Goal: Communication & Community: Answer question/provide support

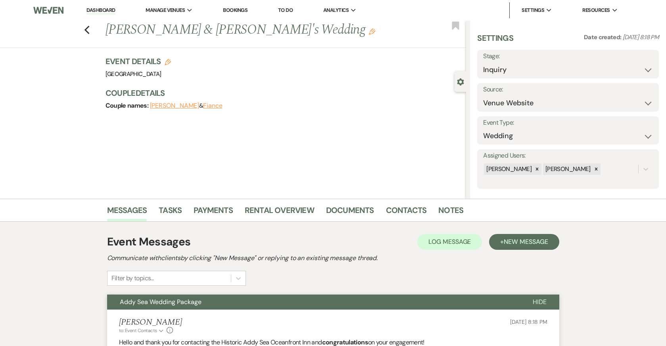
select select "5"
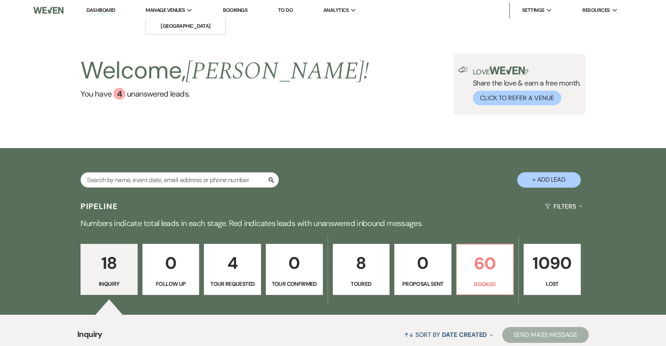
click at [170, 11] on span "Manage Venues" at bounding box center [164, 10] width 39 height 8
click at [169, 25] on li "[GEOGRAPHIC_DATA]" at bounding box center [185, 26] width 71 height 8
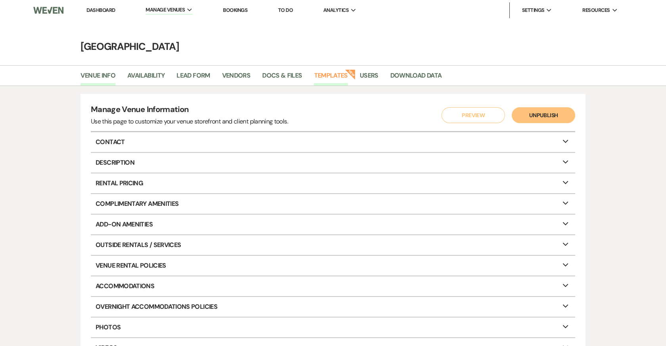
click at [337, 77] on link "Templates" at bounding box center [331, 78] width 34 height 15
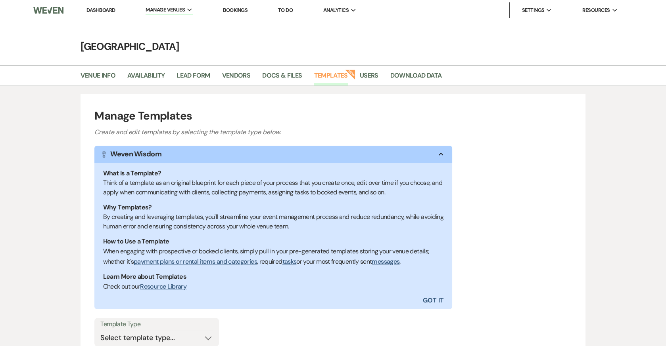
click at [176, 327] on label "Template Type" at bounding box center [156, 324] width 113 height 11
click at [173, 339] on select "Select template type... Task List Message Templates Payment Plan Inventory Item…" at bounding box center [156, 338] width 113 height 15
select select "Task List"
click at [100, 331] on select "Select template type... Task List Message Templates Payment Plan Inventory Item…" at bounding box center [156, 338] width 113 height 15
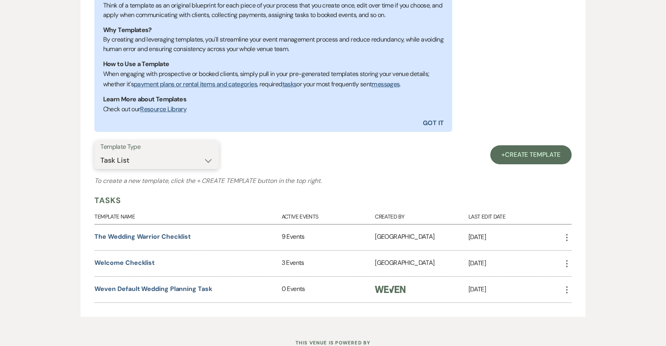
scroll to position [183, 0]
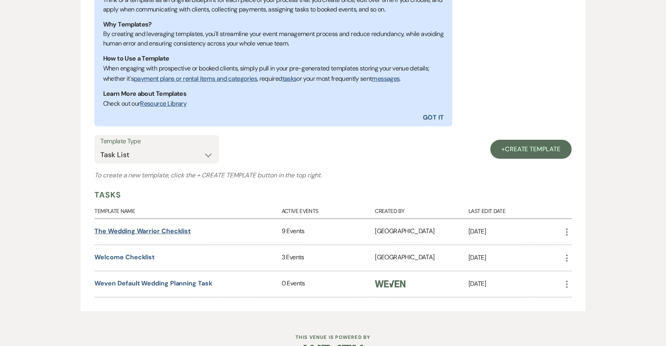
click at [178, 230] on link "The Wedding Warrior Checklist" at bounding box center [142, 231] width 96 height 8
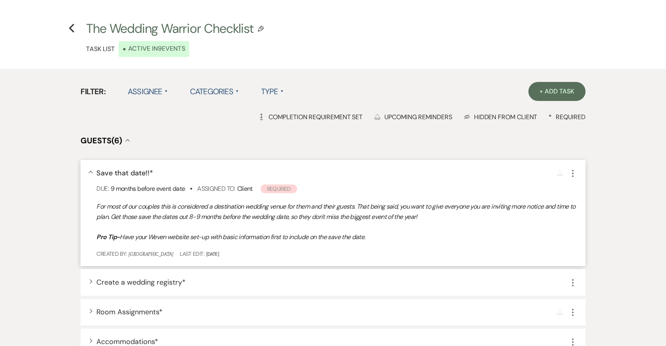
scroll to position [21, 0]
click at [91, 284] on div "Expand Create a wedding registry * More" at bounding box center [332, 282] width 504 height 27
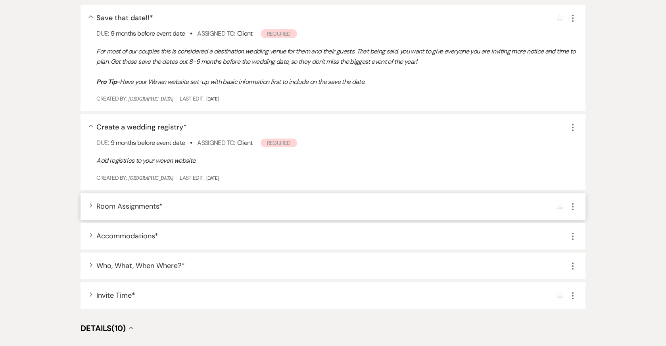
scroll to position [176, 0]
click at [91, 204] on use "button" at bounding box center [91, 204] width 3 height 4
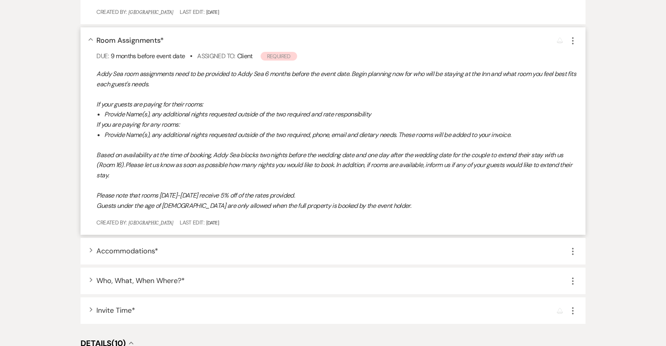
scroll to position [350, 0]
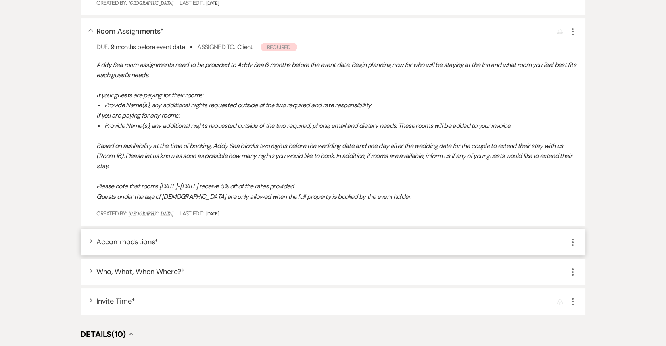
click at [90, 241] on icon "Expand" at bounding box center [91, 241] width 3 height 5
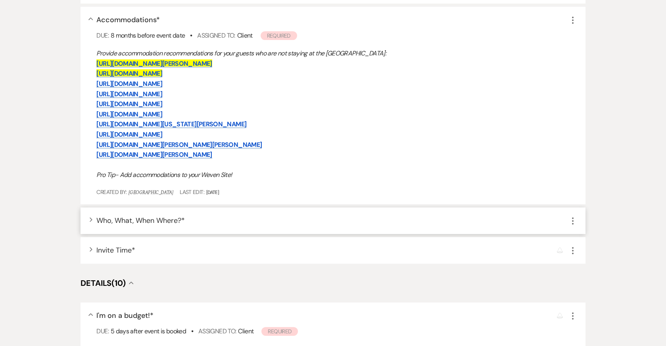
scroll to position [575, 0]
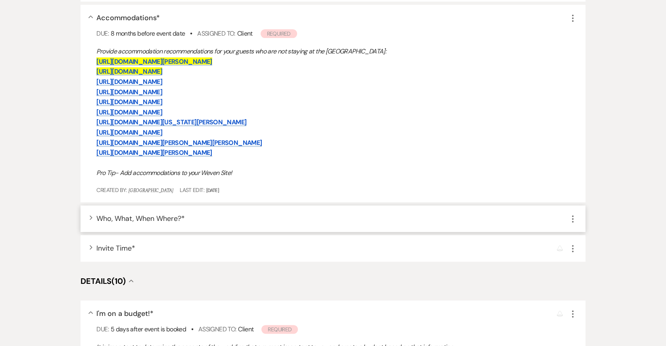
click at [90, 216] on use "button" at bounding box center [91, 218] width 3 height 4
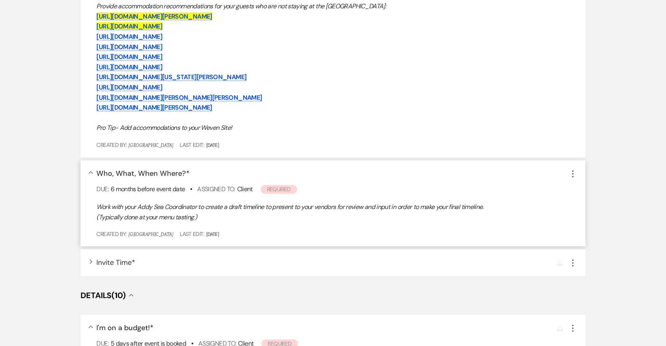
scroll to position [621, 0]
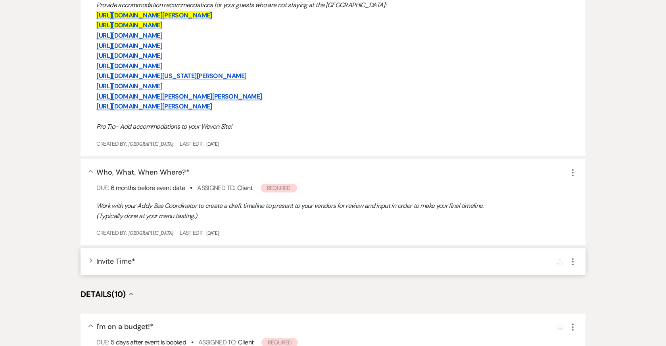
click at [91, 261] on use "button" at bounding box center [91, 260] width 3 height 4
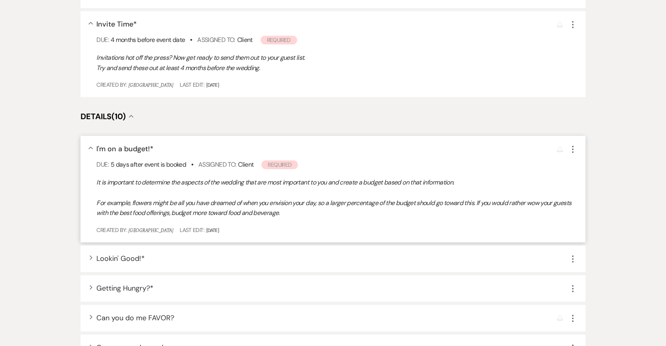
scroll to position [867, 0]
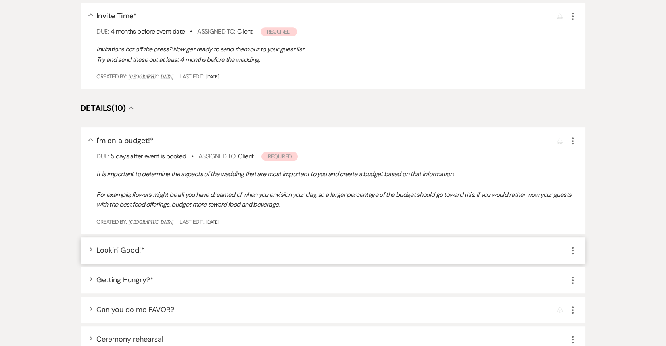
click at [91, 249] on icon "Expand" at bounding box center [91, 249] width 3 height 5
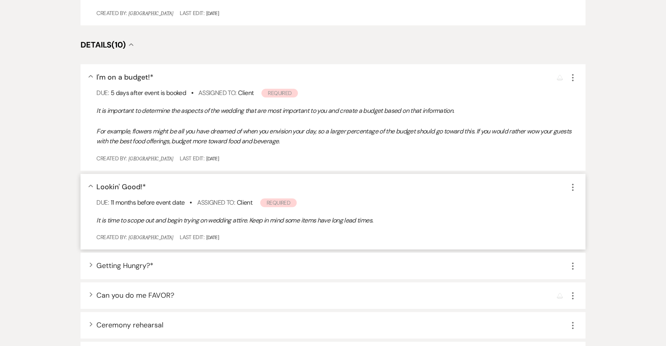
scroll to position [939, 0]
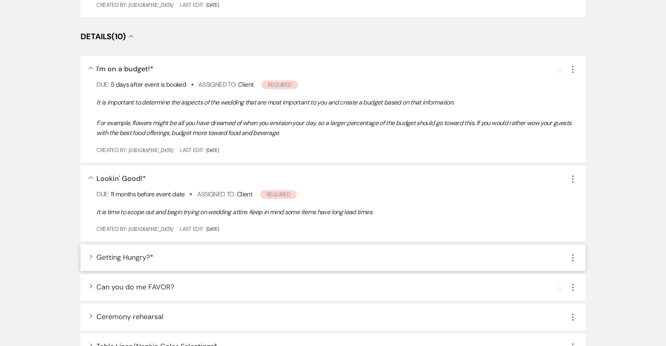
click at [91, 258] on icon "Expand" at bounding box center [91, 256] width 3 height 5
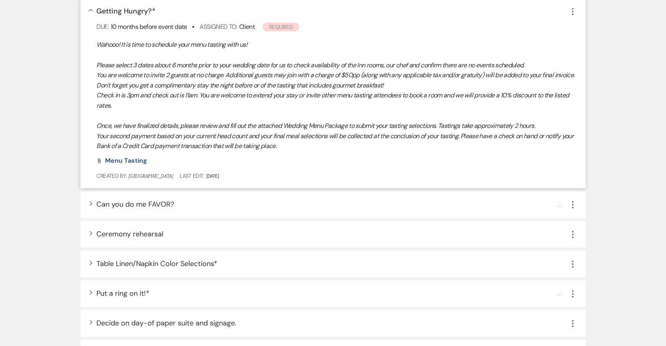
scroll to position [1186, 0]
click at [91, 205] on icon "Expand" at bounding box center [91, 202] width 3 height 5
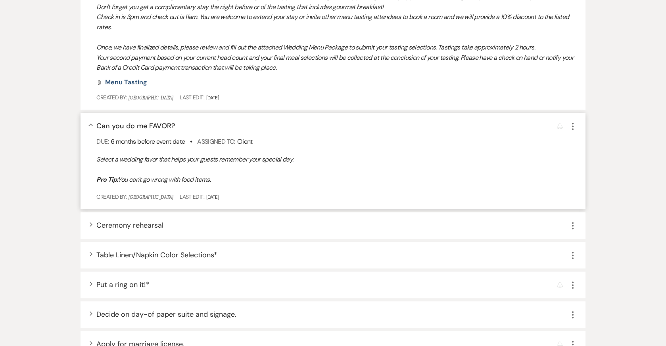
scroll to position [1269, 0]
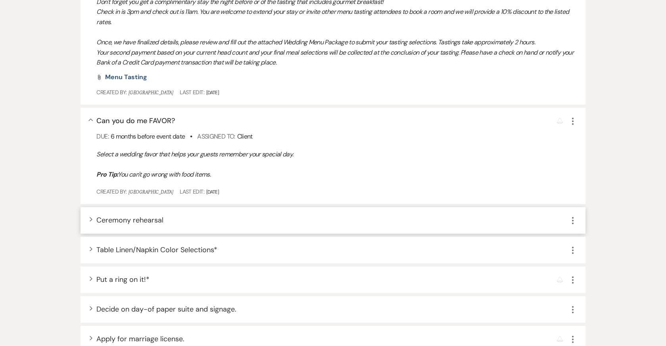
click at [90, 226] on div "Expand Ceremony rehearsal More" at bounding box center [332, 220] width 504 height 27
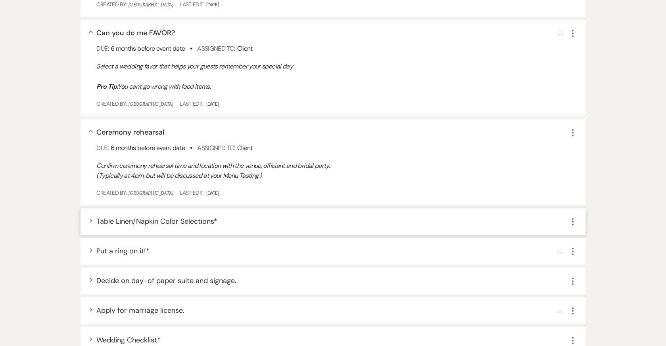
click at [90, 223] on icon "Expand" at bounding box center [91, 220] width 3 height 5
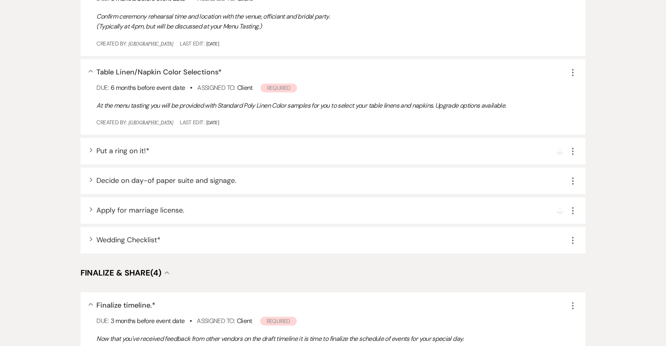
scroll to position [1508, 0]
click at [90, 151] on icon "Expand" at bounding box center [91, 149] width 3 height 5
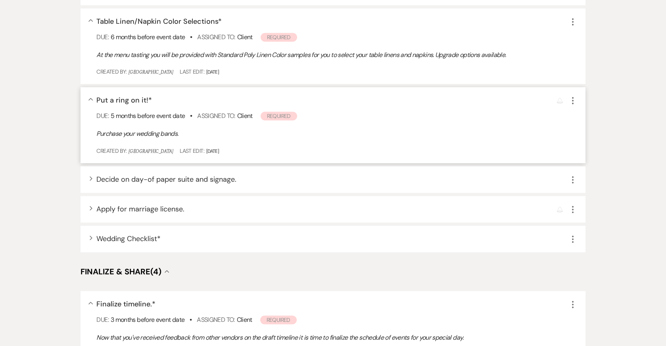
scroll to position [1560, 0]
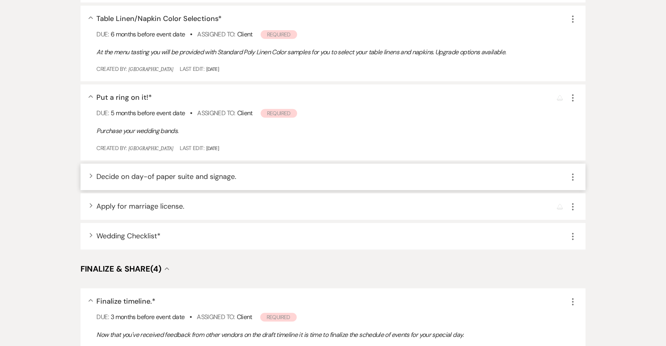
click at [94, 187] on div "Expand Decide on day-of paper suite and signage. More" at bounding box center [332, 177] width 504 height 27
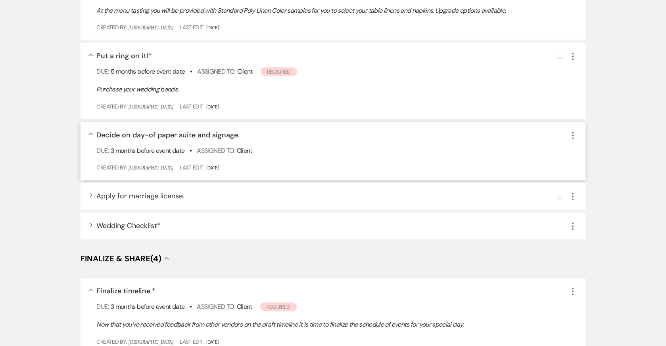
scroll to position [1603, 0]
click at [91, 197] on icon "Expand" at bounding box center [91, 194] width 3 height 5
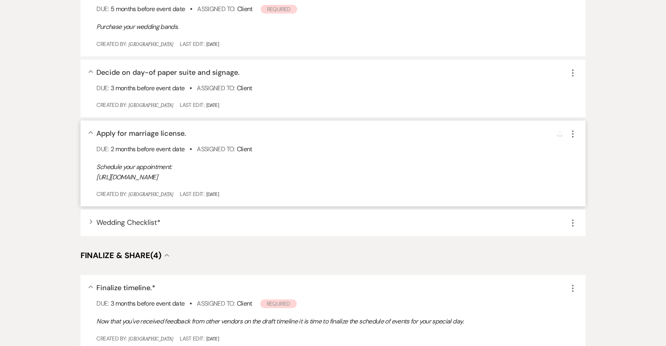
scroll to position [1670, 0]
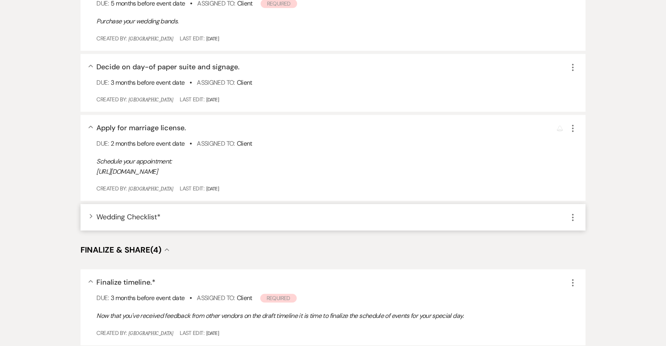
click at [90, 230] on div "Expand Wedding Checklist * More" at bounding box center [332, 217] width 504 height 27
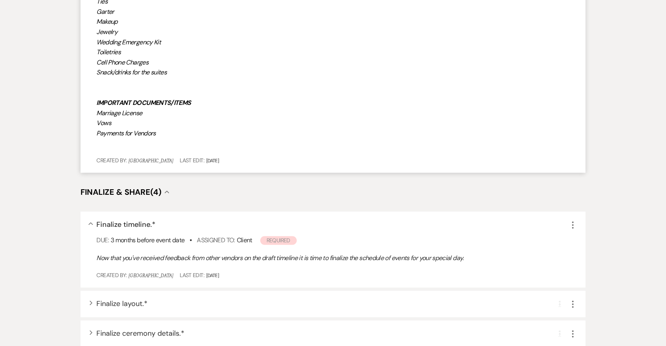
scroll to position [2195, 0]
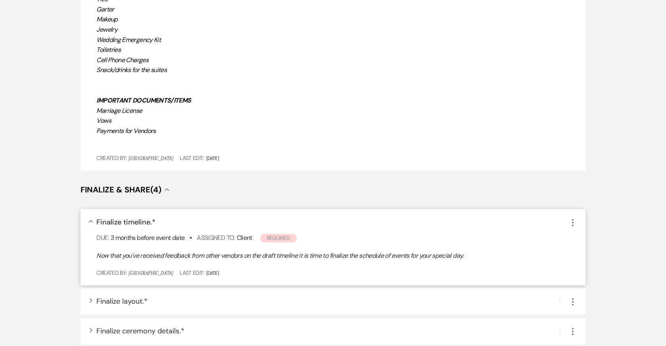
click at [92, 223] on icon "Collapse" at bounding box center [90, 221] width 5 height 3
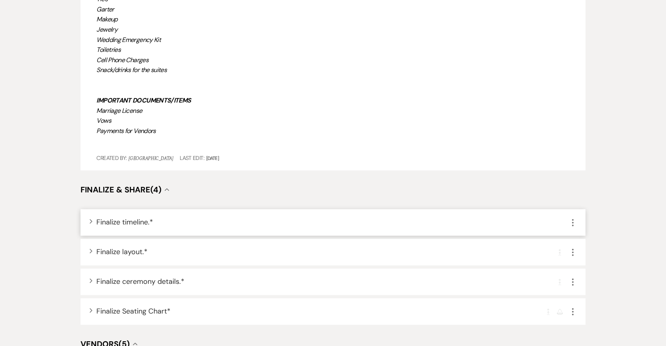
click at [92, 224] on use "button" at bounding box center [91, 221] width 3 height 4
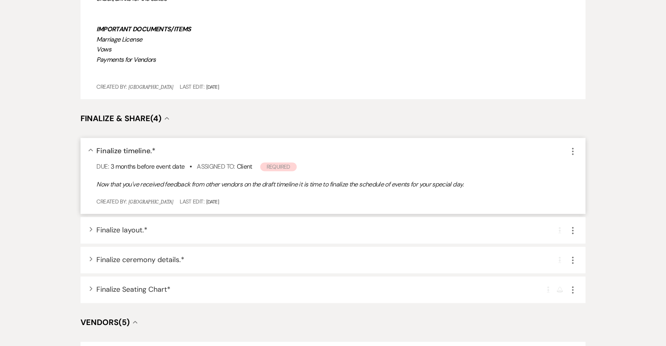
scroll to position [2276, 0]
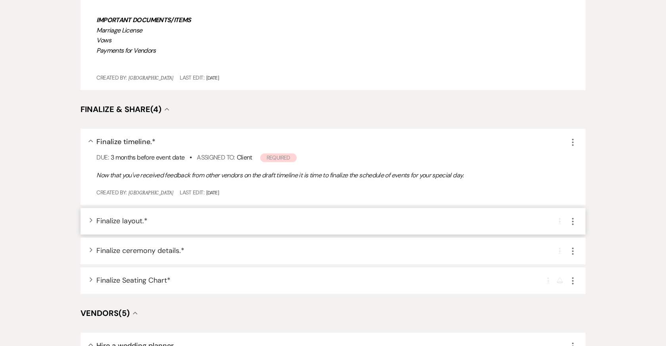
click at [91, 222] on icon "Expand" at bounding box center [91, 220] width 3 height 5
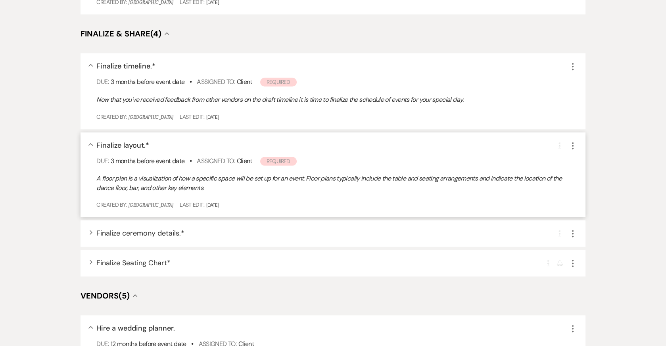
scroll to position [2363, 0]
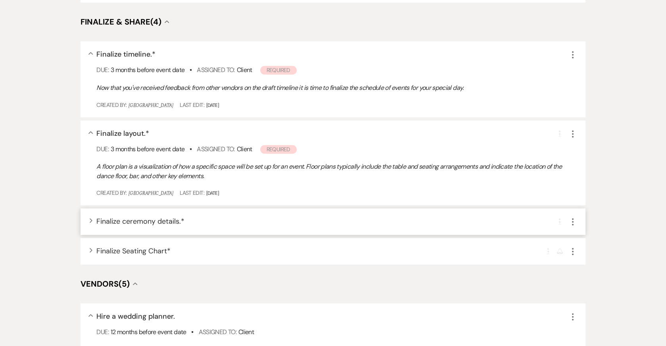
click at [91, 223] on icon "Expand" at bounding box center [91, 220] width 3 height 5
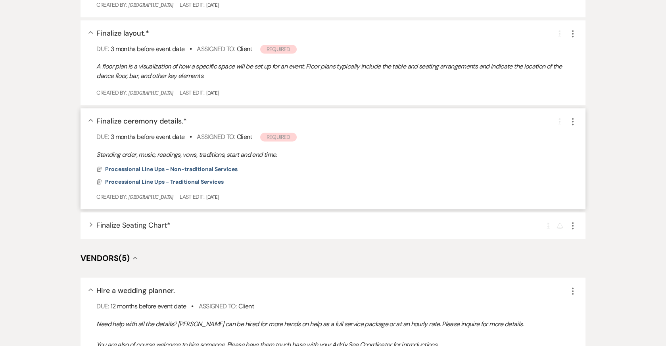
scroll to position [2469, 0]
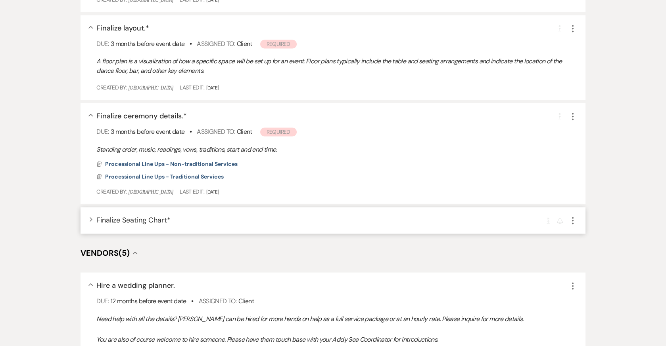
click at [91, 222] on icon "Expand" at bounding box center [91, 219] width 3 height 5
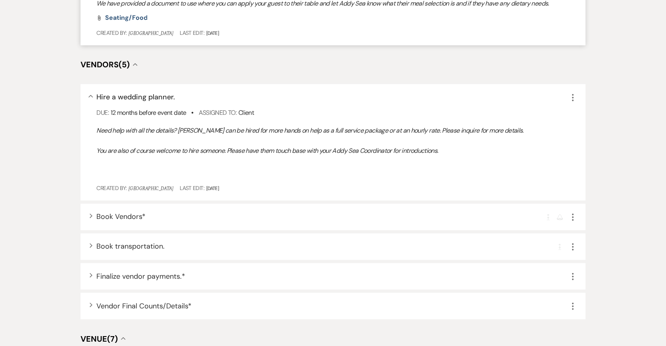
scroll to position [2762, 0]
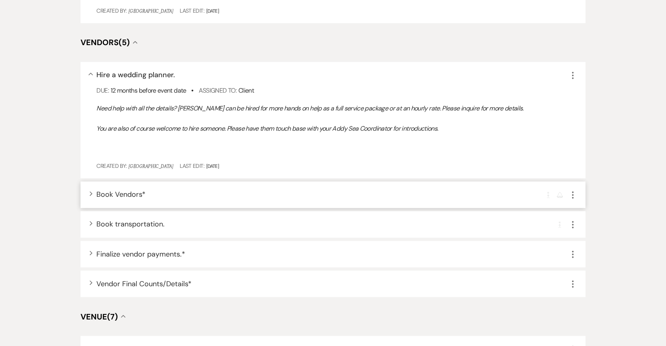
click at [92, 206] on div "Expand Book Vendors * Completion Requirement Reminder More" at bounding box center [332, 195] width 504 height 27
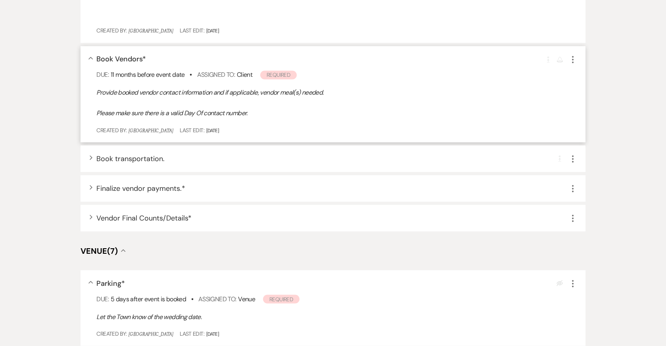
scroll to position [2917, 0]
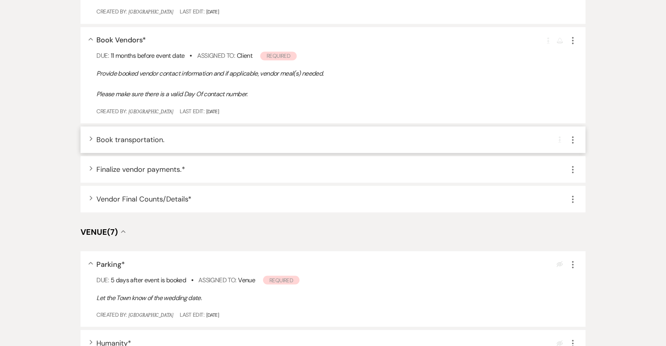
click at [92, 141] on icon "Expand" at bounding box center [91, 138] width 3 height 5
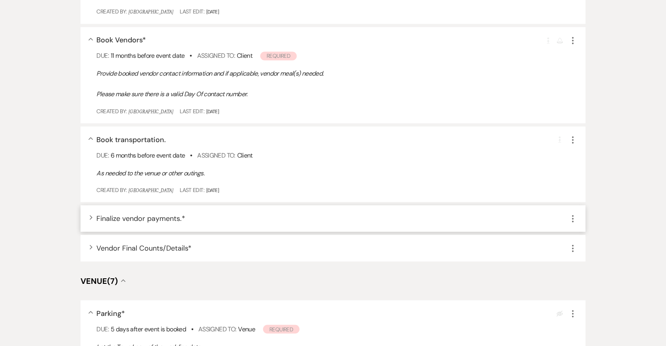
click at [90, 220] on icon "Expand" at bounding box center [91, 217] width 3 height 5
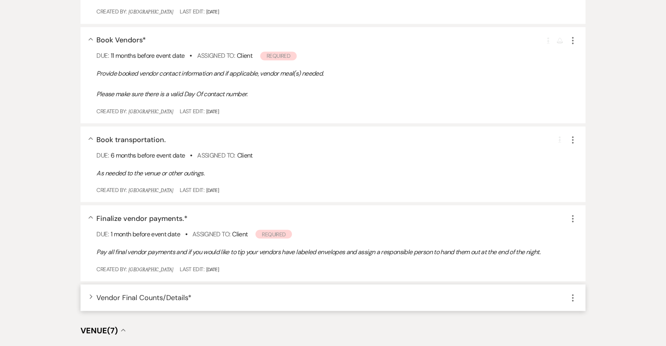
click at [90, 299] on use "button" at bounding box center [91, 297] width 3 height 4
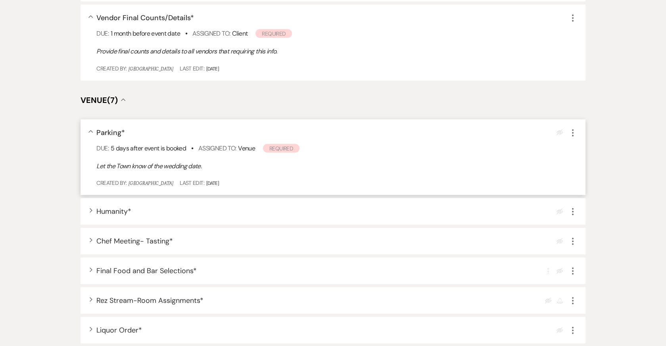
scroll to position [3202, 0]
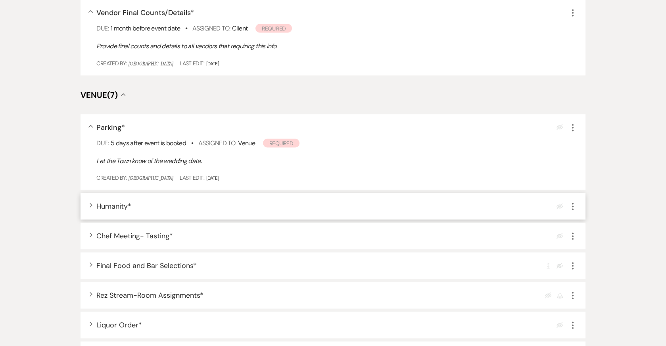
click at [90, 208] on use "button" at bounding box center [91, 205] width 3 height 4
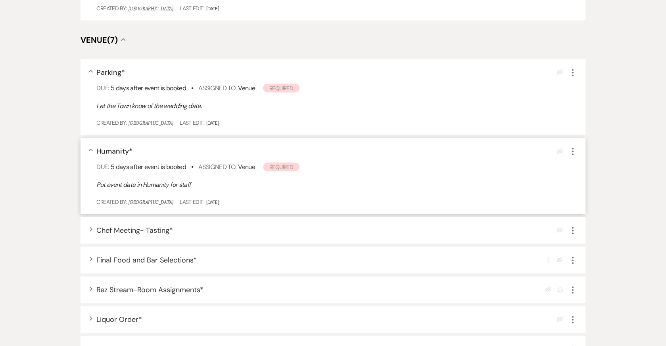
scroll to position [3258, 0]
click at [90, 231] on use "button" at bounding box center [91, 229] width 3 height 4
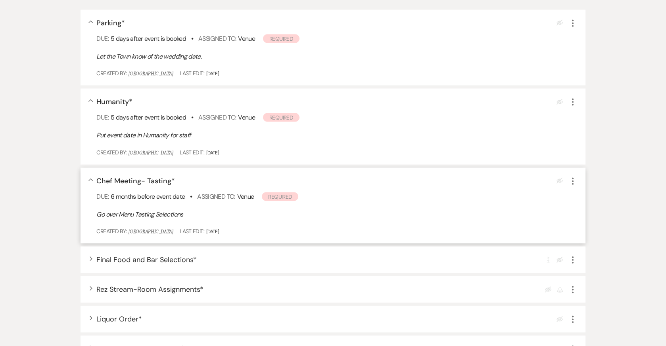
scroll to position [3313, 0]
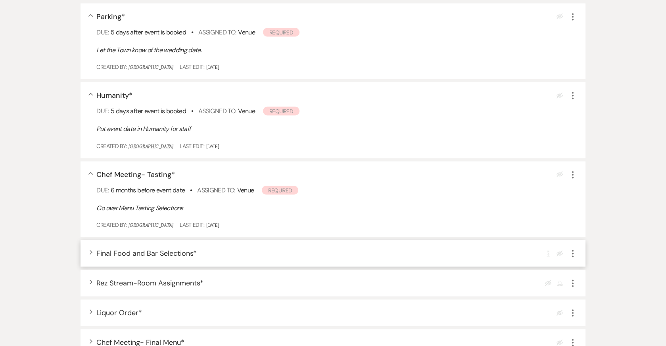
click at [90, 255] on icon "Expand" at bounding box center [91, 253] width 3 height 5
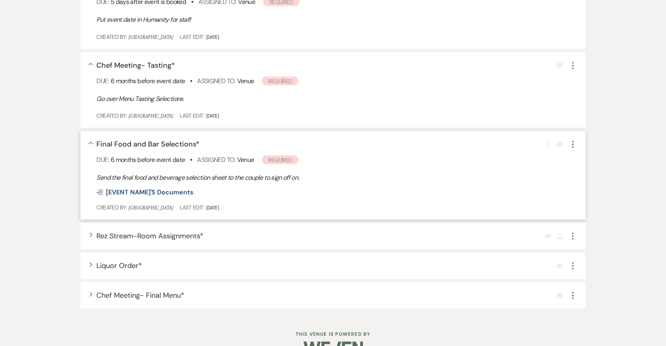
scroll to position [3430, 0]
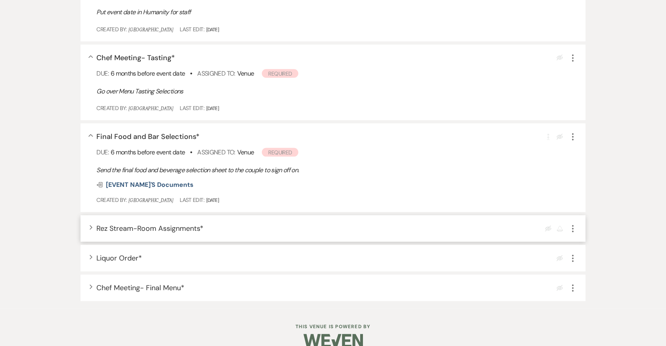
click at [90, 230] on icon "Expand" at bounding box center [91, 228] width 3 height 5
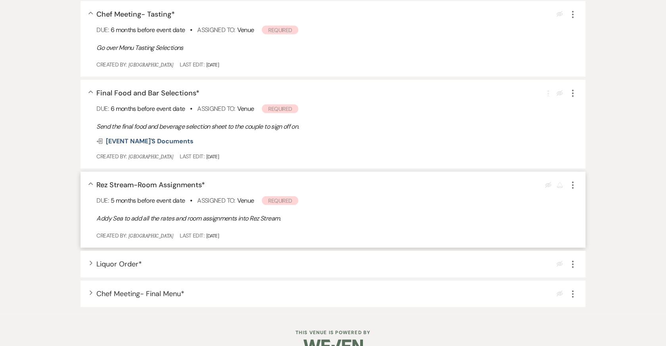
scroll to position [3486, 0]
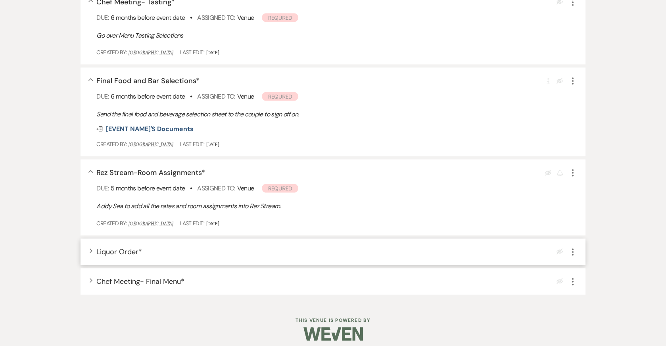
click at [92, 255] on div "Expand Liquor Order * Eye Blocked More" at bounding box center [332, 252] width 504 height 27
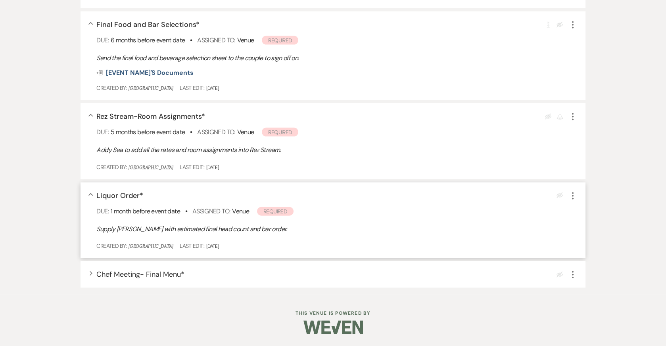
scroll to position [3551, 0]
click at [90, 278] on div "Expand Chef Meeting- Final Menu * Eye Blocked More" at bounding box center [332, 275] width 504 height 27
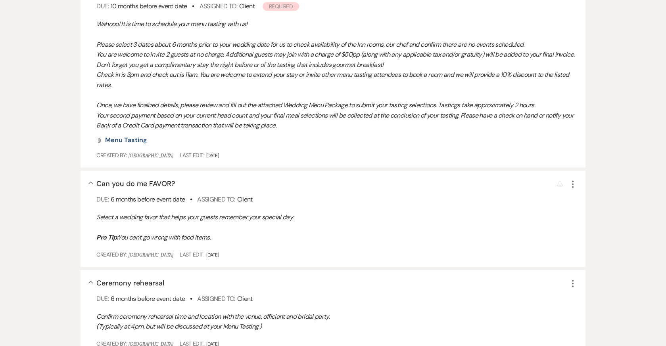
scroll to position [0, 0]
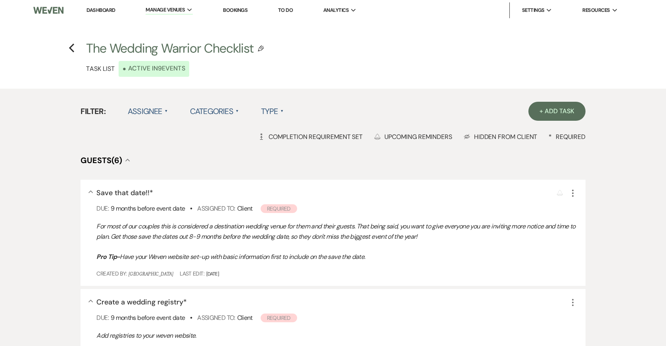
drag, startPoint x: 260, startPoint y: 327, endPoint x: 85, endPoint y: 43, distance: 333.3
copy main "The Wedding Warrior Checklist Edit Plan Template Task List • Active in 9 Events…"
click at [172, 9] on span "Manage Venues" at bounding box center [164, 10] width 39 height 8
click at [176, 19] on link "[GEOGRAPHIC_DATA]" at bounding box center [185, 27] width 79 height 16
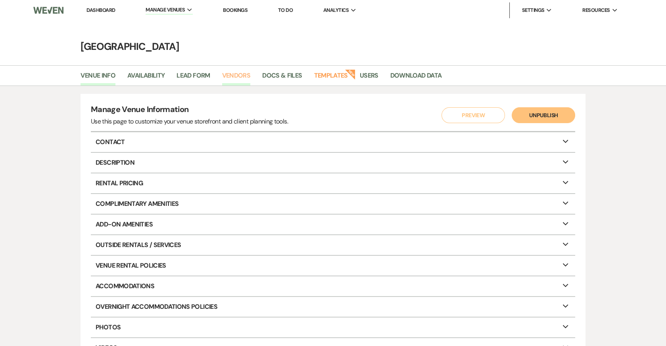
click at [246, 78] on link "Vendors" at bounding box center [236, 78] width 29 height 15
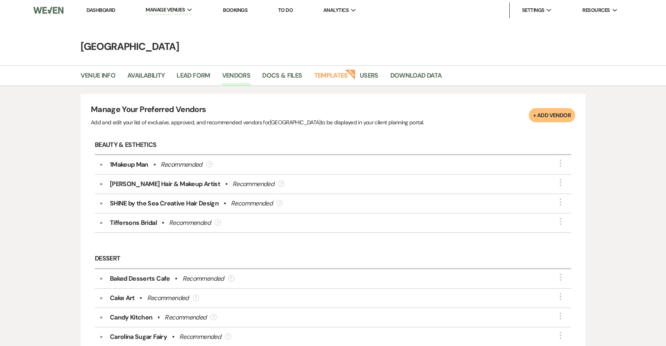
click at [105, 162] on div "1Makeup Man • Recommended ?" at bounding box center [334, 165] width 463 height 10
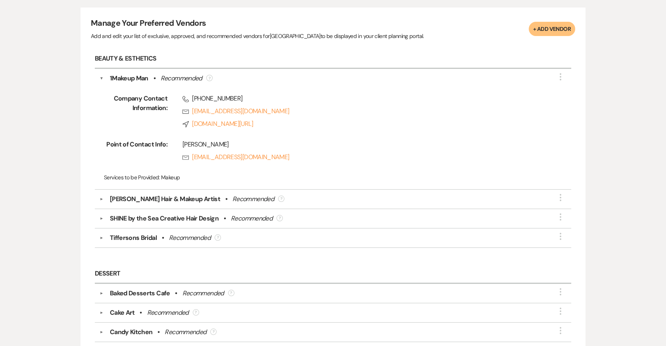
scroll to position [89, 0]
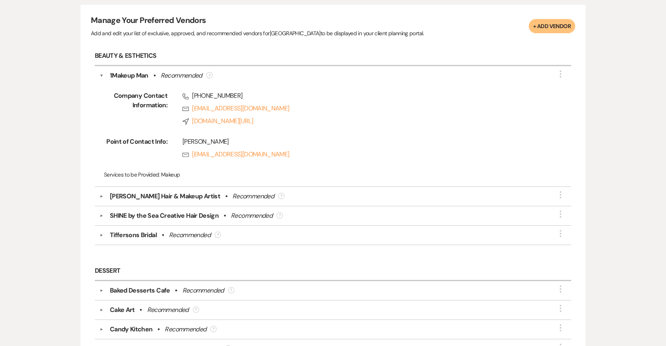
click at [100, 197] on button "▼" at bounding box center [102, 197] width 10 height 4
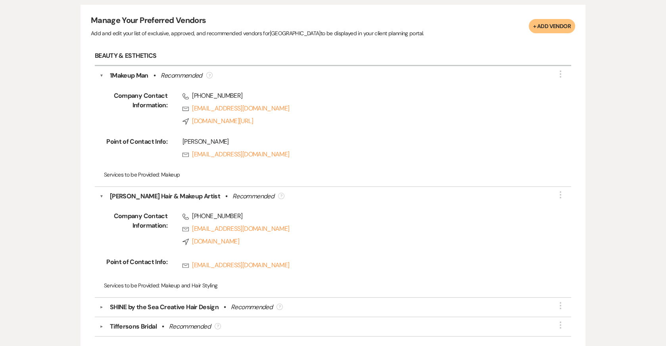
click at [101, 306] on button "▼" at bounding box center [102, 308] width 10 height 4
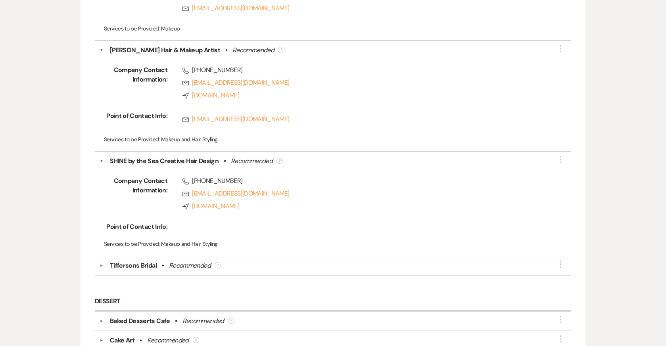
scroll to position [285, 0]
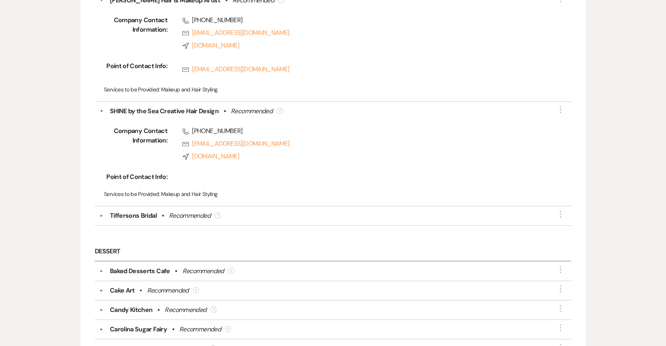
click at [101, 214] on button "▼" at bounding box center [102, 216] width 10 height 4
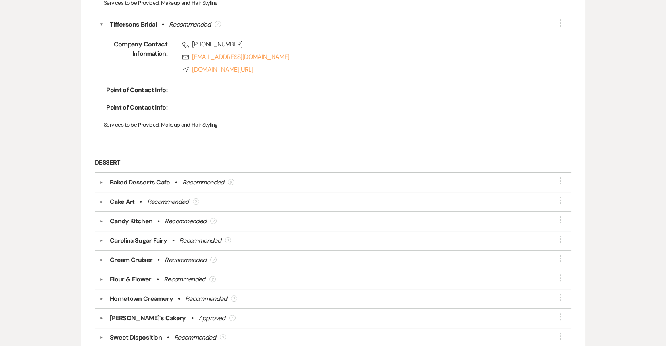
scroll to position [478, 0]
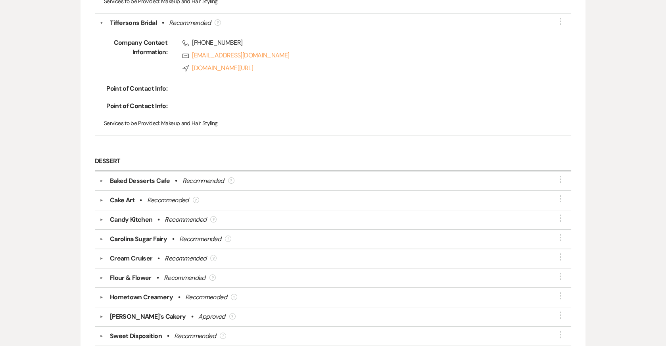
click at [100, 180] on button "▼" at bounding box center [102, 182] width 10 height 4
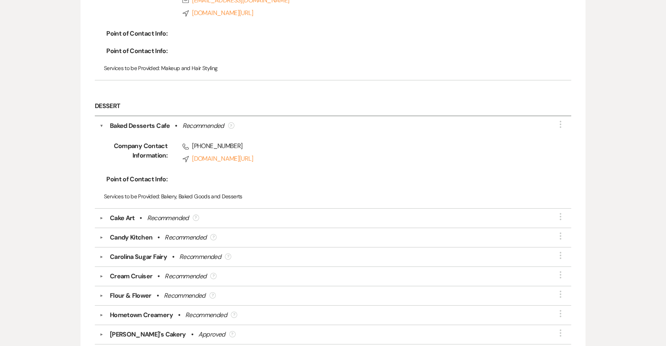
scroll to position [536, 0]
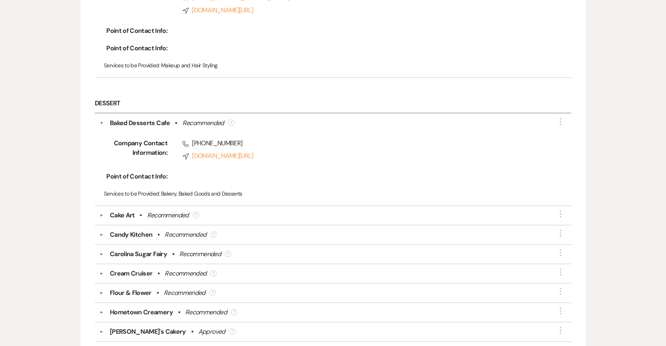
click at [101, 211] on div "▼ Cake Art • Recommended ? More" at bounding box center [332, 216] width 467 height 10
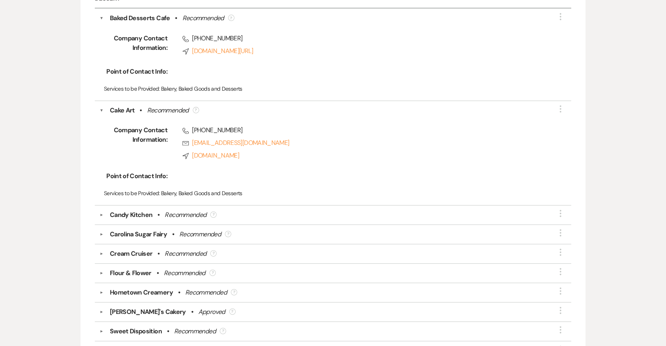
scroll to position [643, 0]
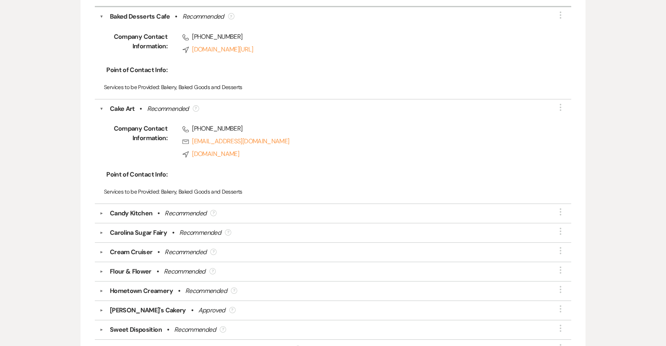
click at [99, 212] on button "▼" at bounding box center [102, 214] width 10 height 4
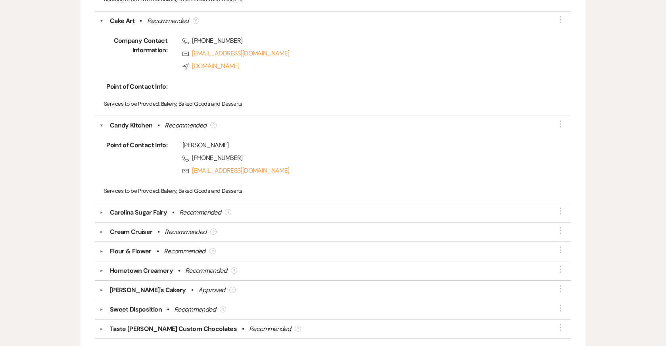
scroll to position [734, 0]
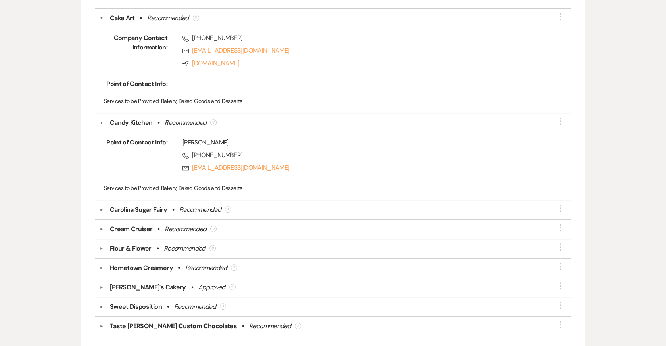
click at [99, 208] on button "▼" at bounding box center [102, 210] width 10 height 4
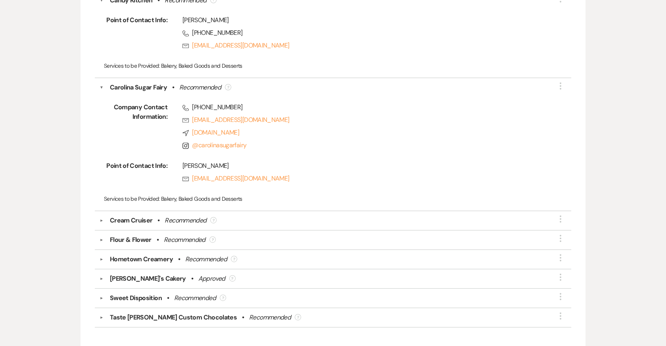
scroll to position [861, 0]
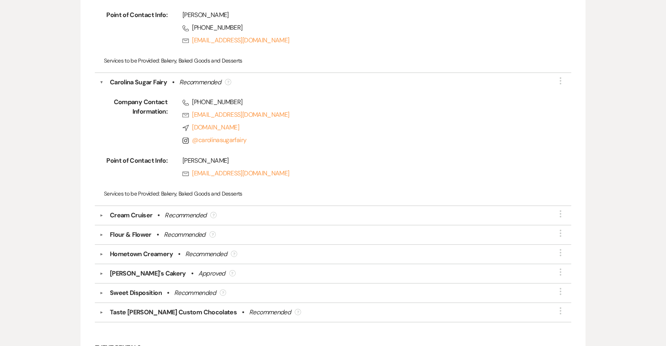
click at [101, 214] on button "▼" at bounding box center [102, 216] width 10 height 4
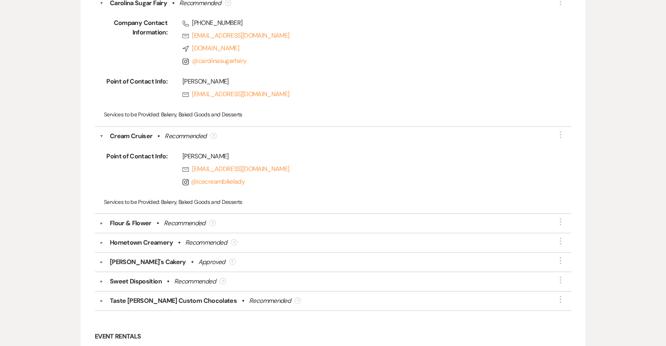
scroll to position [945, 0]
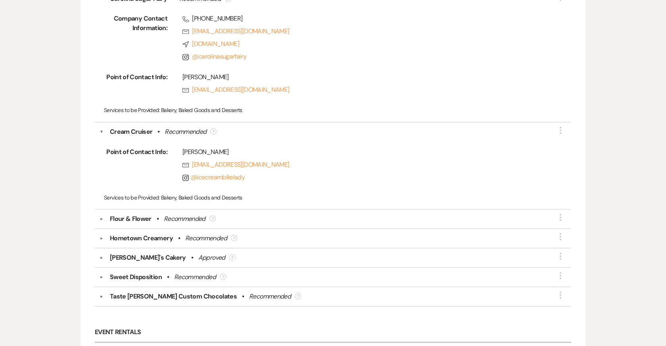
click at [103, 214] on div "Flour & Flower • Recommended ?" at bounding box center [334, 219] width 463 height 10
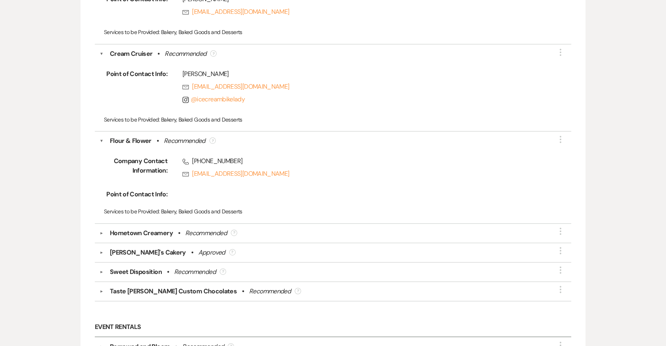
scroll to position [1028, 0]
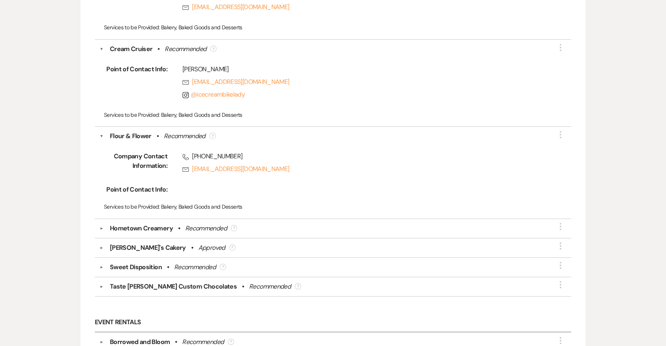
click at [100, 227] on button "▼" at bounding box center [102, 229] width 10 height 4
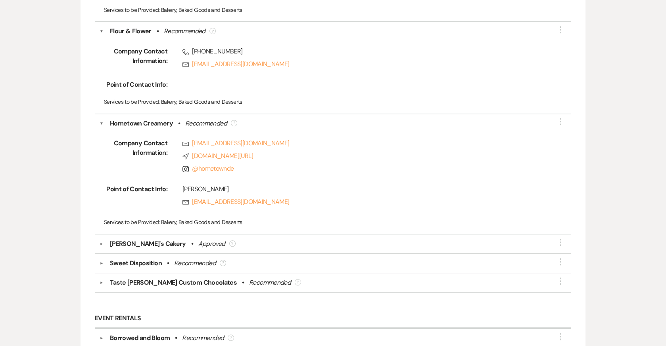
scroll to position [1135, 0]
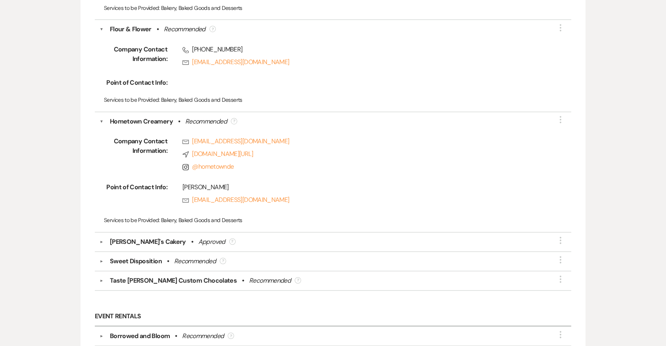
click at [101, 240] on button "▼" at bounding box center [102, 242] width 10 height 4
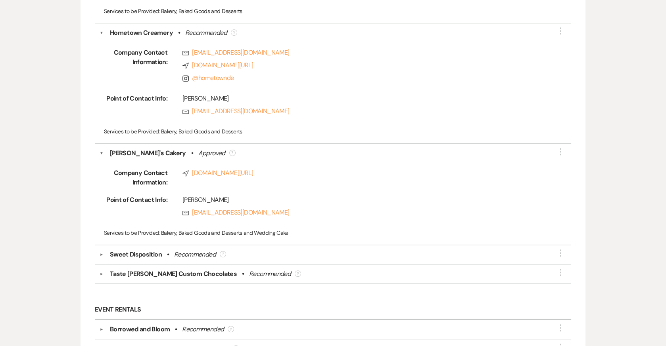
scroll to position [1229, 0]
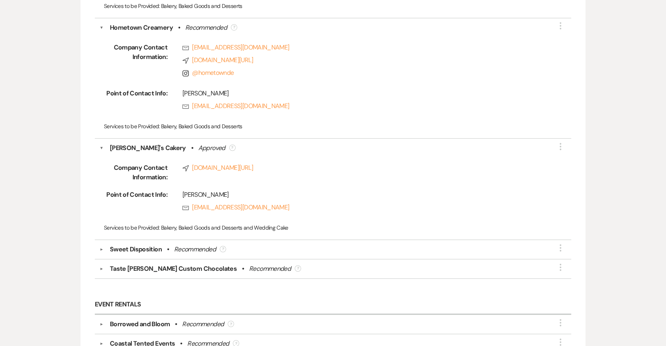
click at [100, 248] on div "▼ Sweet Disposition • Recommended ? More" at bounding box center [332, 250] width 467 height 10
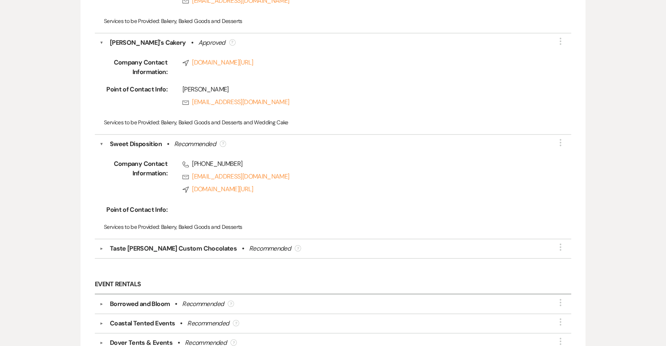
scroll to position [1347, 0]
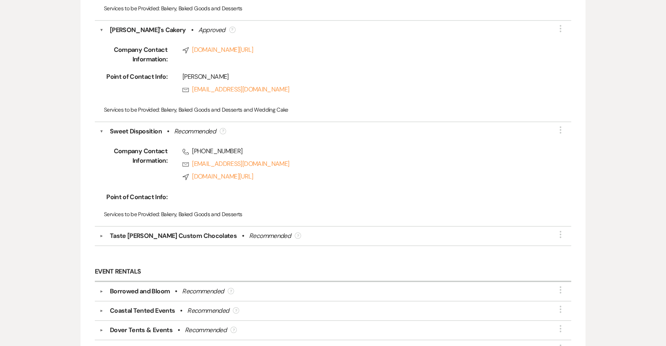
click at [100, 234] on button "▼" at bounding box center [102, 236] width 10 height 4
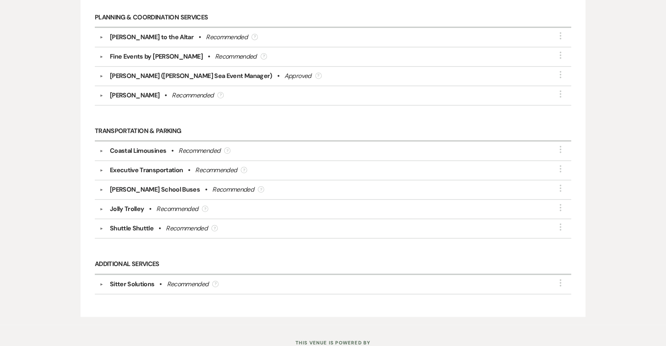
scroll to position [2500, 0]
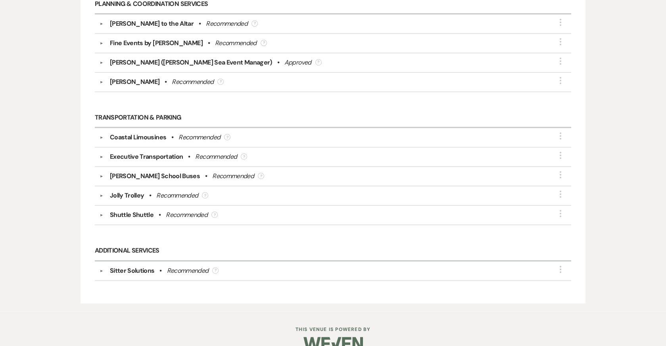
click at [102, 269] on button "▼" at bounding box center [102, 271] width 10 height 4
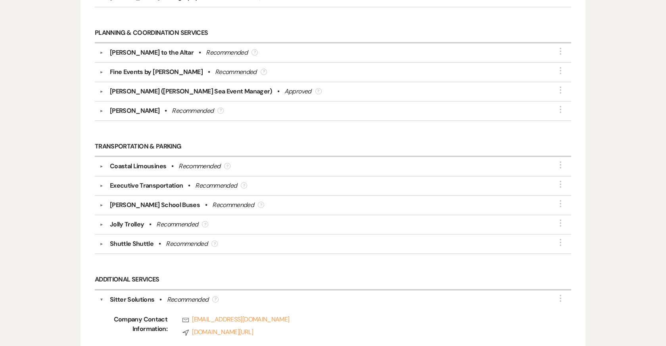
scroll to position [2465, 0]
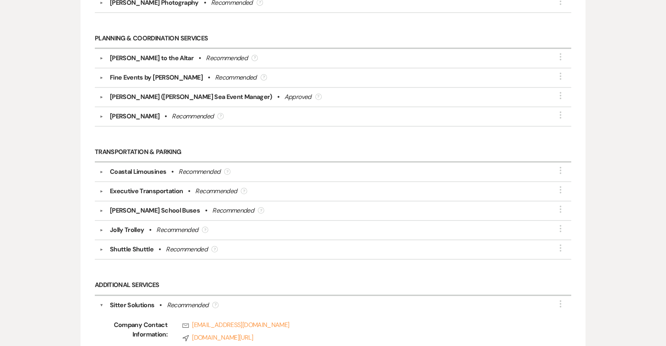
click at [102, 248] on button "▼" at bounding box center [102, 250] width 10 height 4
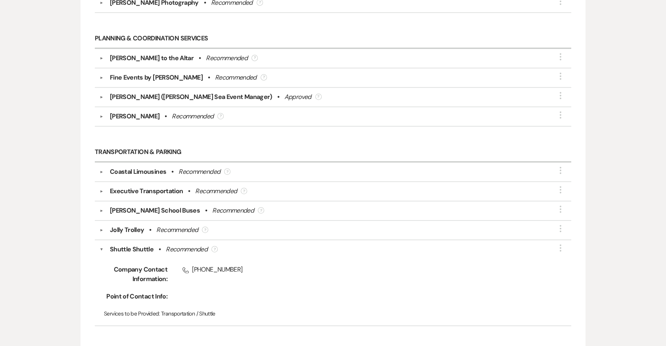
click at [101, 228] on button "▼" at bounding box center [102, 230] width 10 height 4
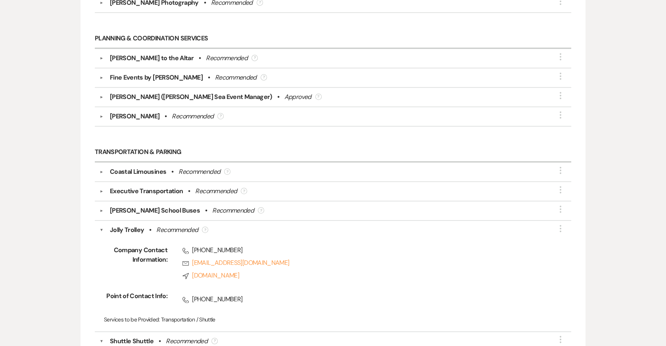
click at [100, 209] on button "▼" at bounding box center [102, 211] width 10 height 4
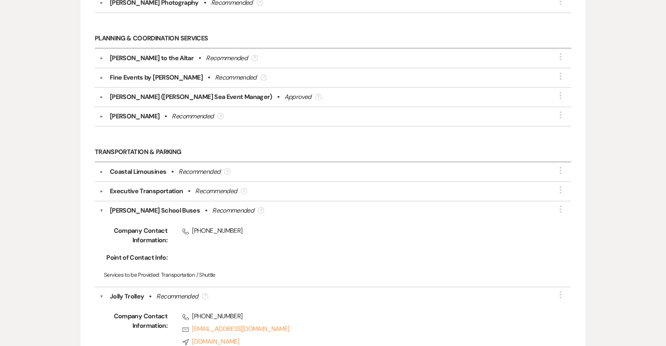
click at [100, 187] on div "▼ Executive Transportation • Recommended ? More" at bounding box center [332, 192] width 467 height 10
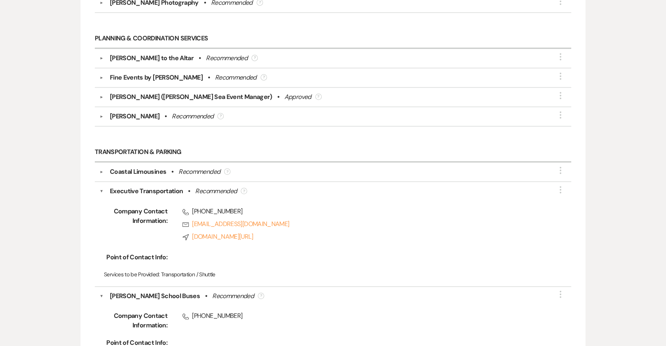
click at [101, 170] on button "▼" at bounding box center [102, 172] width 10 height 4
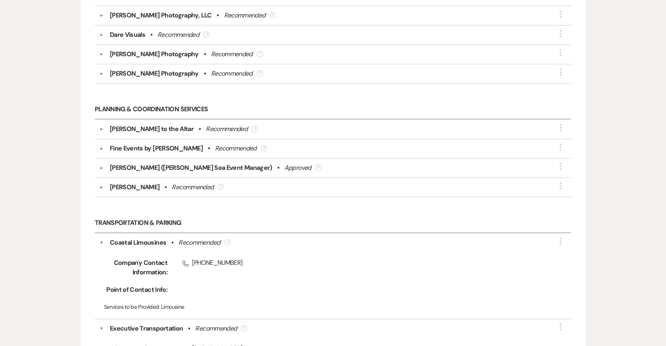
scroll to position [2389, 0]
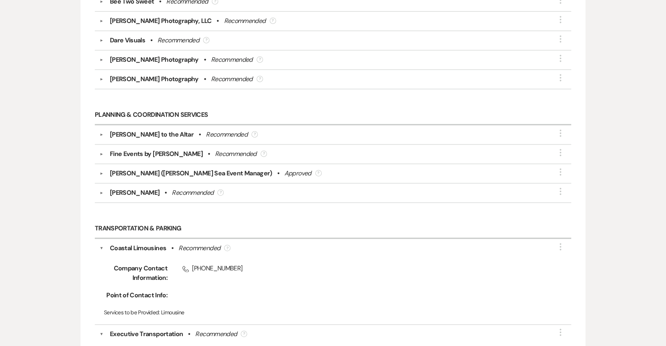
click at [102, 191] on button "▼" at bounding box center [102, 193] width 10 height 4
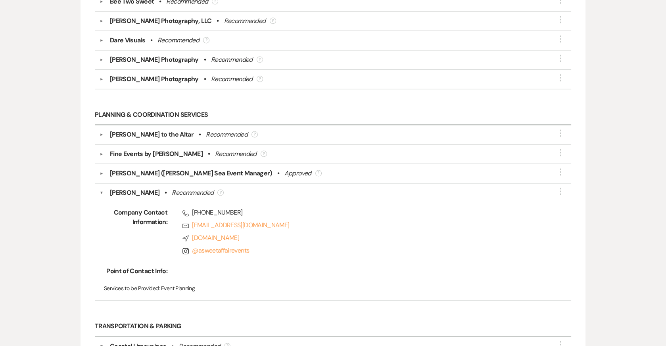
click at [102, 172] on button "▼" at bounding box center [102, 174] width 10 height 4
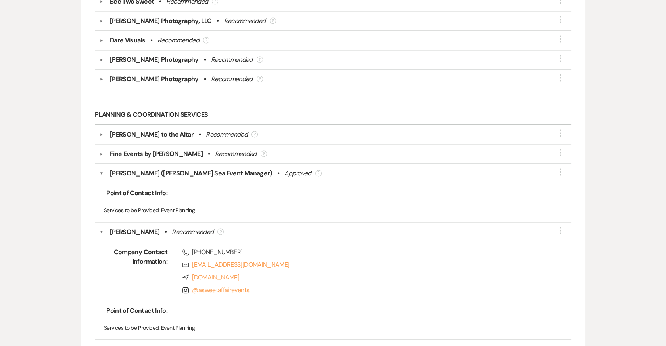
click at [101, 149] on div "▼ Fine Events by Deborah Wayland • Recommended ? More" at bounding box center [332, 154] width 467 height 10
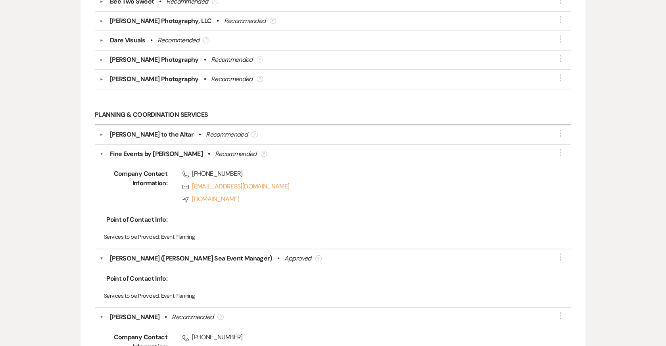
click at [101, 149] on button "▼" at bounding box center [101, 154] width 4 height 10
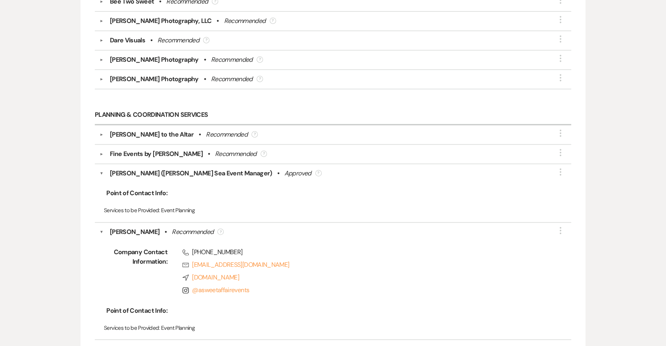
click at [102, 133] on button "▼" at bounding box center [102, 135] width 10 height 4
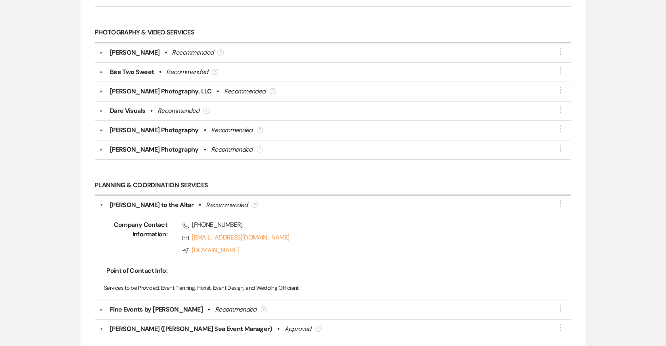
scroll to position [2315, 0]
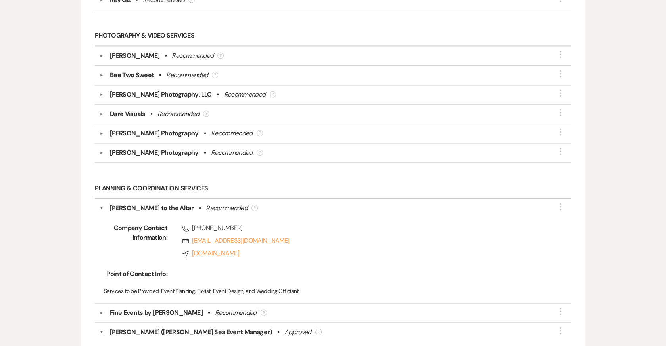
click at [103, 151] on button "▼" at bounding box center [102, 153] width 10 height 4
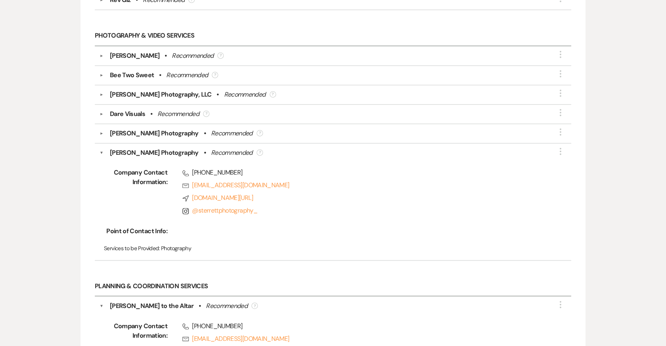
click at [103, 132] on button "▼" at bounding box center [102, 134] width 10 height 4
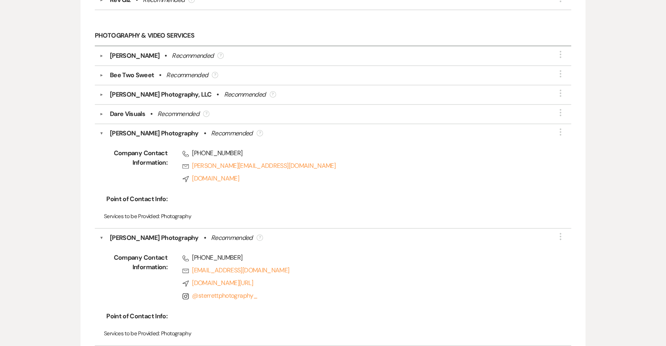
click at [101, 112] on button "▼" at bounding box center [102, 114] width 10 height 4
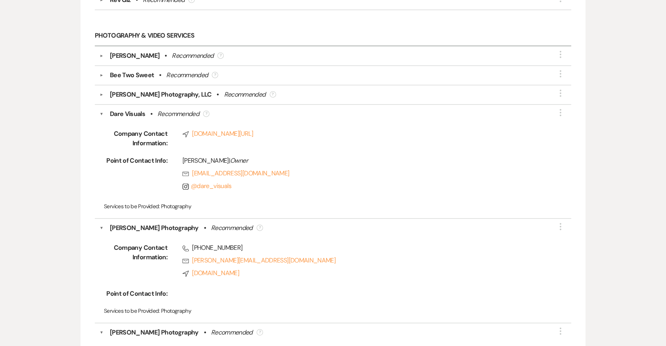
click at [101, 93] on button "▼" at bounding box center [102, 95] width 10 height 4
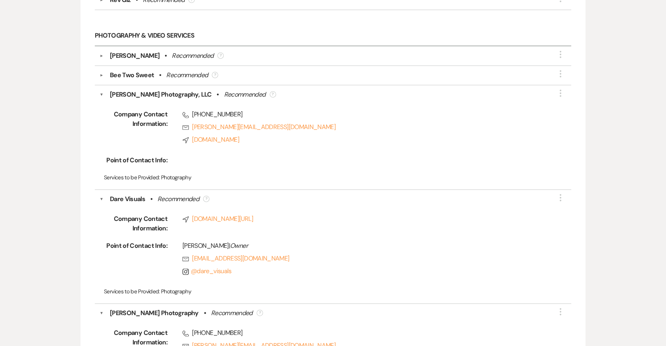
click at [101, 73] on button "▼" at bounding box center [102, 75] width 10 height 4
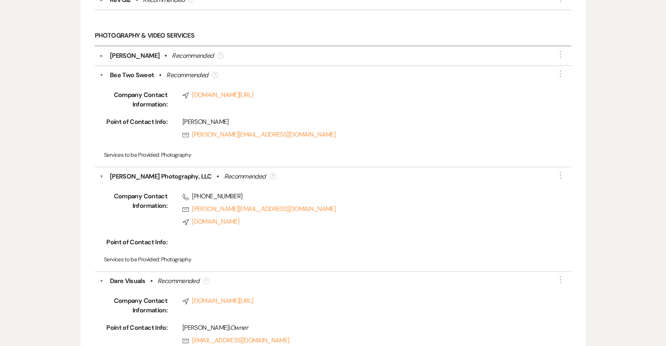
click at [101, 54] on button "▼" at bounding box center [102, 56] width 10 height 4
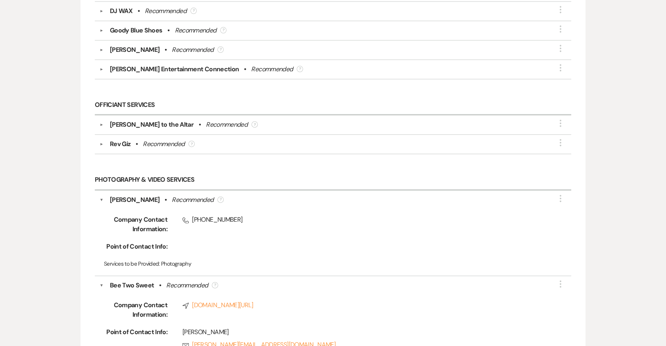
scroll to position [2156, 0]
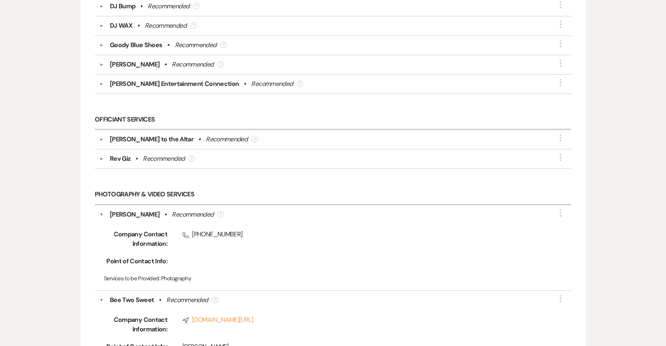
click at [103, 157] on button "▼" at bounding box center [102, 159] width 10 height 4
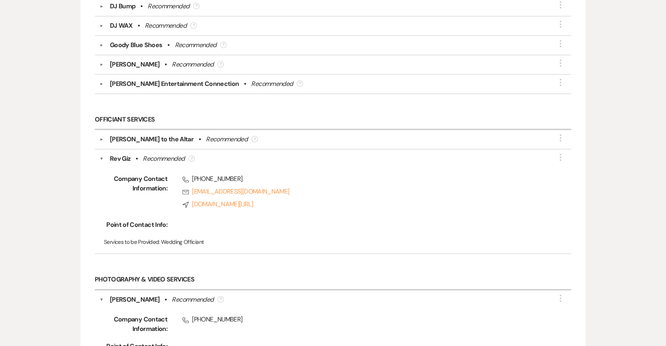
click at [102, 138] on button "▼" at bounding box center [102, 140] width 10 height 4
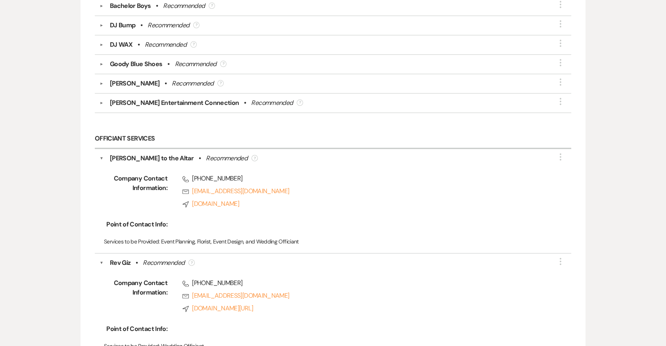
scroll to position [2124, 0]
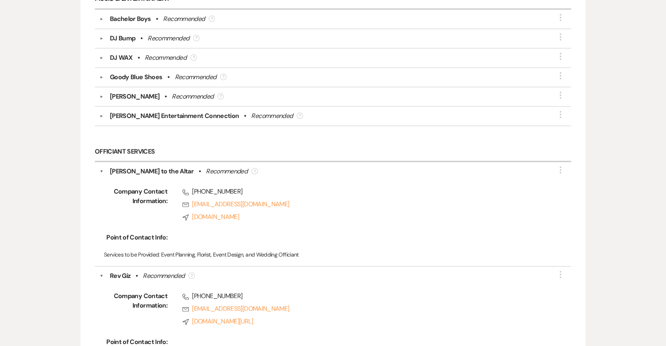
click at [102, 114] on button "▼" at bounding box center [102, 116] width 10 height 4
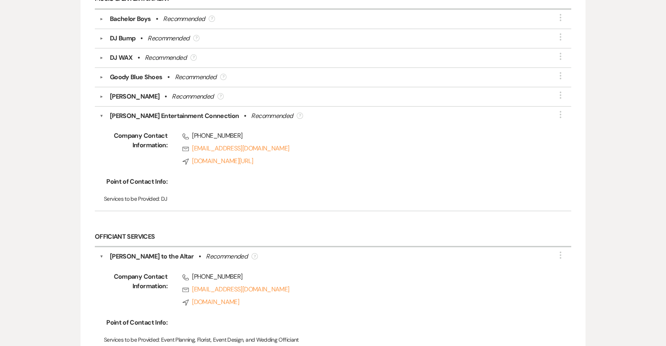
click at [99, 95] on button "▼" at bounding box center [102, 97] width 10 height 4
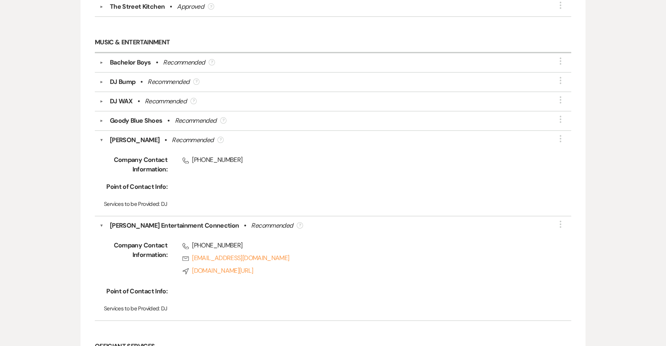
scroll to position [2064, 0]
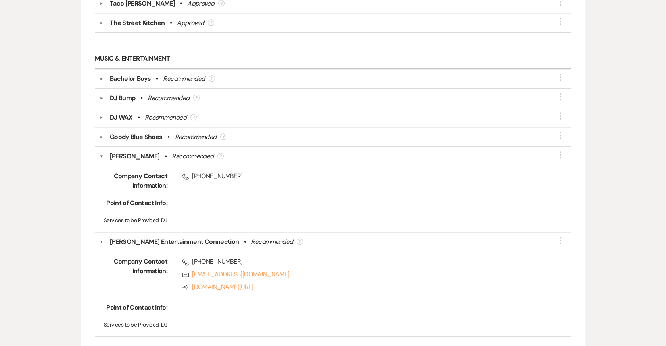
click at [99, 135] on button "▼" at bounding box center [102, 137] width 10 height 4
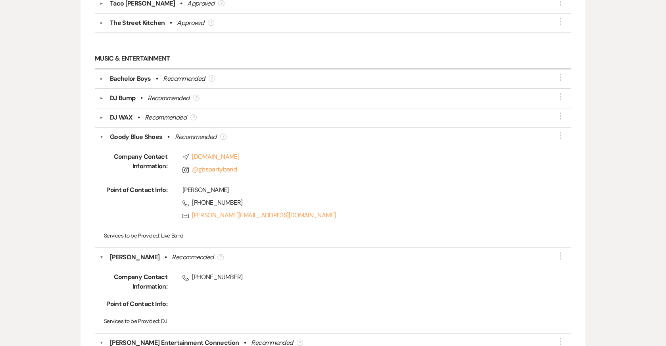
click at [102, 116] on button "▼" at bounding box center [102, 118] width 10 height 4
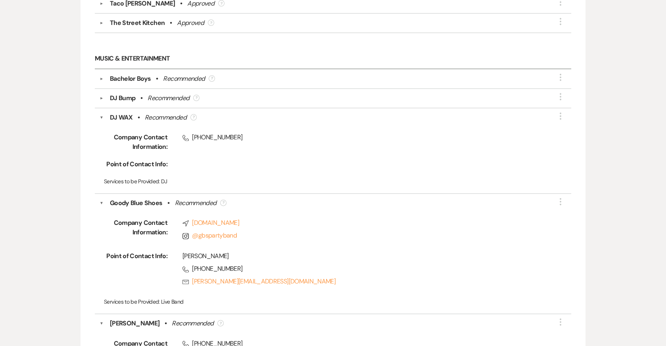
click at [103, 96] on button "▼" at bounding box center [102, 98] width 10 height 4
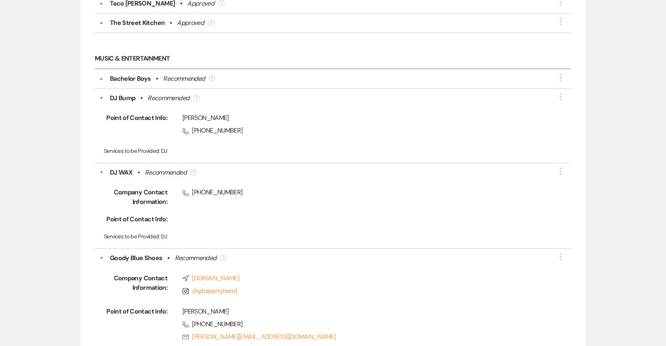
click at [103, 77] on button "▼" at bounding box center [102, 79] width 10 height 4
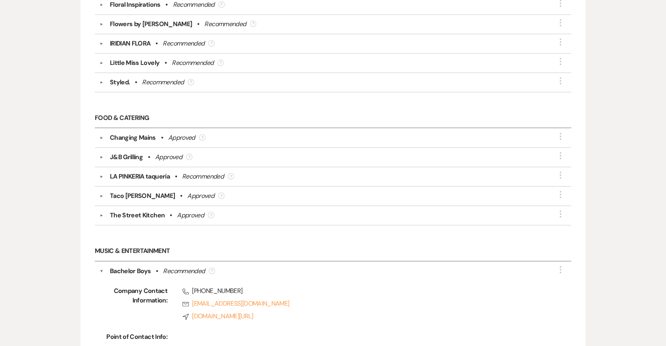
scroll to position [1865, 0]
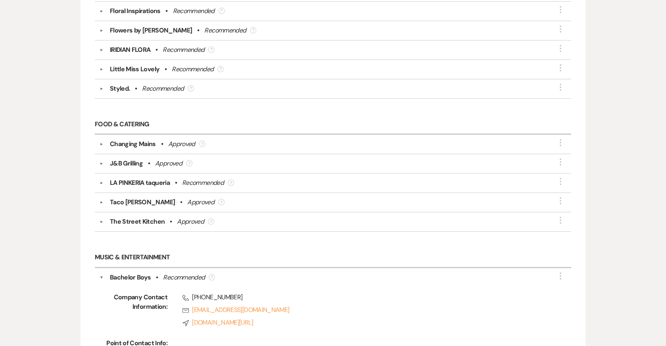
click at [101, 220] on button "▼" at bounding box center [102, 222] width 10 height 4
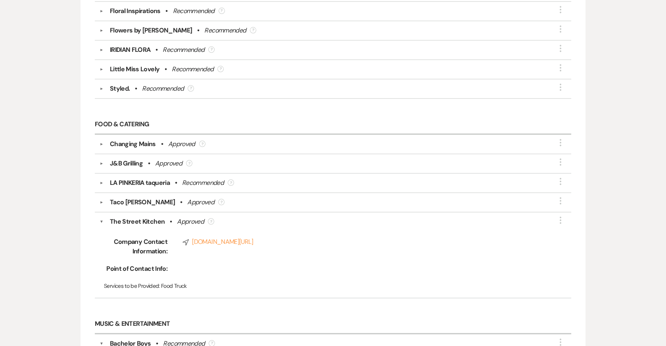
click at [102, 201] on button "▼" at bounding box center [102, 203] width 10 height 4
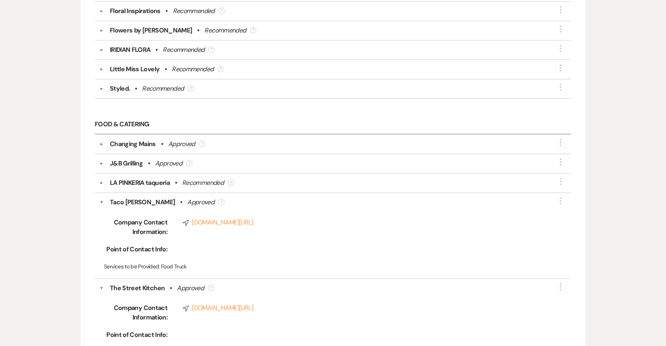
click at [102, 181] on button "▼" at bounding box center [102, 183] width 10 height 4
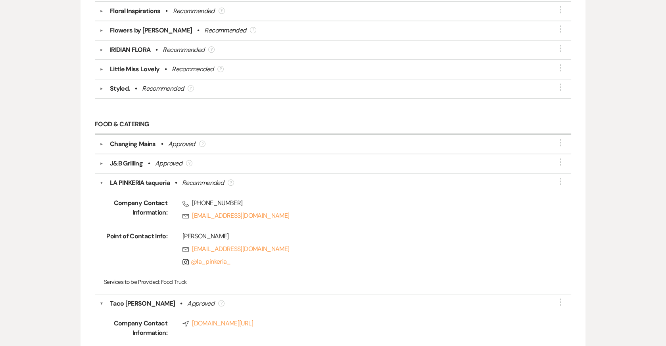
click at [101, 162] on button "▼" at bounding box center [102, 164] width 10 height 4
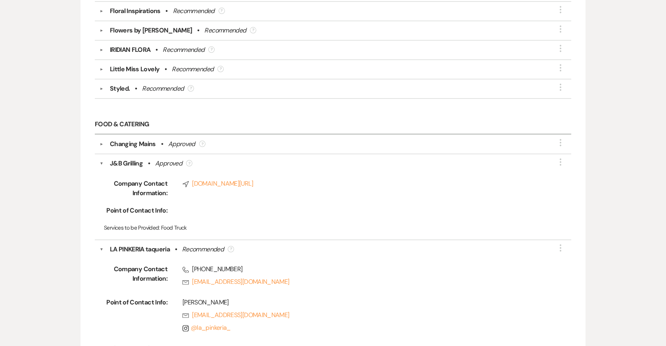
click at [101, 142] on button "▼" at bounding box center [102, 144] width 10 height 4
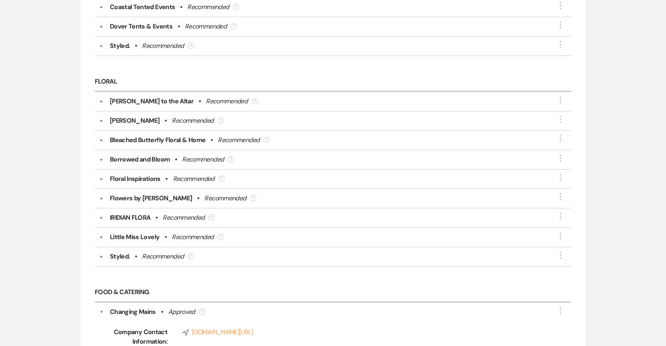
scroll to position [1689, 0]
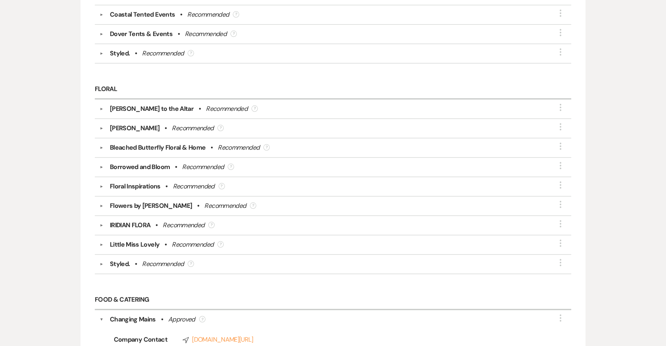
click at [104, 262] on button "▼" at bounding box center [102, 264] width 10 height 4
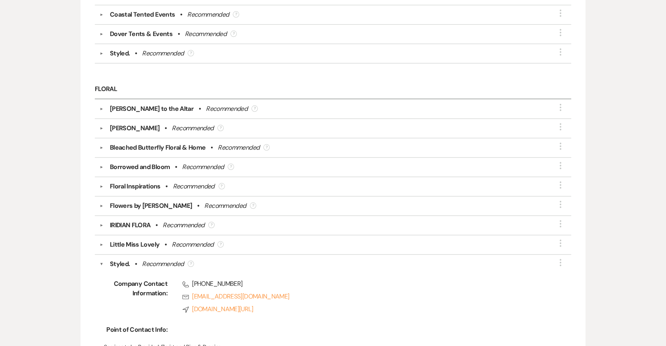
click at [104, 240] on div "Little Miss Lovely • Recommended ?" at bounding box center [334, 245] width 463 height 10
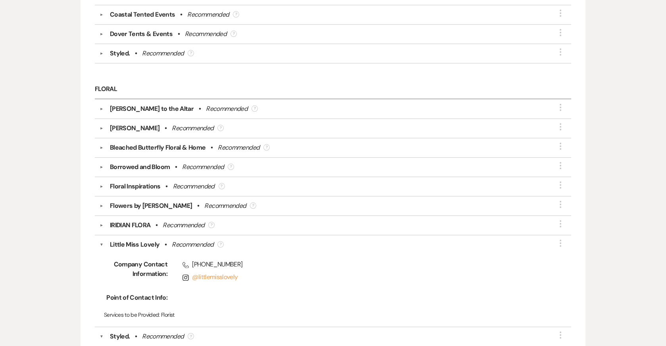
click at [102, 221] on div "▼ IRIDIAN FLORA • Recommended ? More" at bounding box center [332, 226] width 467 height 10
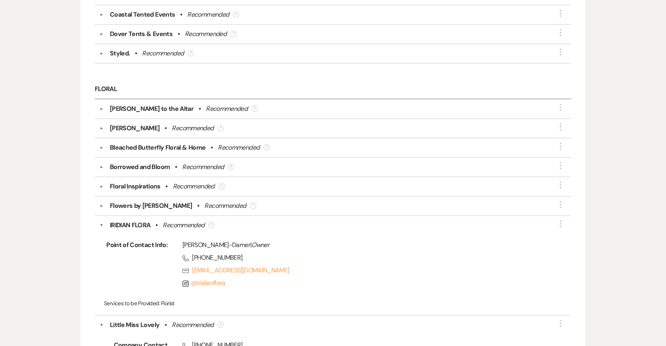
click at [101, 202] on div "▼ Flowers by Alison • Recommended ? More" at bounding box center [332, 206] width 467 height 10
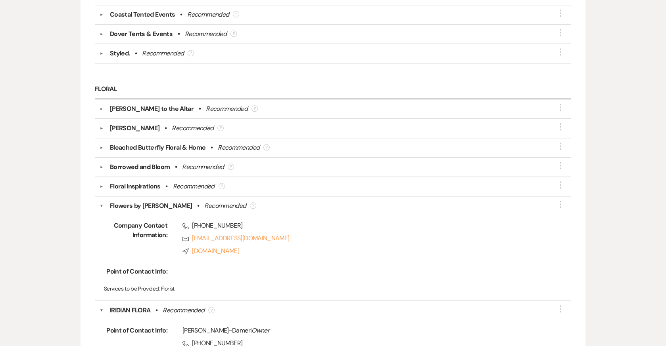
click at [101, 185] on button "▼" at bounding box center [102, 187] width 10 height 4
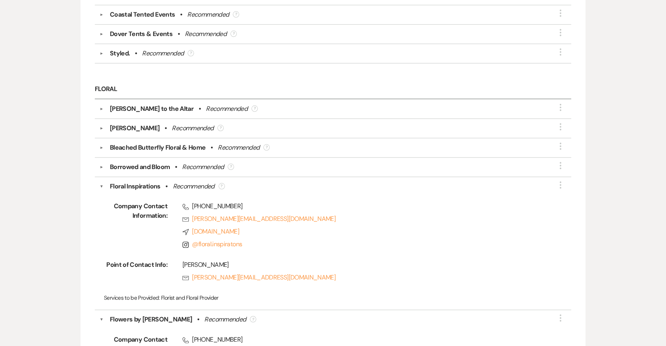
click at [101, 165] on button "▼" at bounding box center [102, 167] width 10 height 4
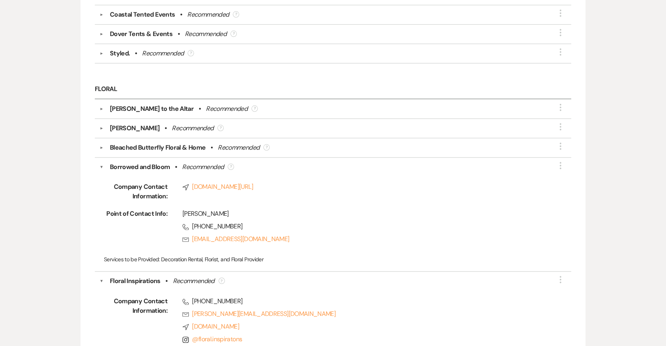
click at [102, 146] on button "▼" at bounding box center [102, 148] width 10 height 4
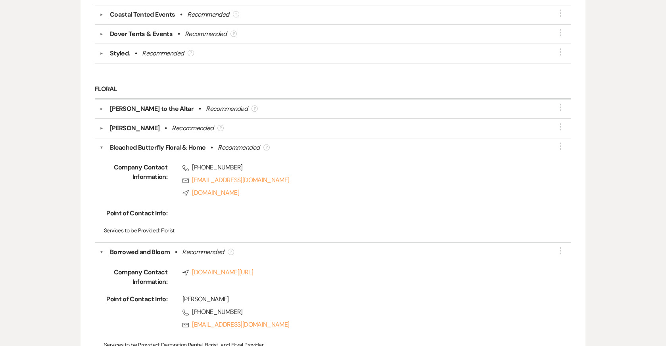
click at [101, 126] on button "▼" at bounding box center [102, 128] width 10 height 4
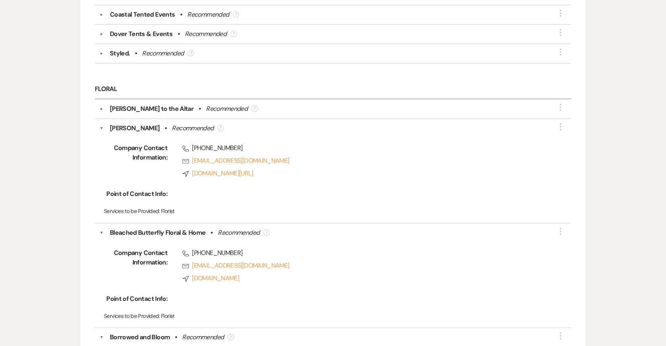
click at [98, 107] on button "▼" at bounding box center [102, 109] width 10 height 4
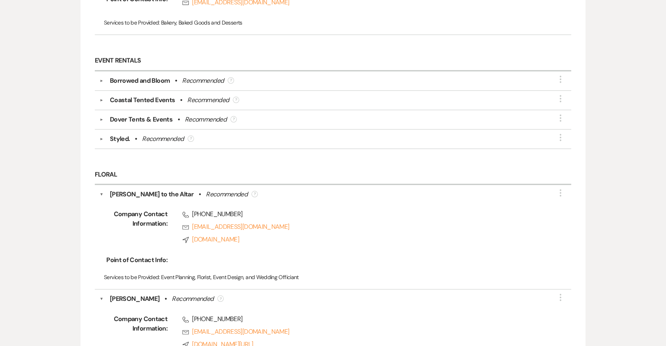
scroll to position [1602, 0]
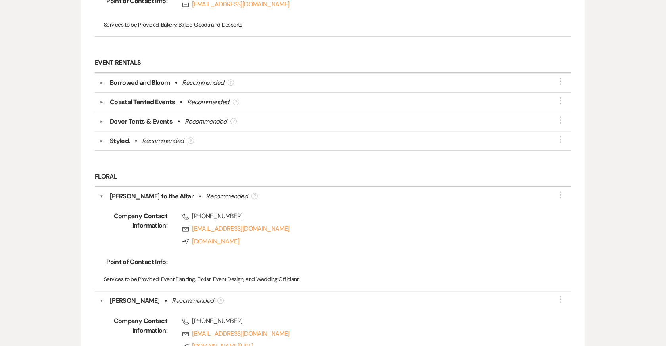
click at [100, 139] on button "▼" at bounding box center [102, 141] width 10 height 4
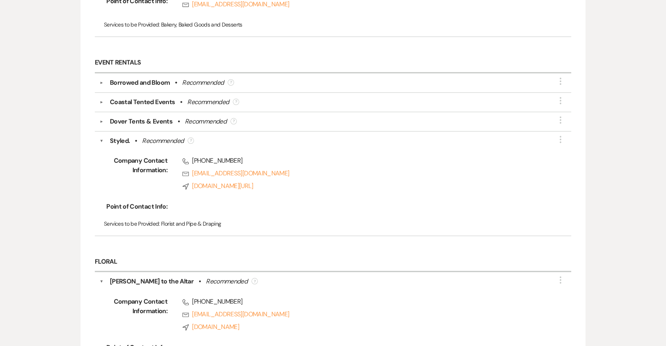
click at [100, 117] on div "▼ Dover Tents & Events • Recommended ? More" at bounding box center [332, 122] width 467 height 10
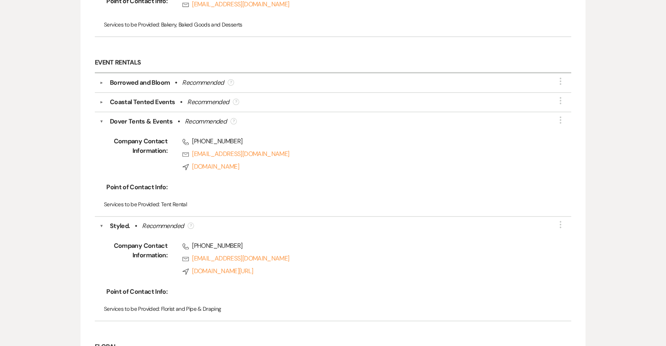
click at [101, 100] on button "▼" at bounding box center [102, 102] width 10 height 4
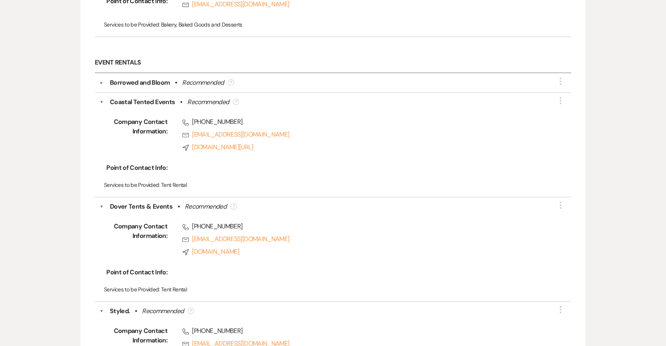
click at [100, 81] on button "▼" at bounding box center [102, 83] width 10 height 4
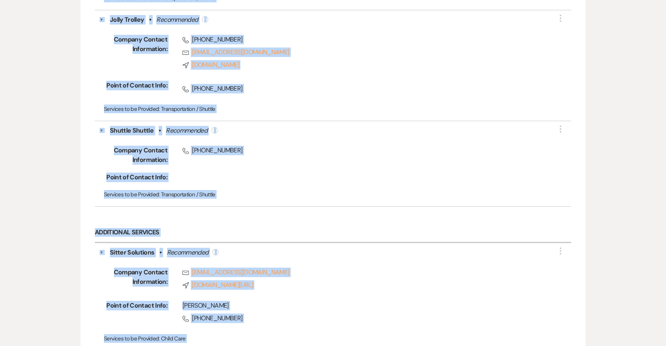
scroll to position [5833, 0]
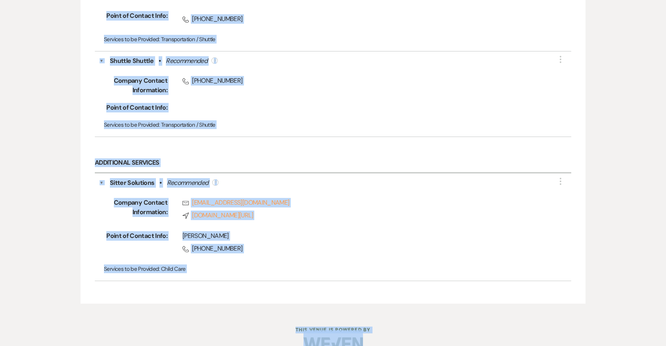
drag, startPoint x: 92, startPoint y: 144, endPoint x: 383, endPoint y: 377, distance: 372.8
copy div "Beauty & Esthetics ▼ 1Makeup Man • Recommended ? More Company Contact Informati…"
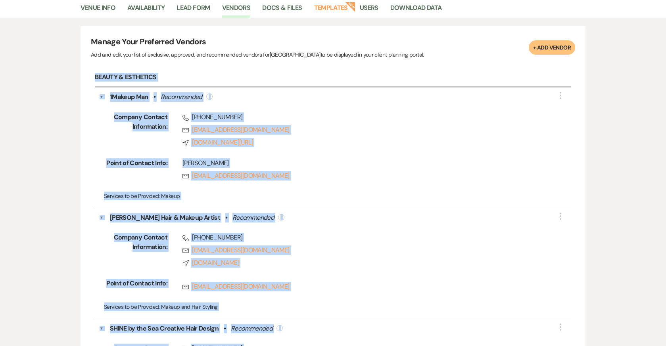
scroll to position [0, 0]
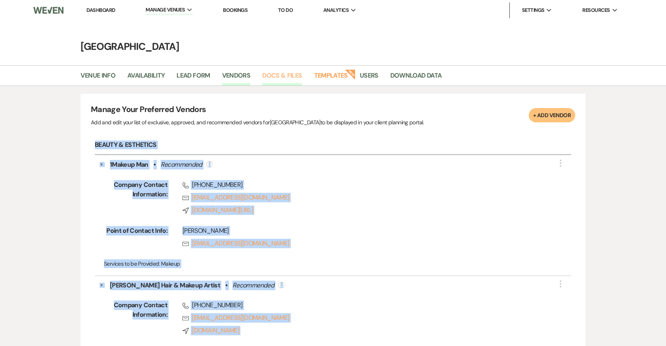
click at [291, 73] on link "Docs & Files" at bounding box center [282, 78] width 40 height 15
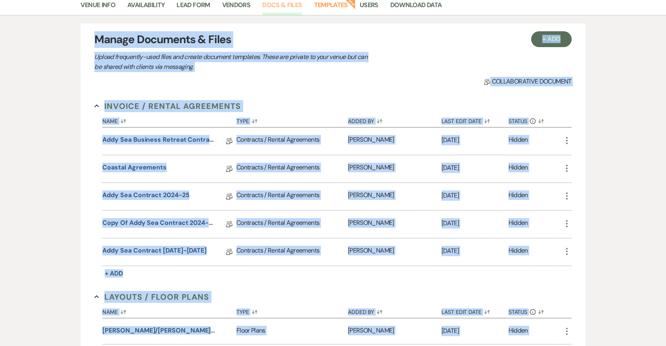
scroll to position [71, 0]
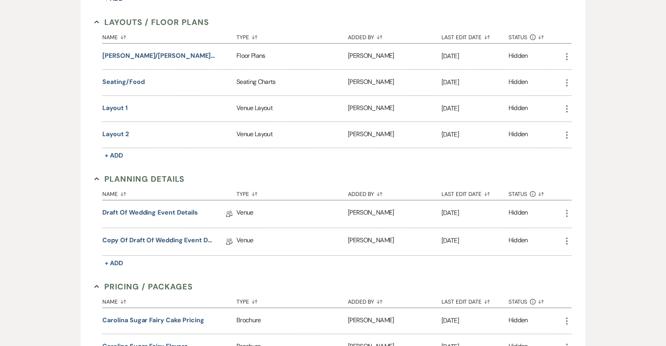
scroll to position [347, 0]
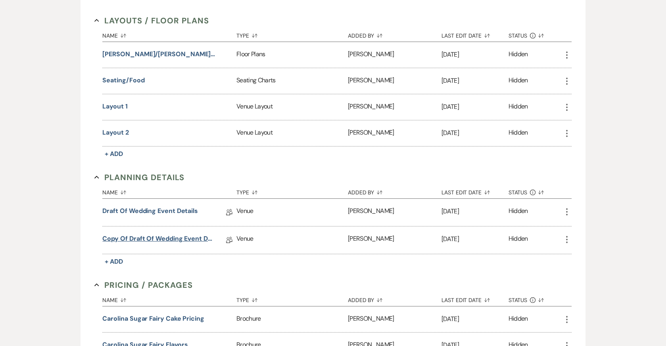
click at [143, 236] on link "Copy of Draft of Wedding Event Details" at bounding box center [158, 240] width 113 height 12
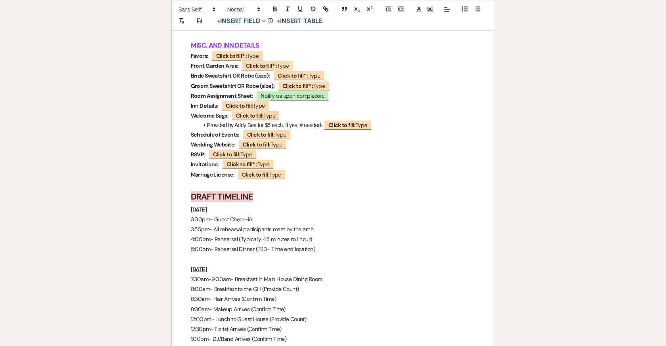
scroll to position [3655, 0]
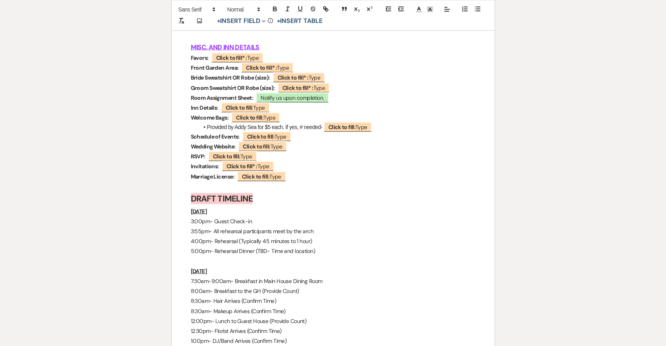
click at [271, 126] on li "Provided by Addy Sea for $5 each. If yes, # needed- ﻿ Click to fill: Type ﻿" at bounding box center [337, 127] width 277 height 9
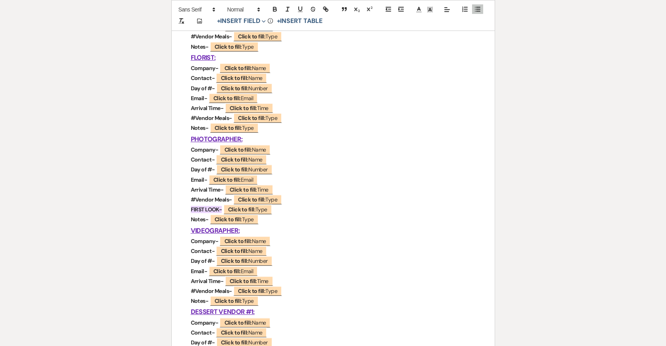
scroll to position [744, 0]
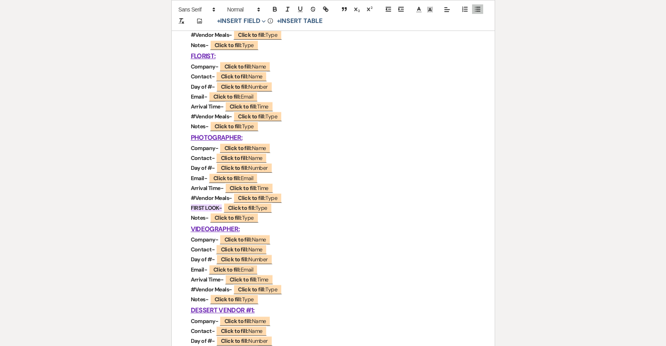
click at [277, 208] on p "FIRST LOOK- ﻿ Click to fill: Type ﻿" at bounding box center [333, 208] width 285 height 10
click at [219, 205] on strong "FIRST LOOK-" at bounding box center [206, 208] width 31 height 7
click at [283, 228] on h3 "VIDEOGRAPHER:" at bounding box center [333, 229] width 285 height 11
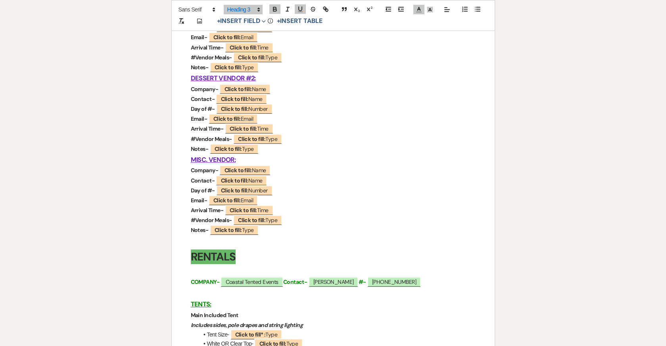
scroll to position [1059, 0]
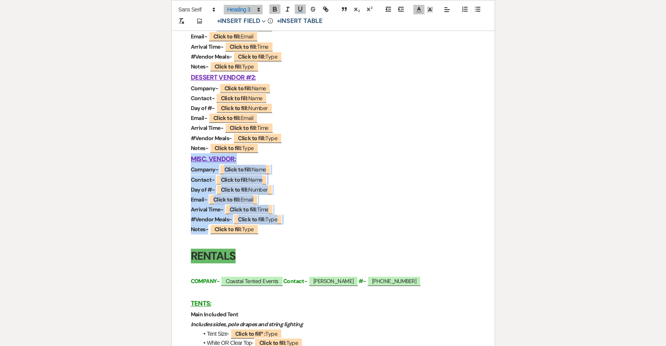
drag, startPoint x: 191, startPoint y: 158, endPoint x: 276, endPoint y: 232, distance: 112.4
copy div "MISC. VENDOR: Company- ﻿ Click to fill: Name ﻿ Contact- ﻿ Click to fill: Name ﻿…"
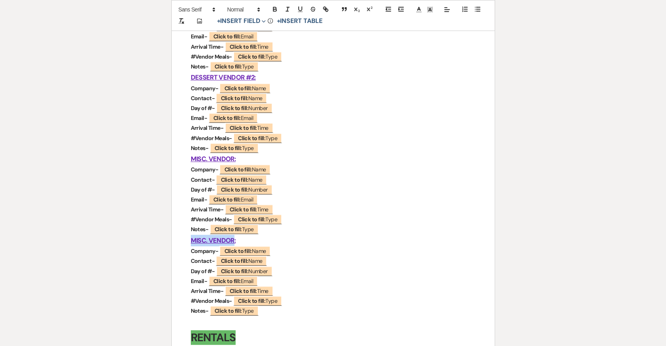
drag, startPoint x: 233, startPoint y: 241, endPoint x: 186, endPoint y: 241, distance: 46.8
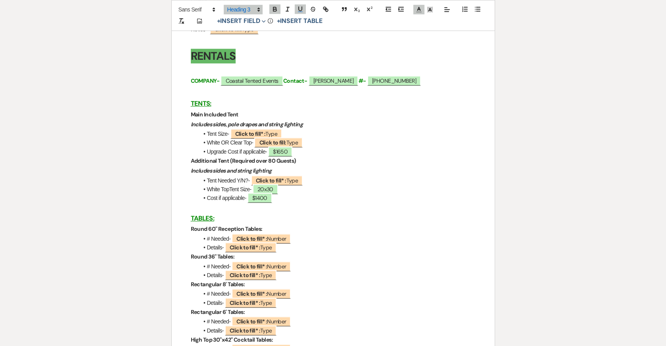
scroll to position [1344, 0]
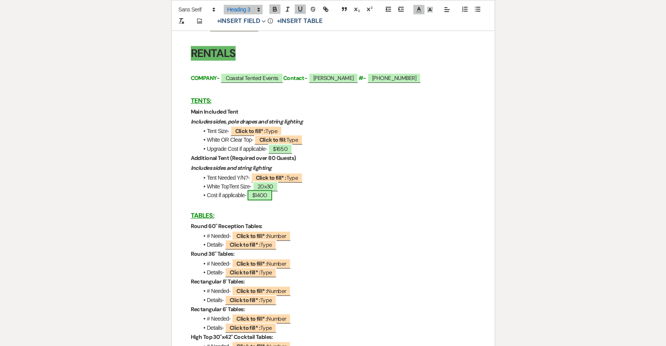
click at [265, 196] on span "$1400" at bounding box center [259, 195] width 25 height 10
select select "owner"
select select "Amount"
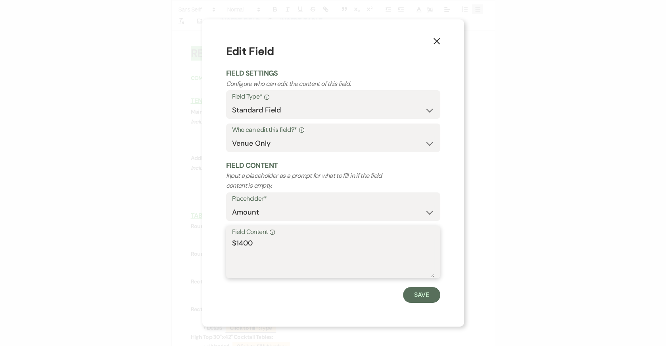
drag, startPoint x: 241, startPoint y: 243, endPoint x: 263, endPoint y: 243, distance: 21.4
click at [263, 243] on textarea "$1400" at bounding box center [333, 258] width 202 height 40
type textarea "$1800"
click at [422, 295] on button "Save" at bounding box center [421, 295] width 37 height 16
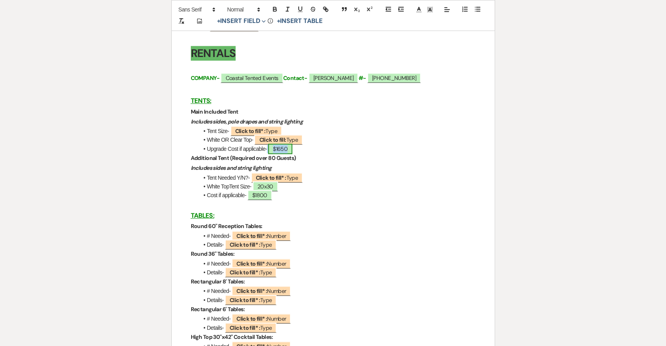
click at [288, 147] on span "$1650" at bounding box center [280, 149] width 24 height 10
select select "owner"
select select "Amount"
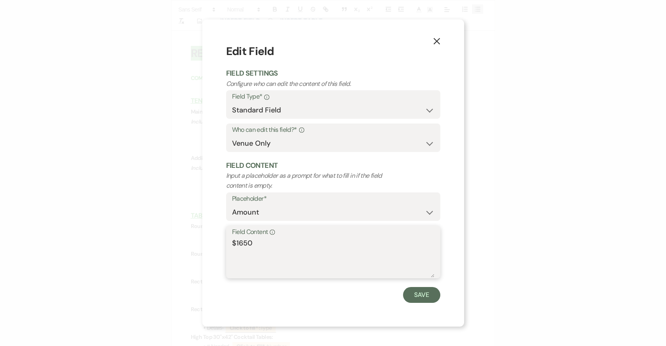
drag, startPoint x: 239, startPoint y: 243, endPoint x: 318, endPoint y: 243, distance: 78.9
click at [318, 243] on textarea "$1650" at bounding box center [333, 258] width 202 height 40
type textarea "$1700"
click at [432, 299] on button "Save" at bounding box center [421, 295] width 37 height 16
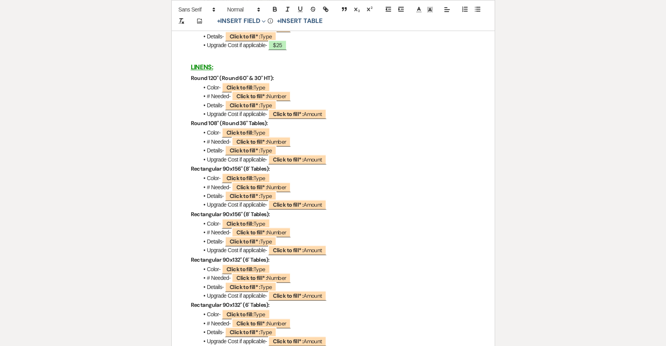
scroll to position [1665, 0]
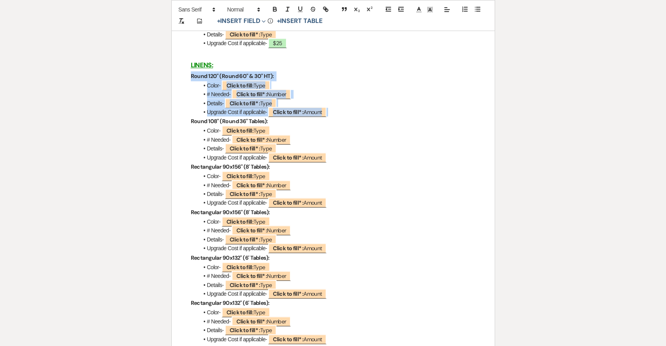
drag, startPoint x: 189, startPoint y: 76, endPoint x: 334, endPoint y: 114, distance: 149.3
copy div "Round 120" (Round 60" & 30" HT): Color- ﻿ Click to fill: Type ﻿ # Needed- ﻿ Cli…"
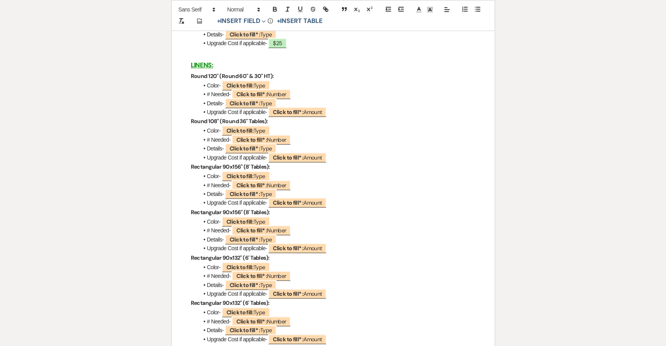
click at [334, 114] on li "Upgrade Cost if applicable- ﻿ Click to fill* : Amount ﻿" at bounding box center [337, 112] width 277 height 9
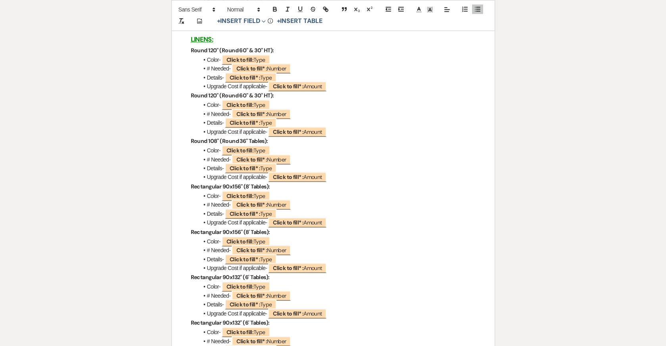
scroll to position [1705, 0]
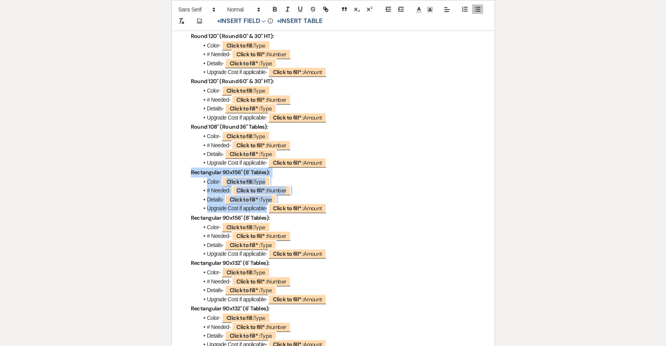
drag, startPoint x: 189, startPoint y: 170, endPoint x: 336, endPoint y: 210, distance: 152.4
copy div "Rectangular 90x156" (8' Tables): Color- ﻿ Click to fill: Type ﻿ # Needed- ﻿ Cli…"
click at [334, 209] on li "Upgrade Cost if applicable- ﻿ Click to fill* : Amount ﻿" at bounding box center [337, 208] width 277 height 9
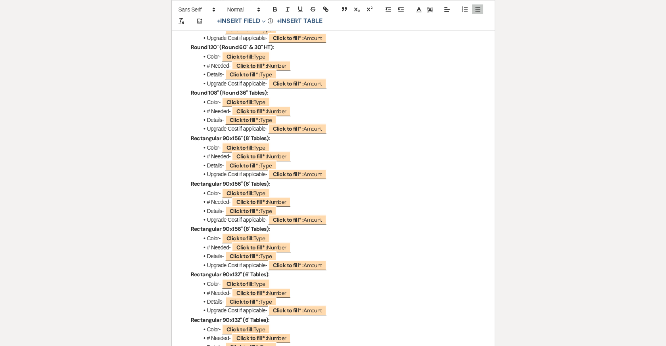
scroll to position [1758, 0]
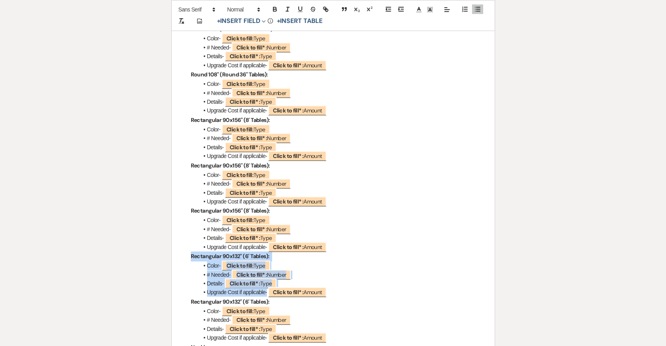
drag, startPoint x: 190, startPoint y: 255, endPoint x: 336, endPoint y: 291, distance: 149.9
copy div "Rectangular 90x132" (6' Tables): Color- ﻿ Click to fill: Type ﻿ # Needed- ﻿ Cli…"
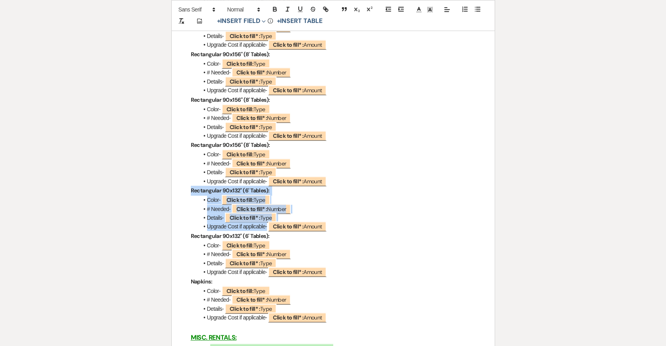
scroll to position [1826, 0]
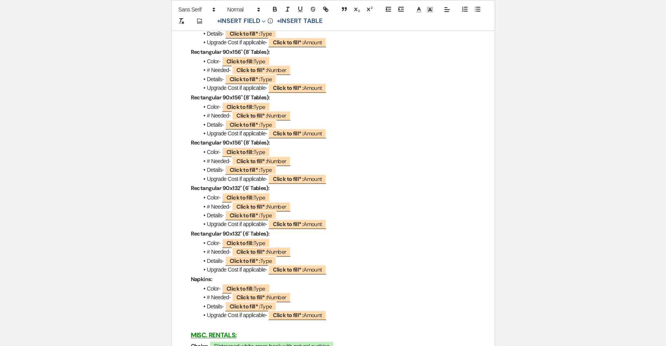
click at [331, 273] on li "Upgrade Cost if applicable- ﻿ Click to fill* : Amount ﻿" at bounding box center [337, 270] width 277 height 9
click at [226, 325] on li at bounding box center [337, 324] width 277 height 9
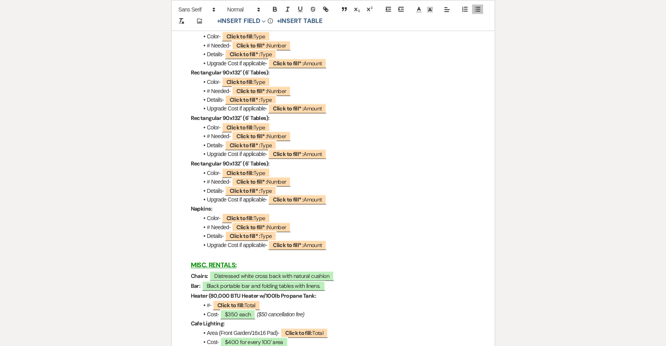
scroll to position [1942, 0]
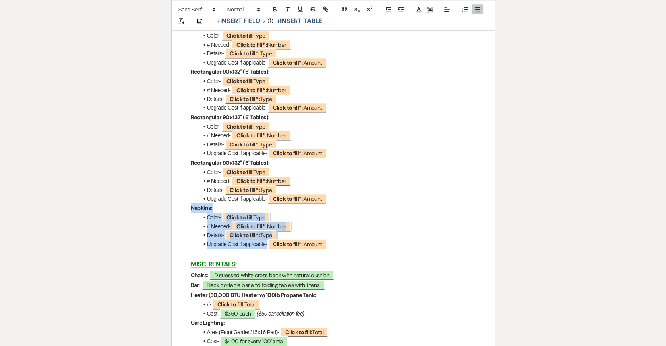
drag, startPoint x: 188, startPoint y: 207, endPoint x: 337, endPoint y: 244, distance: 153.3
copy div "Napkins: Color- ﻿ Click to fill: Type ﻿ # Needed- ﻿ Click to fill* : Number ﻿ D…"
click at [337, 244] on li "Upgrade Cost if applicable- ﻿ Click to fill* : Amount ﻿" at bounding box center [337, 244] width 277 height 9
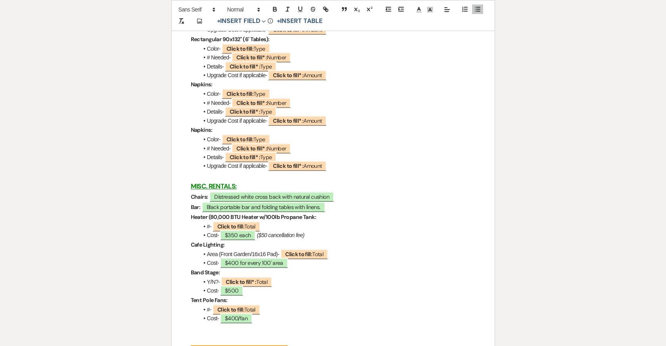
scroll to position [2079, 0]
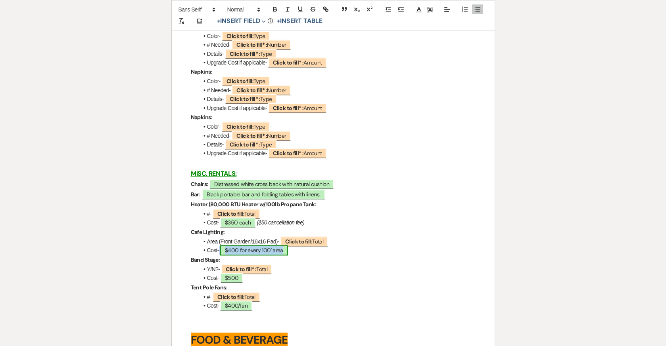
click at [237, 250] on span "$400 for every 100' area" at bounding box center [254, 250] width 68 height 10
select select "owner"
select select "Amount"
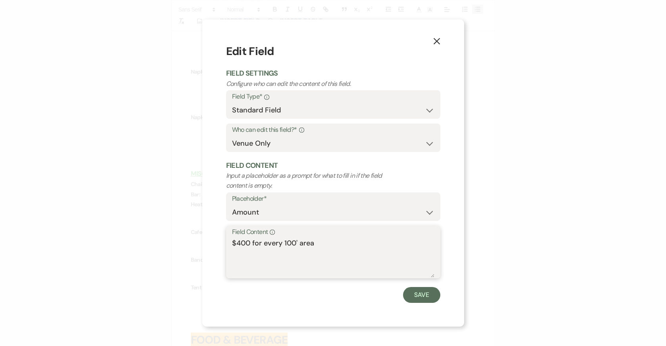
click at [249, 241] on textarea "$400 for every 100' area" at bounding box center [333, 258] width 202 height 40
type textarea "$450 for every 100' area"
click at [431, 293] on button "Save" at bounding box center [421, 295] width 37 height 16
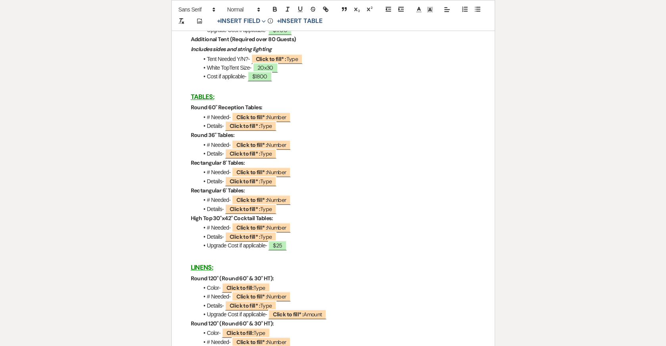
scroll to position [1424, 0]
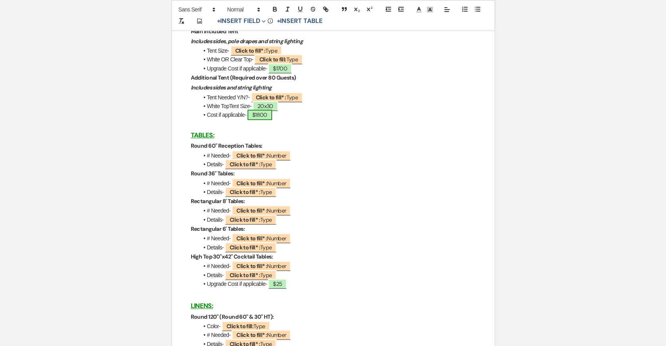
click at [266, 117] on span "$1800" at bounding box center [259, 115] width 25 height 10
select select "owner"
select select "Amount"
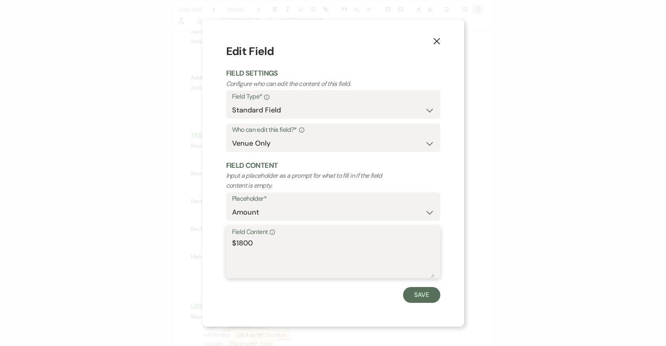
drag, startPoint x: 261, startPoint y: 245, endPoint x: 239, endPoint y: 245, distance: 22.6
click at [239, 245] on textarea "$1800" at bounding box center [333, 258] width 202 height 40
type textarea "$1975"
click at [414, 296] on button "Save" at bounding box center [421, 295] width 37 height 16
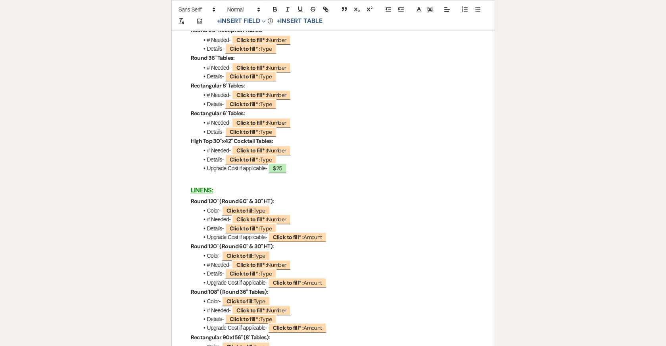
scroll to position [1544, 0]
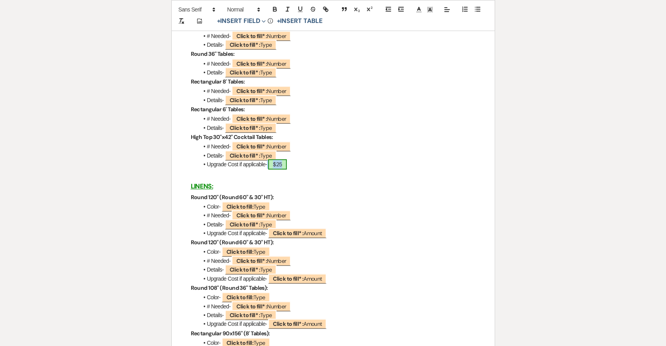
click at [284, 165] on span "$25" at bounding box center [277, 164] width 19 height 10
select select "owner"
select select "Amount"
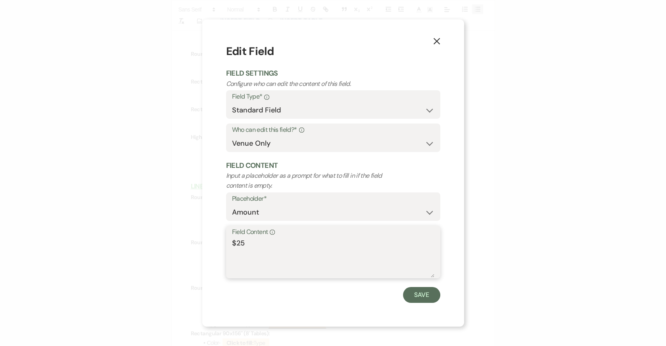
drag, startPoint x: 237, startPoint y: 244, endPoint x: 274, endPoint y: 244, distance: 36.1
click at [274, 244] on textarea "$25" at bounding box center [333, 258] width 202 height 40
type textarea "$30"
click at [430, 297] on button "Save" at bounding box center [421, 295] width 37 height 16
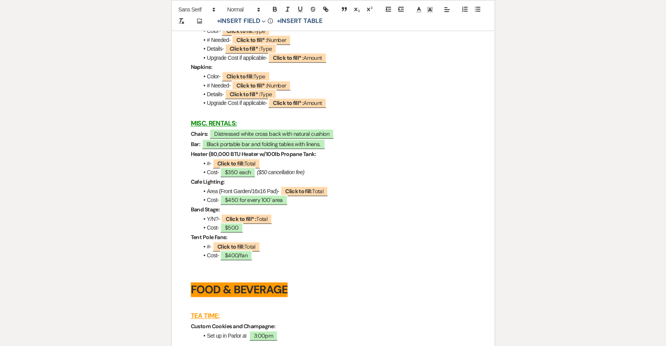
scroll to position [2132, 0]
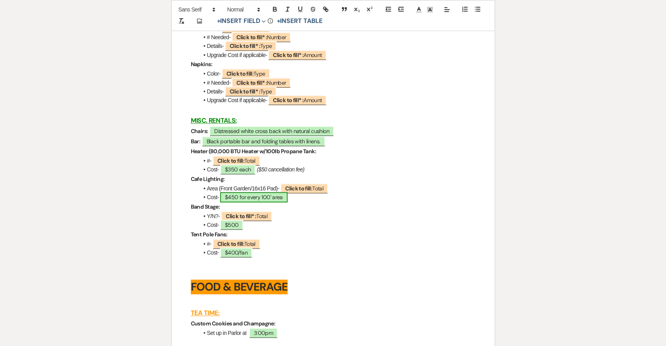
click at [234, 197] on span "$450 for every 100' area" at bounding box center [253, 197] width 67 height 10
select select "owner"
select select "Amount"
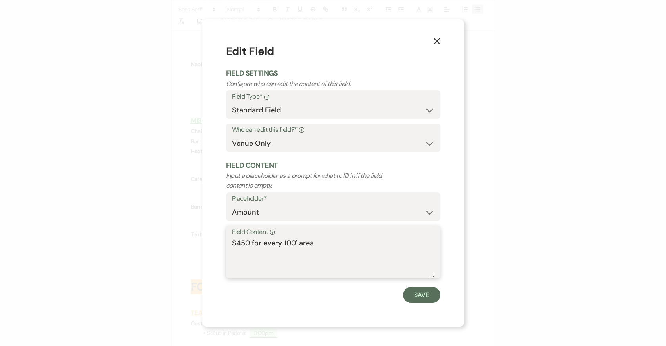
click at [247, 242] on textarea "$450 for every 100' area" at bounding box center [333, 258] width 202 height 40
type textarea "$425 for every 100' area"
click at [427, 297] on button "Save" at bounding box center [421, 295] width 37 height 16
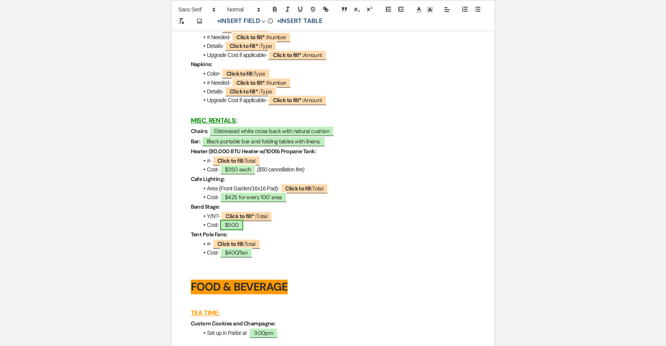
click at [237, 222] on span "$500" at bounding box center [231, 225] width 23 height 10
select select "owner"
select select "Amount"
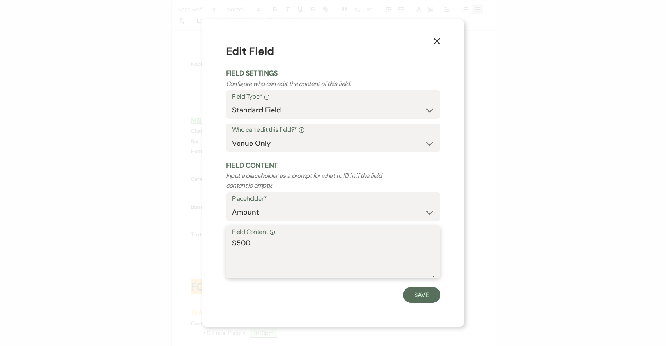
click at [250, 243] on textarea "$500" at bounding box center [333, 258] width 202 height 40
type textarea "$525"
click at [414, 289] on button "Save" at bounding box center [421, 295] width 37 height 16
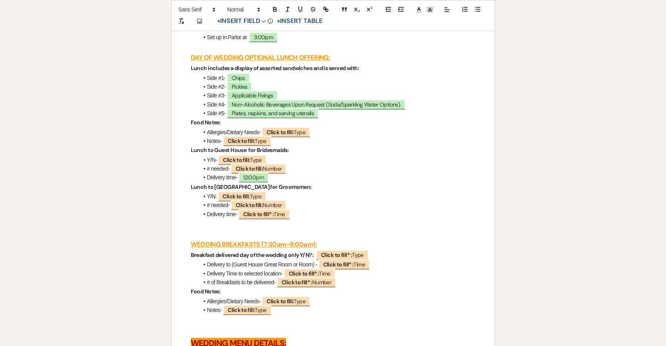
scroll to position [2455, 0]
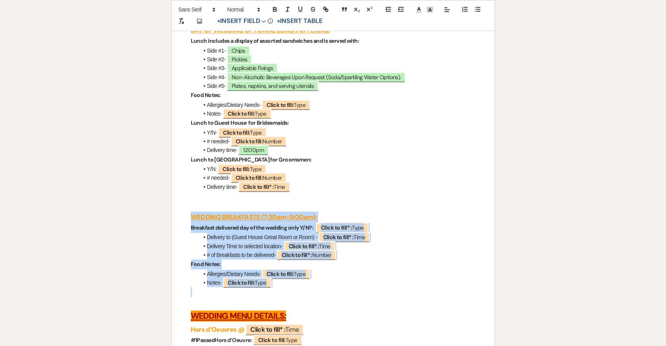
drag, startPoint x: 278, startPoint y: 287, endPoint x: 183, endPoint y: 219, distance: 117.0
copy div "WEDDING BREAKFASTS (7:30am-9:00am): Breakfast delivered day of the wedding only…"
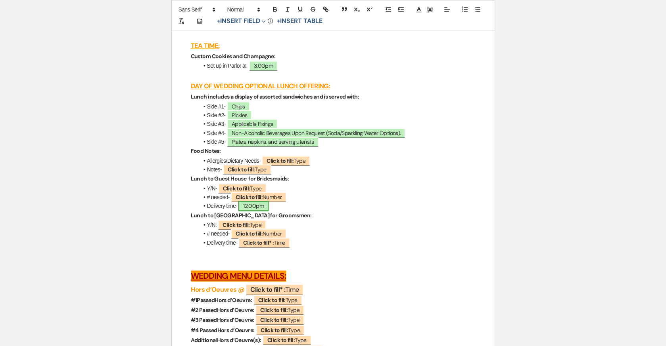
scroll to position [2398, 0]
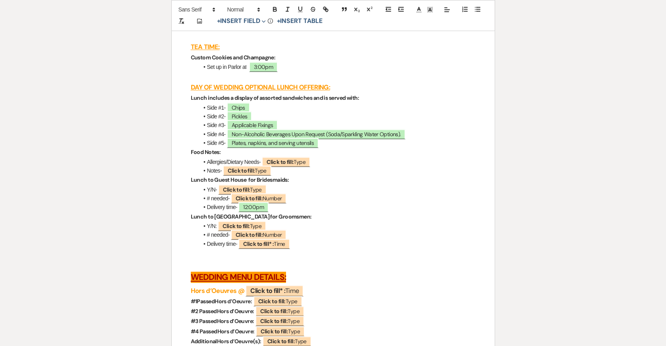
click at [299, 66] on li "Set up in Parlor at ﻿ 3:00pm ﻿" at bounding box center [337, 67] width 277 height 9
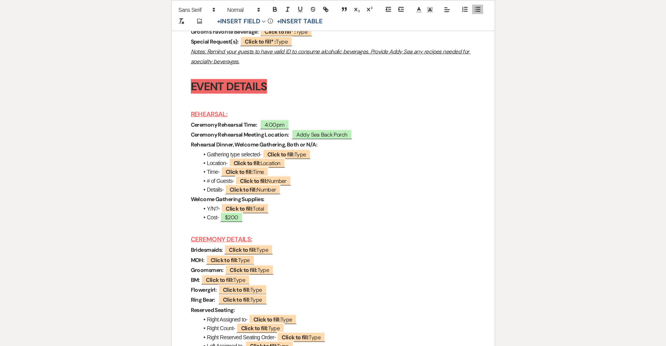
scroll to position [3170, 0]
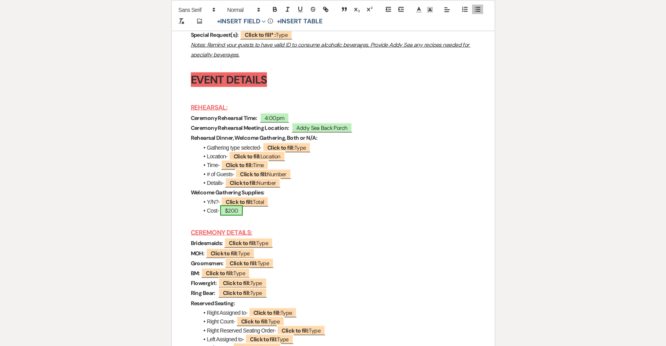
click at [239, 211] on span "$200" at bounding box center [231, 211] width 23 height 10
select select "owner"
select select "Amount"
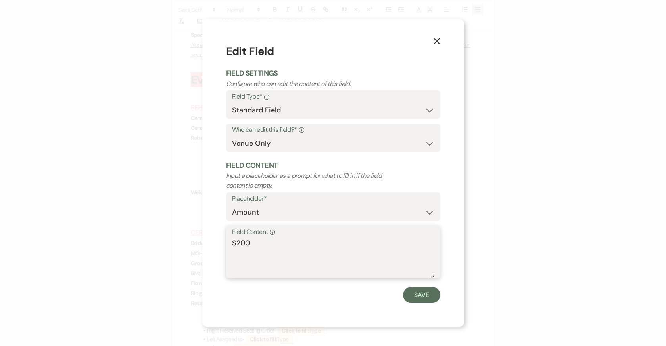
drag, startPoint x: 238, startPoint y: 241, endPoint x: 276, endPoint y: 241, distance: 37.3
click at [276, 241] on textarea "$200" at bounding box center [333, 258] width 202 height 40
type textarea "$275"
click at [427, 296] on button "Save" at bounding box center [421, 295] width 37 height 16
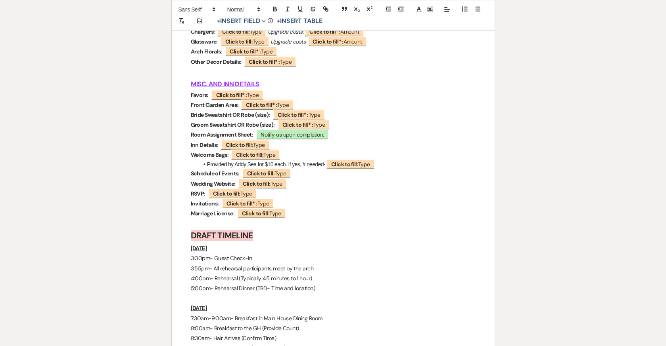
scroll to position [3874, 0]
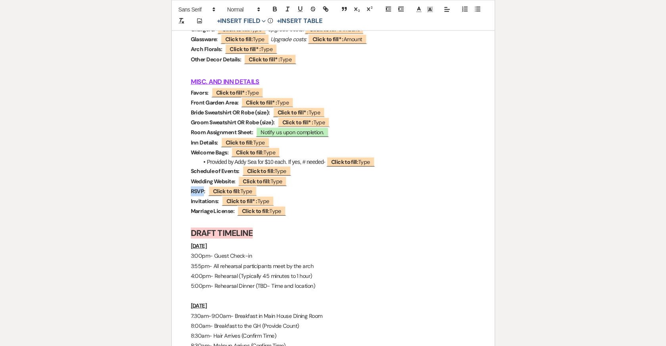
drag, startPoint x: 203, startPoint y: 191, endPoint x: 187, endPoint y: 191, distance: 16.6
click at [203, 192] on strong "RSVP:" at bounding box center [198, 191] width 15 height 7
click at [216, 202] on strong "Invitations:" at bounding box center [205, 201] width 28 height 7
click at [278, 191] on p "RSVP Due: ﻿ Click to fill: Type ﻿" at bounding box center [333, 192] width 285 height 10
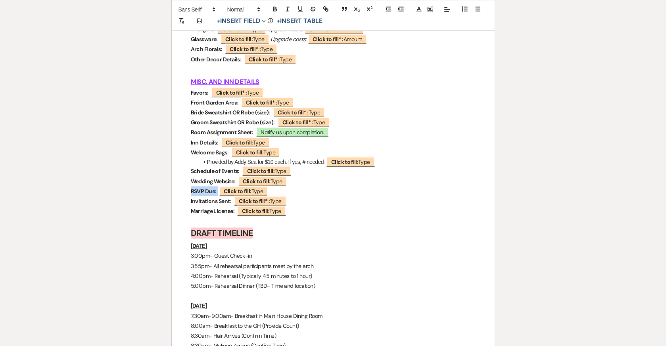
drag, startPoint x: 191, startPoint y: 193, endPoint x: 285, endPoint y: 193, distance: 93.9
click at [285, 193] on p "RSVP Due: ﻿ Click to fill: Type ﻿" at bounding box center [333, 192] width 285 height 10
copy p "RSVP Due:"
click at [294, 182] on p "Wedding Website: ﻿ Click to fill: Type ﻿" at bounding box center [333, 182] width 285 height 10
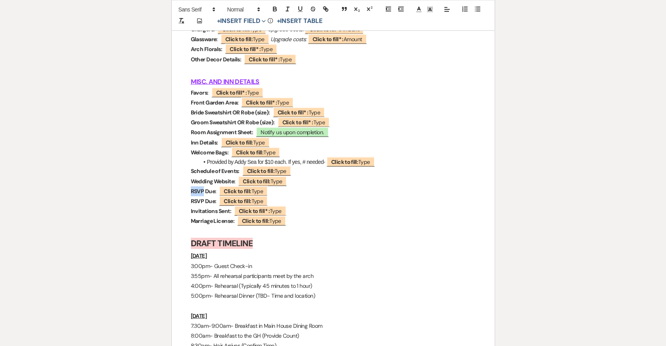
drag, startPoint x: 203, startPoint y: 191, endPoint x: 190, endPoint y: 191, distance: 13.5
drag, startPoint x: 237, startPoint y: 193, endPoint x: 228, endPoint y: 193, distance: 9.1
click at [228, 193] on strong "Save the Dates Due:" at bounding box center [215, 191] width 49 height 7
drag, startPoint x: 274, startPoint y: 202, endPoint x: 179, endPoint y: 202, distance: 95.1
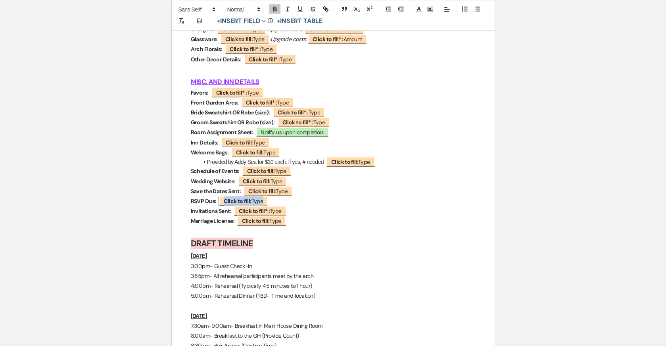
drag, startPoint x: 186, startPoint y: 202, endPoint x: 275, endPoint y: 202, distance: 88.4
copy p "RSVP Due:"
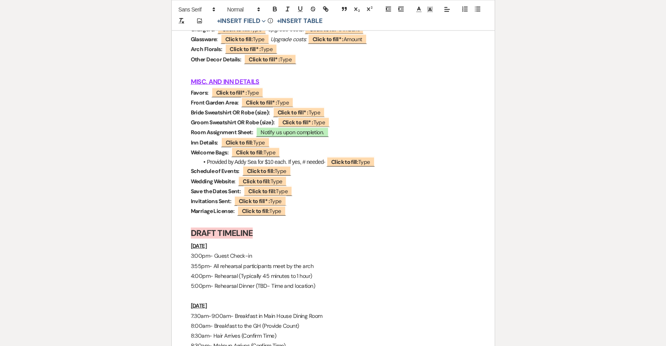
click at [295, 204] on p "Invitations Sent: ﻿ Click to fill* : Type ﻿" at bounding box center [333, 202] width 285 height 10
click at [294, 202] on p "Invitations Sent: ﻿ Click to fill* : Type ﻿" at bounding box center [333, 202] width 285 height 10
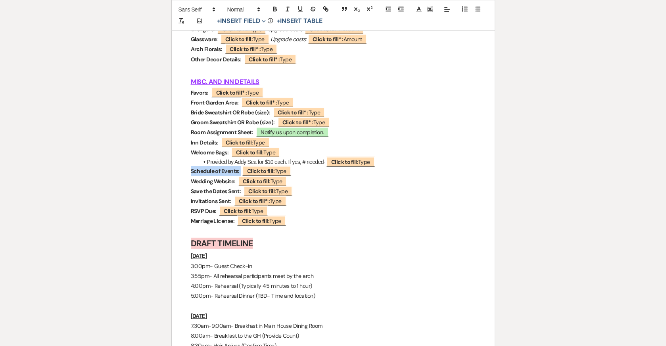
drag, startPoint x: 190, startPoint y: 172, endPoint x: 308, endPoint y: 174, distance: 117.4
click at [308, 174] on p "Schedule of Events: ﻿ Click to fill: Type ﻿" at bounding box center [333, 171] width 285 height 10
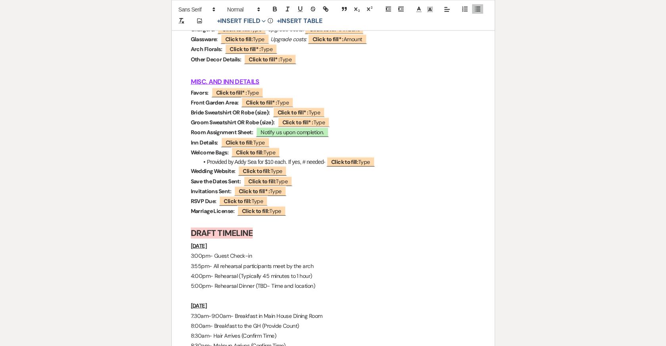
click at [292, 212] on p "Marriage License: ﻿ Click to fill: Type ﻿" at bounding box center [333, 212] width 285 height 10
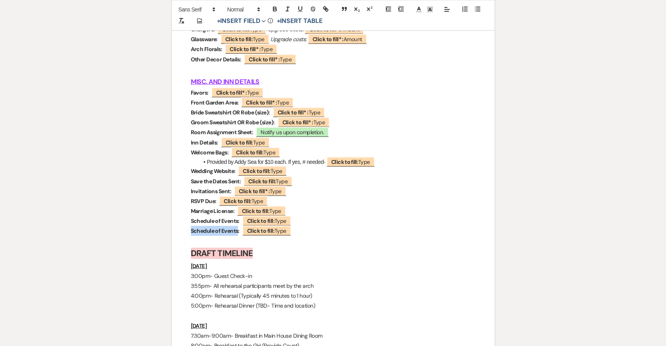
drag, startPoint x: 238, startPoint y: 234, endPoint x: 191, endPoint y: 231, distance: 46.9
click at [191, 231] on strong "Schedule of Events:" at bounding box center [215, 231] width 49 height 7
click at [323, 232] on p "Welcome Message for Inn App: ﻿ Click to fill: Type ﻿" at bounding box center [333, 231] width 285 height 10
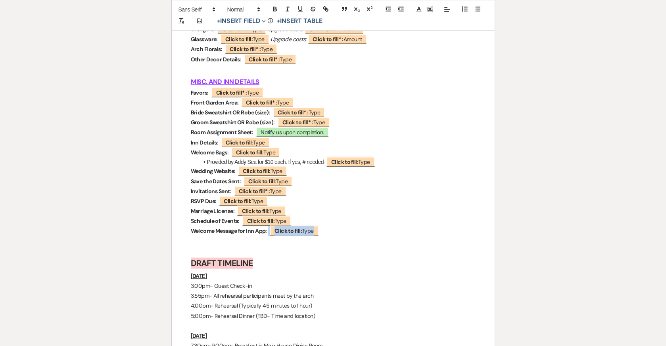
drag, startPoint x: 334, startPoint y: 233, endPoint x: 195, endPoint y: 231, distance: 139.6
click at [195, 231] on p "Welcome Message for Inn App: ﻿ Click to fill: Type ﻿" at bounding box center [333, 231] width 285 height 10
drag, startPoint x: 190, startPoint y: 232, endPoint x: 365, endPoint y: 233, distance: 174.8
click at [365, 233] on p "Welcome Message for Inn App: ﻿ Click to fill: Type ﻿" at bounding box center [333, 231] width 285 height 10
click at [214, 240] on p at bounding box center [333, 242] width 285 height 10
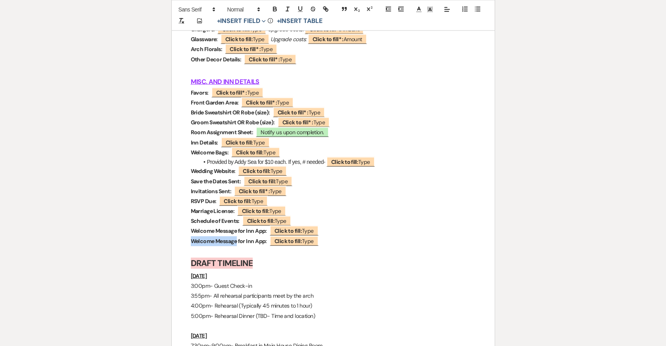
drag, startPoint x: 237, startPoint y: 242, endPoint x: 188, endPoint y: 241, distance: 48.8
click at [230, 191] on strong "Invitations Sent:" at bounding box center [211, 191] width 40 height 7
click at [236, 242] on strong "Email 3 photos for Inn App:" at bounding box center [224, 241] width 67 height 7
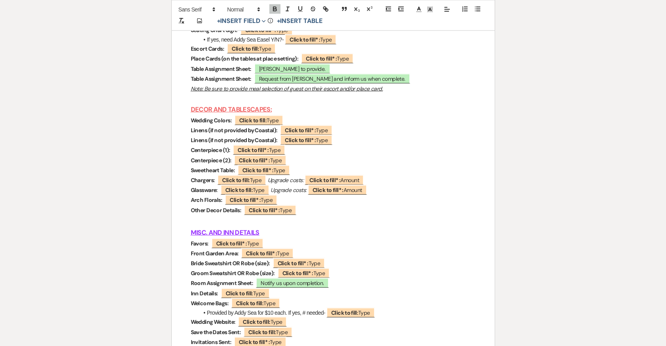
scroll to position [3722, 0]
drag, startPoint x: 190, startPoint y: 191, endPoint x: 273, endPoint y: 191, distance: 82.5
click at [273, 191] on p "Glassware: ﻿ Click to fill: Type ﻿ Upgrade costs: ﻿ Click to fill* : Amount ﻿" at bounding box center [333, 191] width 285 height 10
drag, startPoint x: 190, startPoint y: 172, endPoint x: 299, endPoint y: 172, distance: 109.4
click at [299, 172] on p "Sweetheart Table: ﻿ Click to fill* : Type ﻿" at bounding box center [333, 171] width 285 height 10
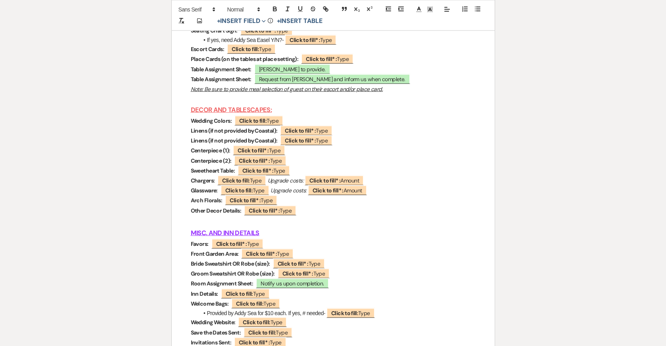
click at [374, 193] on p "Glassware: ﻿ Click to fill: Type ﻿ Upgrade costs: ﻿ Click to fill* : Amount ﻿" at bounding box center [333, 191] width 285 height 10
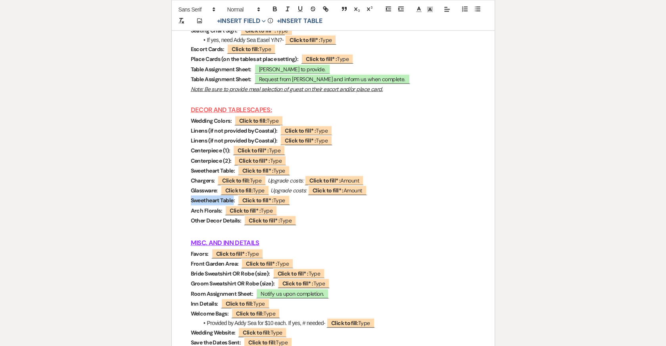
drag, startPoint x: 233, startPoint y: 200, endPoint x: 191, endPoint y: 200, distance: 42.0
click at [191, 200] on strong "Sweetheart Table:" at bounding box center [213, 200] width 44 height 7
click at [287, 201] on p "Flatware Color: ﻿ Click to fill* : Type ﻿" at bounding box center [333, 201] width 285 height 10
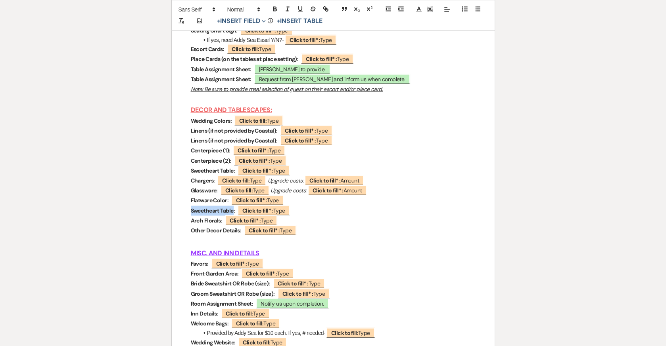
drag, startPoint x: 235, startPoint y: 211, endPoint x: 189, endPoint y: 210, distance: 45.6
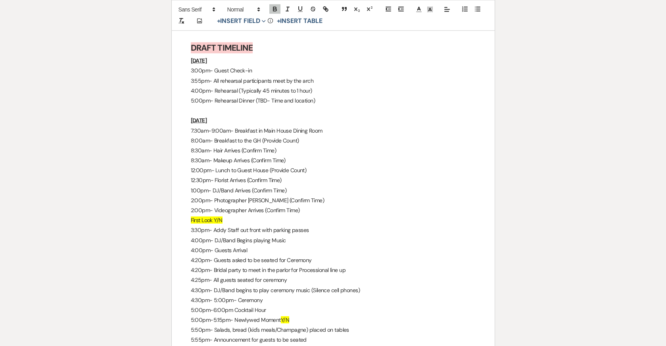
scroll to position [4094, 0]
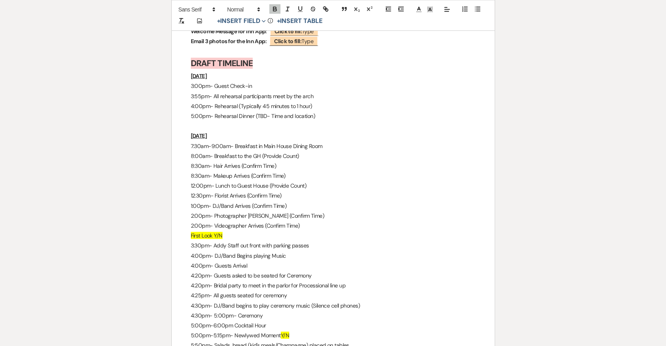
click at [253, 86] on p "3:00pm- Guest Check-in" at bounding box center [333, 86] width 285 height 10
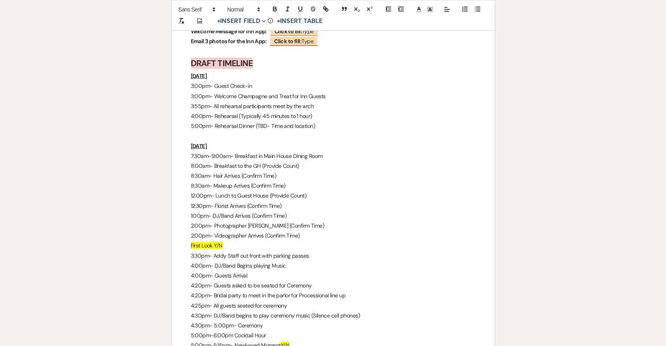
click at [290, 95] on p "3:00pm- Welcome Champagne and Treat for Inn Guests" at bounding box center [333, 97] width 285 height 10
click at [325, 96] on p "3:00pm- Welcome Champagne and Treat for Inn Guests" at bounding box center [333, 97] width 285 height 10
click at [191, 86] on p "3:00pm- Guest Check-in" at bounding box center [333, 86] width 285 height 10
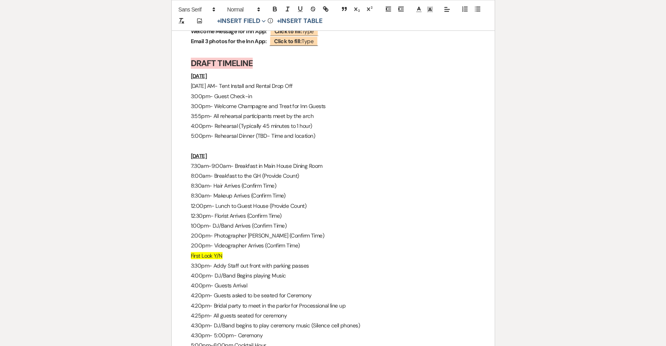
click at [252, 136] on p "5:00pm- Rehearsal Dinner (TBD- Time and location)" at bounding box center [333, 136] width 285 height 10
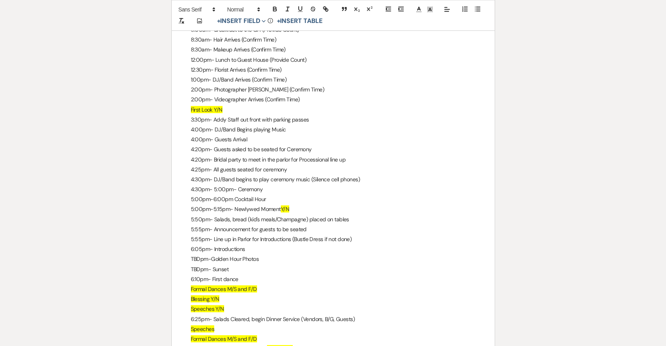
scroll to position [4242, 0]
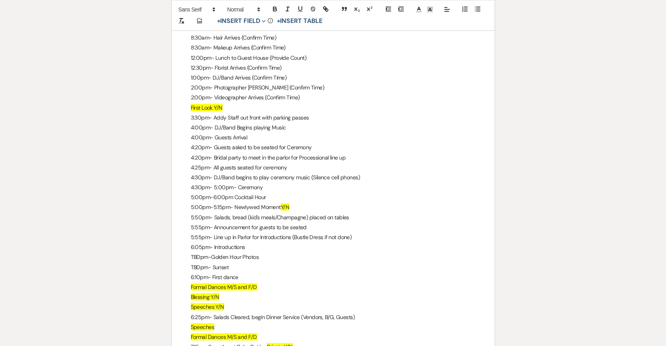
click at [252, 138] on p "4:00pm- Guests Arrival" at bounding box center [333, 138] width 285 height 10
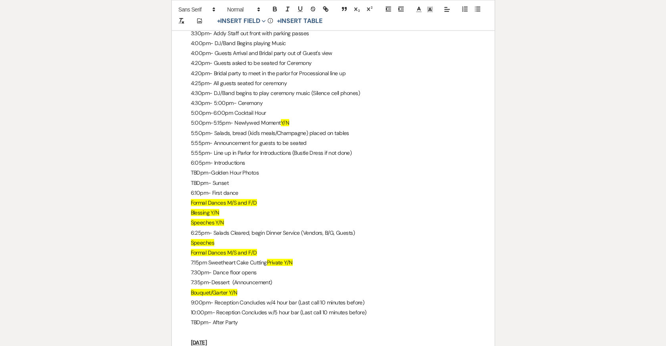
scroll to position [4328, 0]
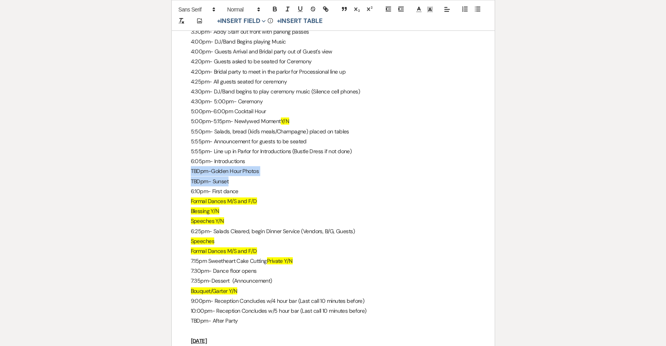
drag, startPoint x: 229, startPoint y: 182, endPoint x: 190, endPoint y: 171, distance: 40.4
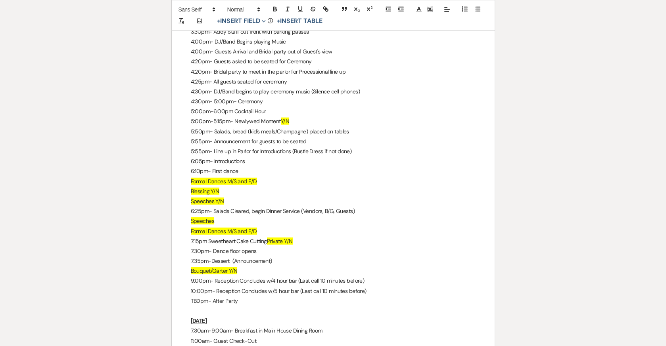
click at [212, 173] on p "6:10pm- First dance" at bounding box center [333, 171] width 285 height 10
click at [223, 200] on span "Speeches Y/N" at bounding box center [207, 201] width 33 height 7
click at [222, 190] on p "Blessing Y/N" at bounding box center [333, 192] width 285 height 10
click at [256, 183] on p "Formal Dances M/S and F/D" at bounding box center [333, 182] width 285 height 10
click at [287, 202] on p "Speeches Y/N -Before or After Dinner" at bounding box center [333, 202] width 285 height 10
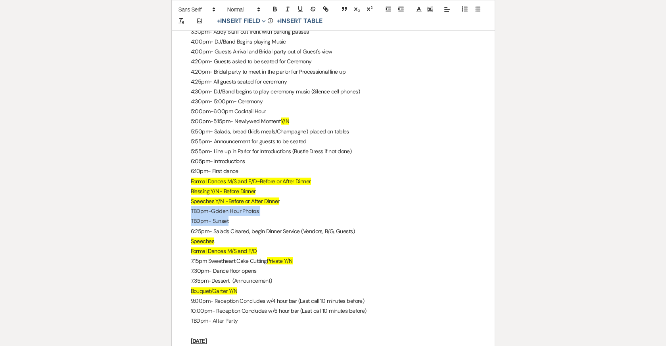
drag, startPoint x: 233, startPoint y: 223, endPoint x: 189, endPoint y: 215, distance: 44.6
click at [430, 6] on icon at bounding box center [429, 9] width 7 height 7
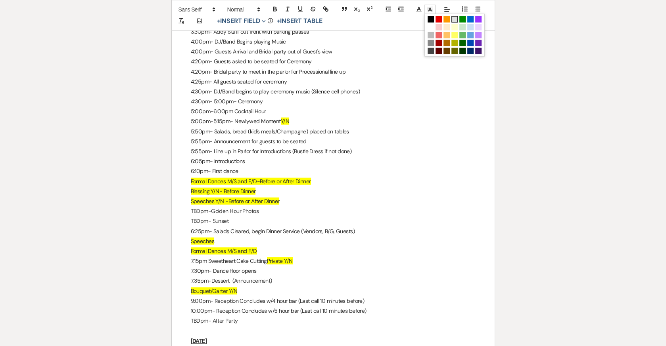
click at [452, 19] on span at bounding box center [454, 19] width 6 height 6
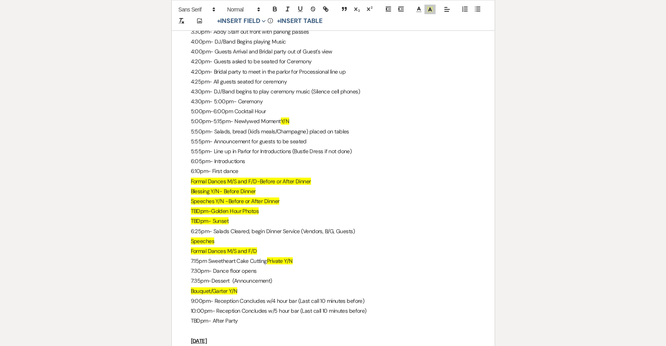
click at [367, 127] on p "5:50pm- Salads, bread (kid's meals/Champagne) placed on tables" at bounding box center [333, 132] width 285 height 10
drag, startPoint x: 188, startPoint y: 243, endPoint x: 268, endPoint y: 250, distance: 80.4
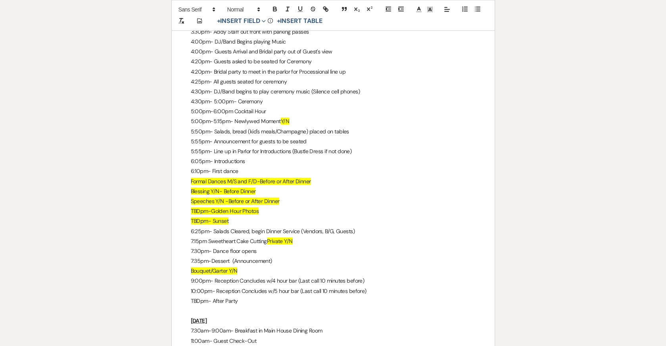
click at [298, 242] on p "7:15pm Sweetheart Cake Cutting Private Y/N" at bounding box center [333, 242] width 285 height 10
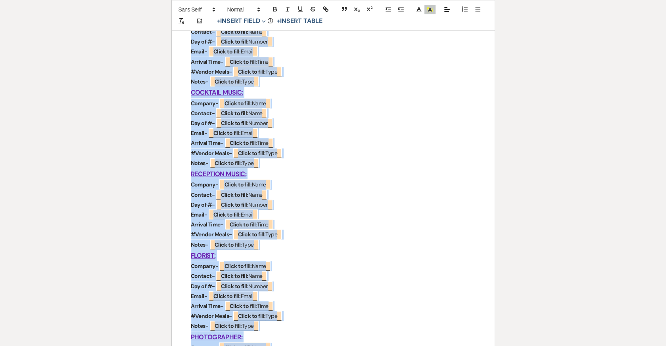
scroll to position [0, 0]
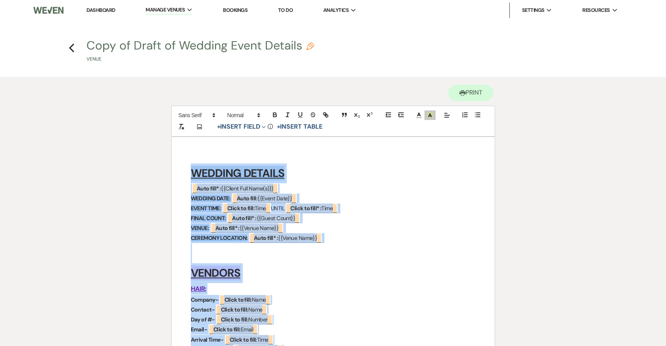
drag, startPoint x: 260, startPoint y: 228, endPoint x: 172, endPoint y: -29, distance: 271.3
click at [74, 46] on icon "Previous" at bounding box center [72, 48] width 6 height 10
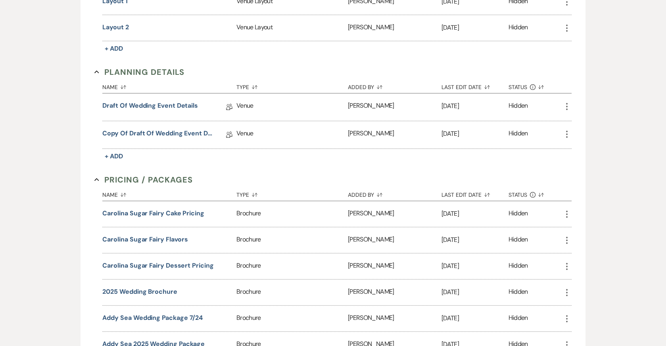
scroll to position [452, 0]
click at [567, 131] on icon "More" at bounding box center [567, 135] width 10 height 10
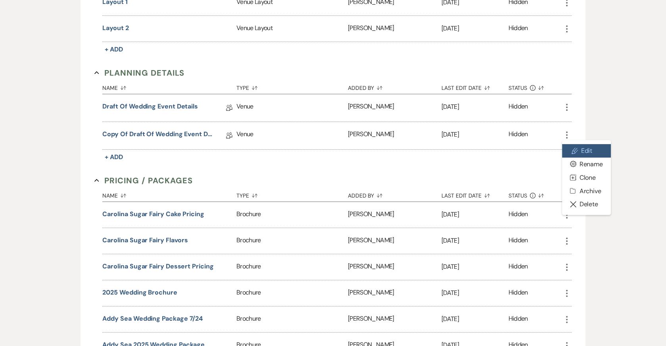
click at [576, 148] on icon "Pencil" at bounding box center [574, 151] width 6 height 6
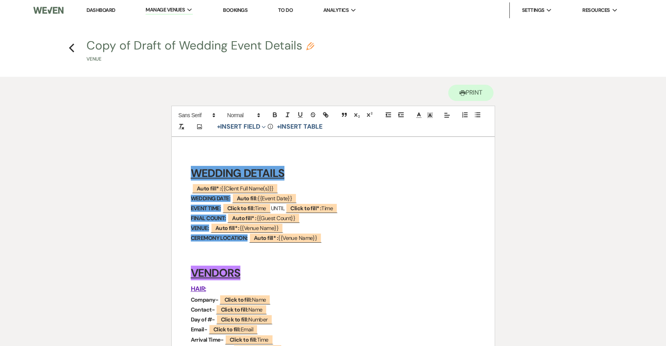
click at [308, 45] on use "button" at bounding box center [310, 46] width 8 height 8
select select "60"
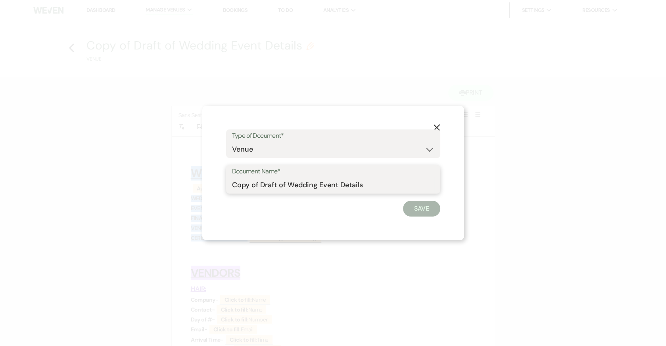
drag, startPoint x: 260, startPoint y: 185, endPoint x: 221, endPoint y: 185, distance: 39.6
click at [221, 185] on div "X Type of Document* Special Event Insurance Vendor Certificate of Insurance Con…" at bounding box center [333, 173] width 262 height 135
type input "9/23/25 Draft of Wedding Event Details"
click at [424, 207] on button "Save" at bounding box center [421, 209] width 37 height 16
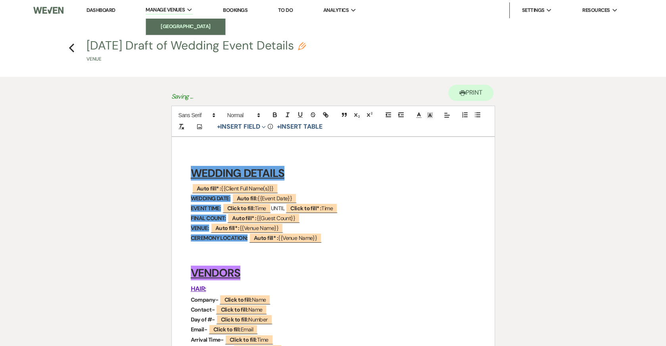
click at [170, 20] on link "[GEOGRAPHIC_DATA]" at bounding box center [185, 27] width 79 height 16
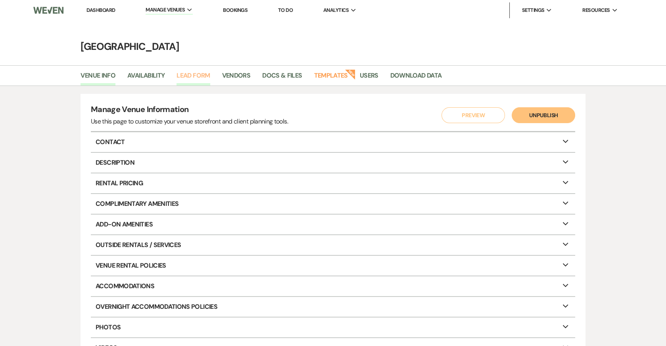
click at [191, 73] on link "Lead Form" at bounding box center [192, 78] width 33 height 15
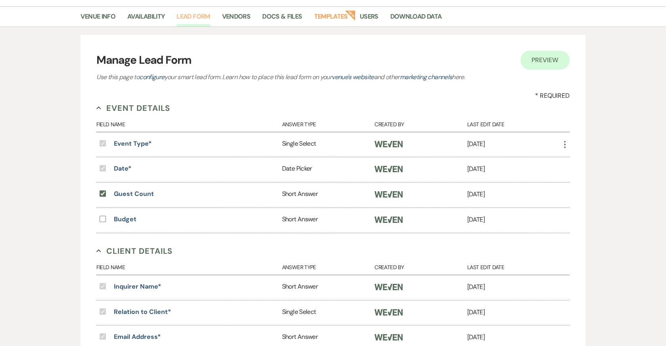
scroll to position [54, 0]
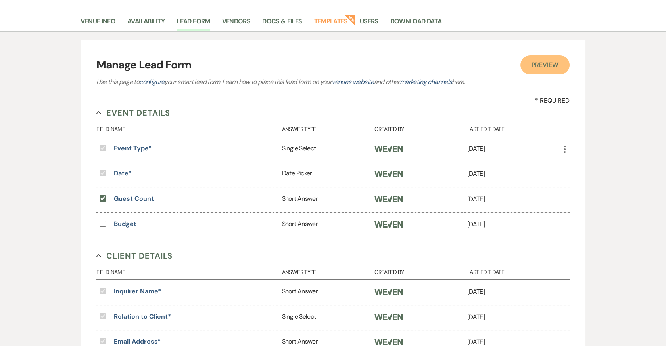
click at [536, 62] on span "Preview" at bounding box center [544, 65] width 27 height 8
click at [99, 22] on link "Venue Info" at bounding box center [97, 23] width 35 height 15
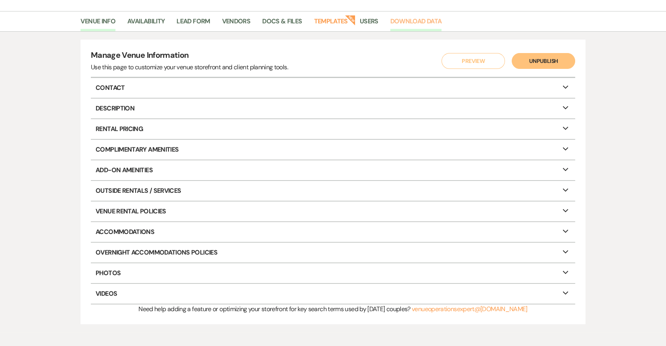
click at [408, 22] on link "Download Data" at bounding box center [416, 23] width 52 height 15
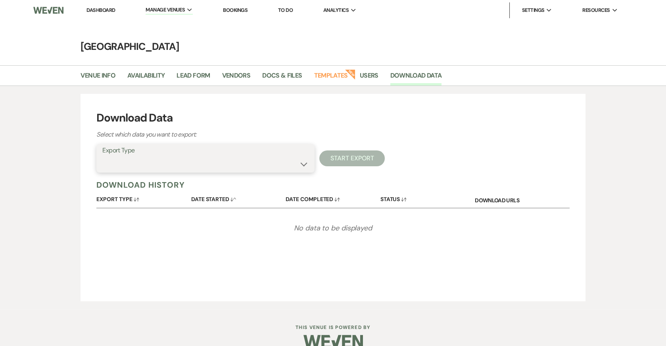
click at [212, 165] on select "Availability Calendar Information Category Templates Contacts Information Event…" at bounding box center [205, 164] width 206 height 15
click at [320, 74] on link "Templates" at bounding box center [331, 78] width 34 height 15
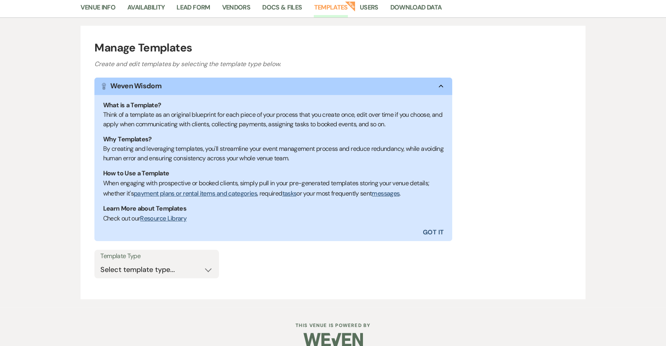
scroll to position [79, 0]
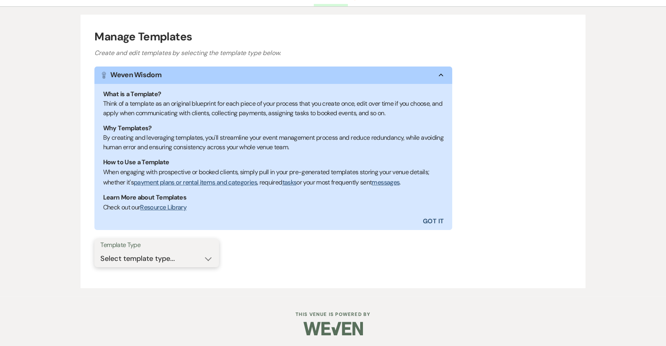
click at [171, 255] on select "Select template type... Task List Message Templates Payment Plan Inventory Item…" at bounding box center [156, 258] width 113 height 15
select select "Message Templates"
click at [100, 251] on select "Select template type... Task List Message Templates Payment Plan Inventory Item…" at bounding box center [156, 258] width 113 height 15
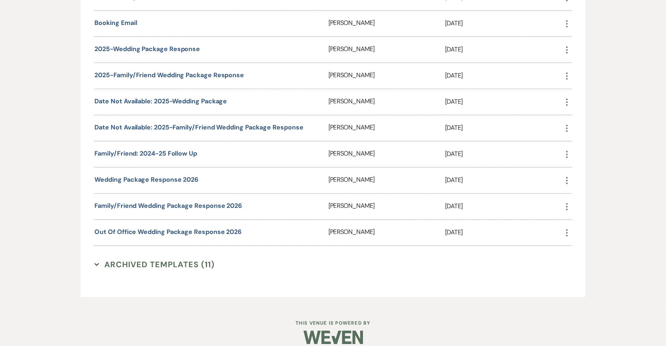
scroll to position [471, 0]
click at [132, 175] on link "Wedding Package Response 2026" at bounding box center [146, 179] width 104 height 8
click at [199, 201] on link "Family/Friend Wedding Package Response 2026" at bounding box center [167, 205] width 147 height 8
click at [148, 157] on link "Family/Friend: 2024-25 Follow Up" at bounding box center [145, 153] width 102 height 8
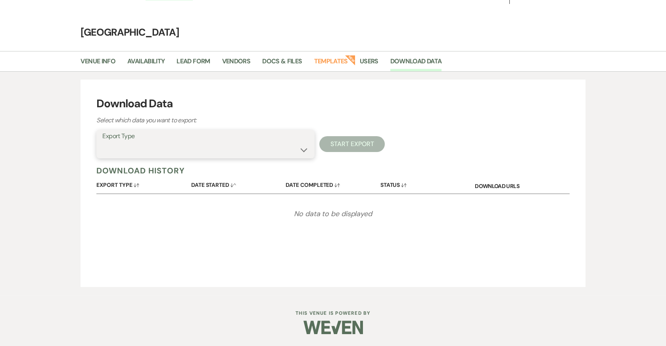
click at [272, 158] on select "Availability Calendar Information Category Templates Contacts Information Event…" at bounding box center [205, 149] width 206 height 15
select select "contactsInfo"
click at [102, 156] on select "Availability Calendar Information Category Templates Contacts Information Event…" at bounding box center [205, 149] width 206 height 15
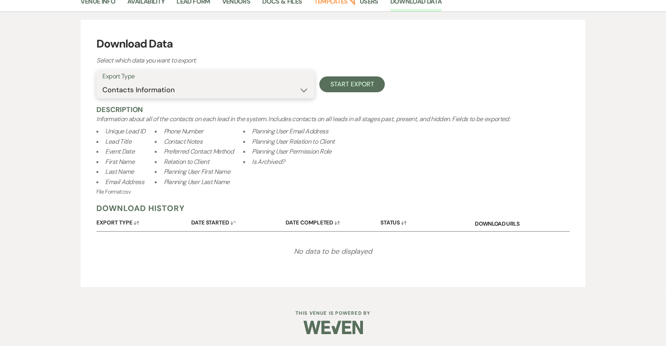
click at [238, 87] on select "Availability Calendar Information Category Templates Contacts Information Event…" at bounding box center [205, 89] width 206 height 15
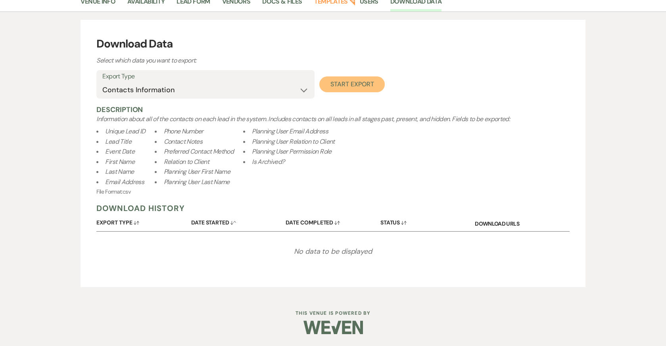
click at [351, 86] on button "Start Export" at bounding box center [351, 85] width 65 height 16
click at [353, 82] on button "Start Export" at bounding box center [351, 85] width 65 height 16
select select
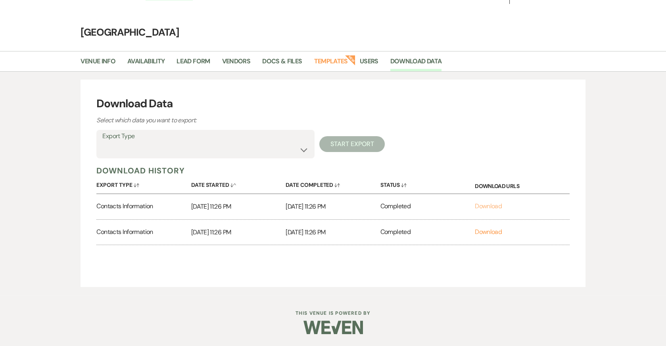
click at [489, 207] on link "Download" at bounding box center [488, 206] width 27 height 8
click at [153, 62] on link "Availability" at bounding box center [145, 63] width 37 height 15
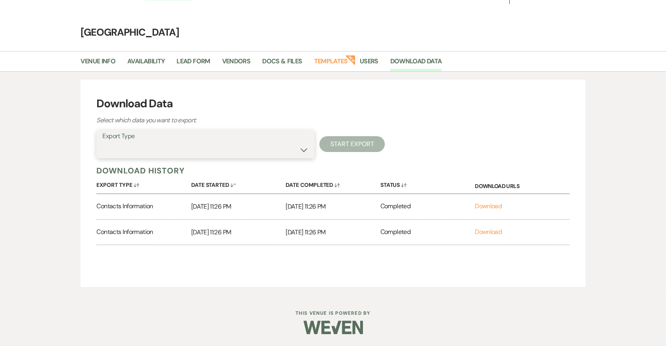
click at [258, 147] on select "Availability Calendar Information Category Templates Contacts Information Event…" at bounding box center [205, 149] width 206 height 15
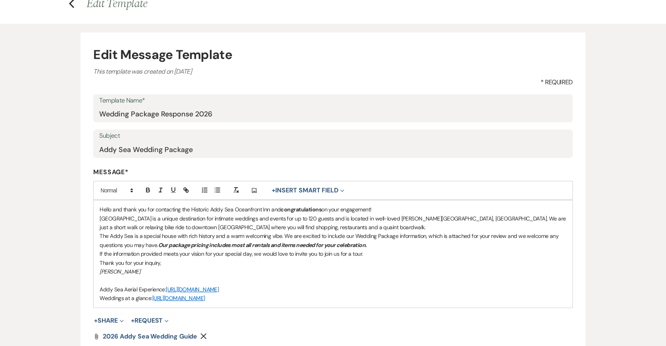
drag, startPoint x: 99, startPoint y: 206, endPoint x: 253, endPoint y: 297, distance: 178.6
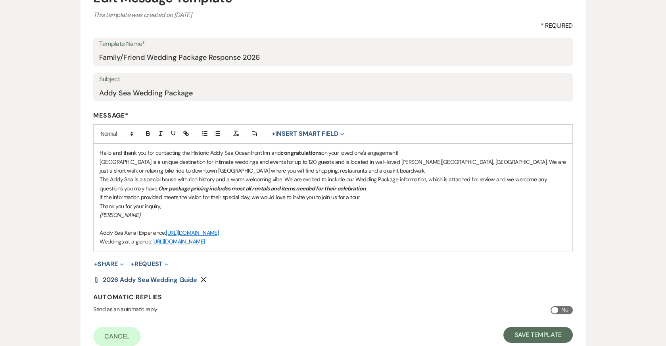
scroll to position [105, 0]
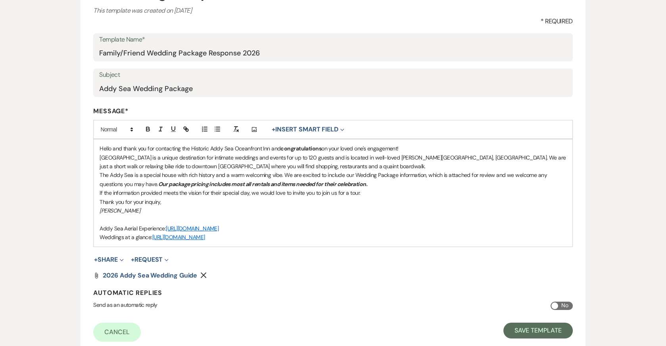
drag, startPoint x: 99, startPoint y: 144, endPoint x: 245, endPoint y: 245, distance: 177.9
click at [245, 245] on div "Hello and thank you for contacting the Historic Addy Sea Oceanfront Inn and con…" at bounding box center [333, 193] width 478 height 107
copy div "Hello and thank you for contacting the Historic Addy Sea Oceanfront Inn and con…"
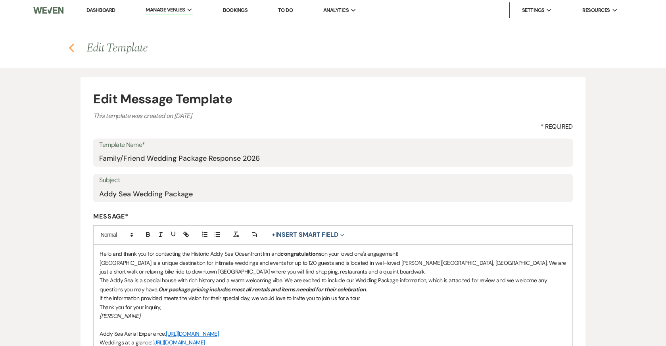
click at [72, 46] on use "button" at bounding box center [71, 48] width 5 height 9
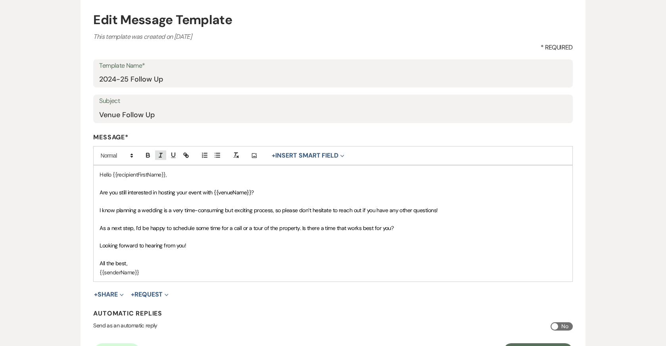
scroll to position [90, 0]
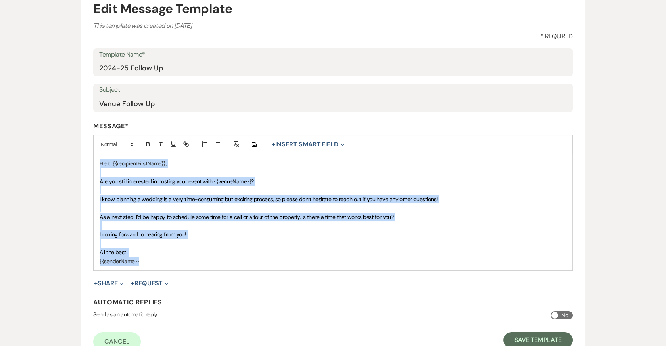
drag, startPoint x: 142, startPoint y: 259, endPoint x: 84, endPoint y: 159, distance: 116.2
click at [84, 159] on form "Edit Message Template This template was created on Jul 8, 2023 * Required Templ…" at bounding box center [332, 176] width 504 height 378
copy div "Hello {{recipientFirstName}}, Are you still interested in hosting your event wi…"
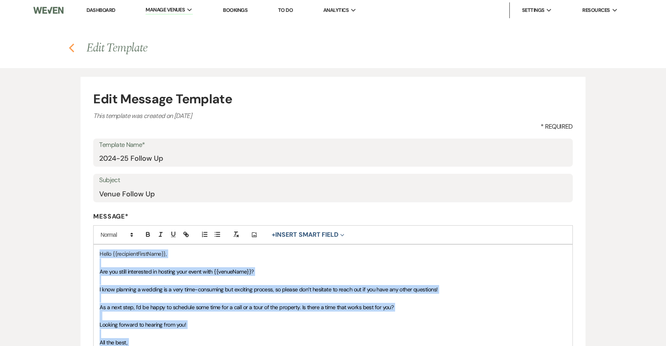
click at [72, 44] on icon "Previous" at bounding box center [72, 48] width 6 height 10
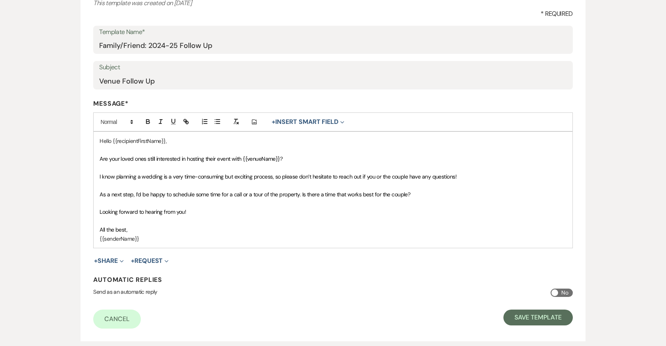
scroll to position [155, 0]
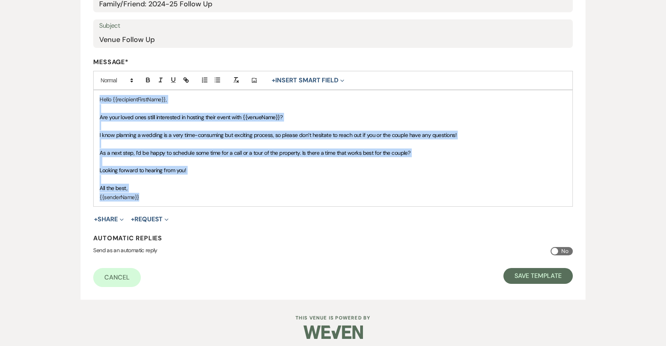
drag, startPoint x: 140, startPoint y: 197, endPoint x: 95, endPoint y: 95, distance: 111.9
click at [95, 95] on div "Hello {{recipientFirstName}}, Are your loved ones still interested in hosting t…" at bounding box center [333, 148] width 478 height 116
copy div "Hello {{recipientFirstName}}, Are your loved ones still interested in hosting t…"
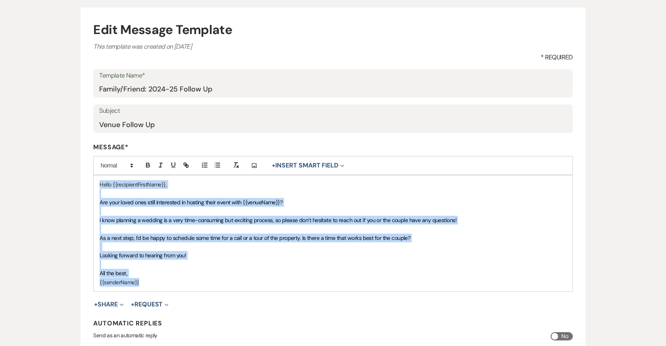
scroll to position [0, 0]
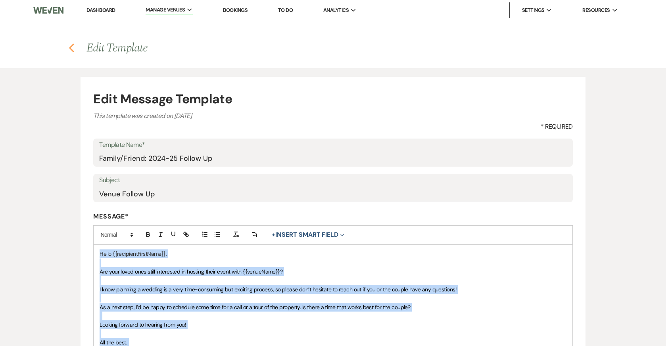
click at [71, 44] on icon "Previous" at bounding box center [72, 48] width 6 height 10
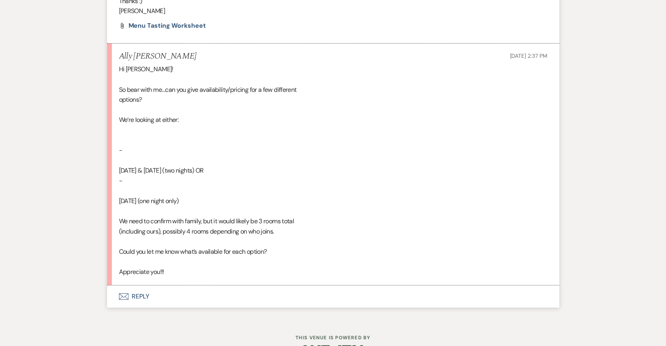
scroll to position [5803, 0]
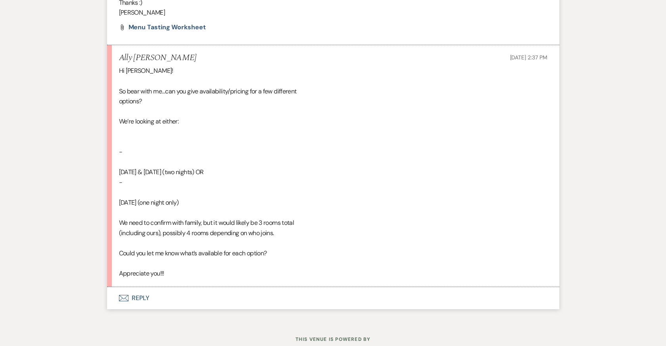
click at [139, 287] on button "Envelope Reply" at bounding box center [333, 298] width 452 height 22
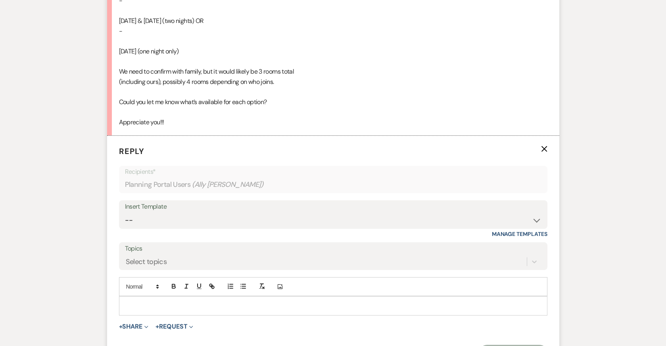
scroll to position [5990, 0]
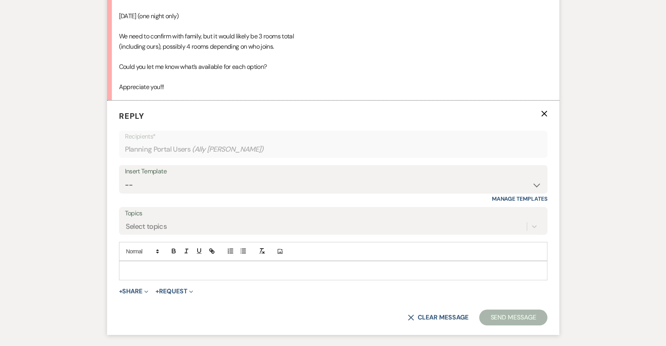
click at [218, 262] on div at bounding box center [332, 271] width 427 height 18
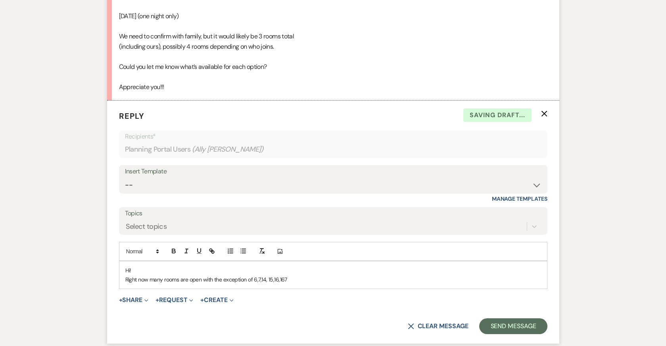
click at [262, 276] on p "Right now many rooms are open with the exception of 6,7,14, 15,16,167" at bounding box center [332, 280] width 415 height 9
click at [285, 276] on p "Right now many rooms are open with the exception of 6,7, 14, 15,16,167" at bounding box center [332, 280] width 415 height 9
click at [286, 276] on p "Right now many rooms are open with the exception of 6,7, 14, 15,16,17" at bounding box center [332, 280] width 415 height 9
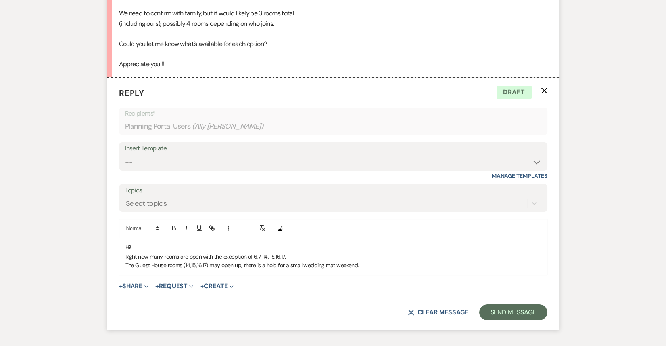
scroll to position [6014, 0]
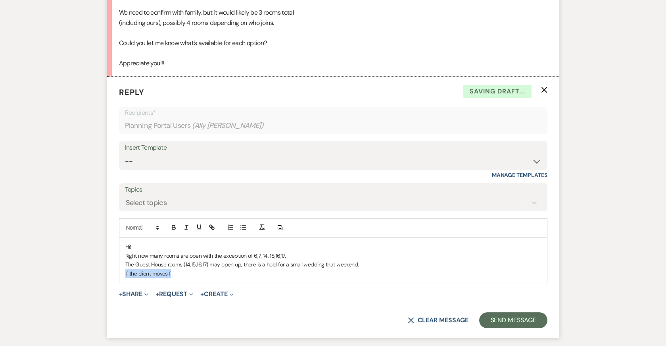
drag, startPoint x: 174, startPoint y: 255, endPoint x: 105, endPoint y: 255, distance: 69.0
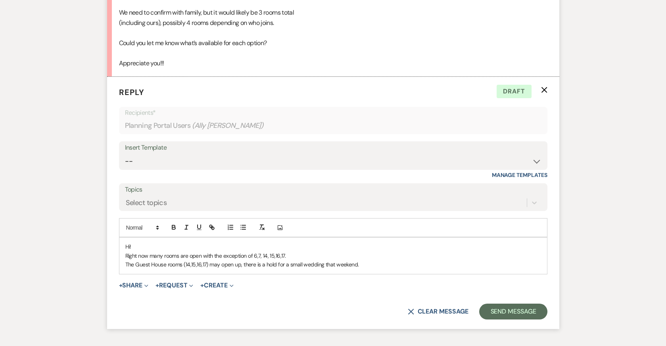
click at [291, 252] on p "Right now many rooms are open with the exception of 6,7, 14, 15,16,17." at bounding box center [332, 256] width 415 height 9
click at [368, 260] on p "The Guest House rooms (14,15,16,17) may open up, there is a hold for a small we…" at bounding box center [332, 264] width 415 height 9
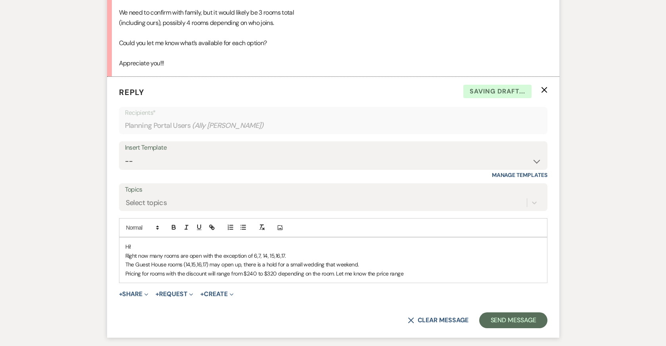
click at [333, 270] on p "Pricing for rooms with the discount will range from $240 to $320 depending on t…" at bounding box center [332, 274] width 415 height 9
drag, startPoint x: 405, startPoint y: 251, endPoint x: 366, endPoint y: 251, distance: 38.8
click at [366, 270] on p "Pricing for rooms with the discount will range from $240 to $320 depending on t…" at bounding box center [332, 274] width 415 height 9
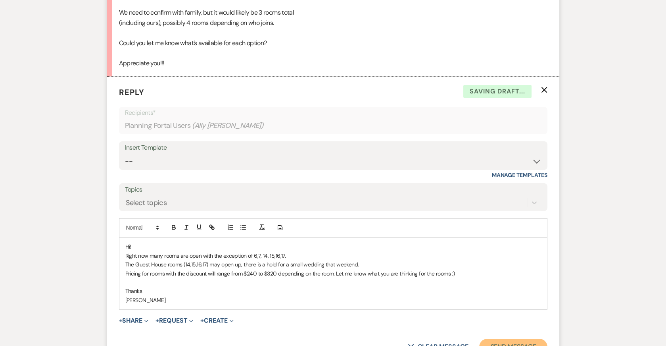
click at [513, 339] on button "Send Message" at bounding box center [513, 347] width 68 height 16
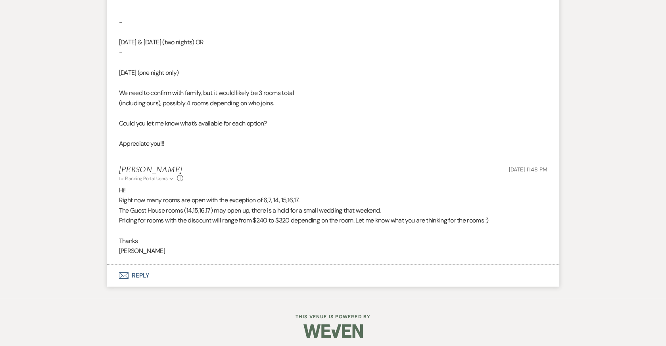
scroll to position [5916, 0]
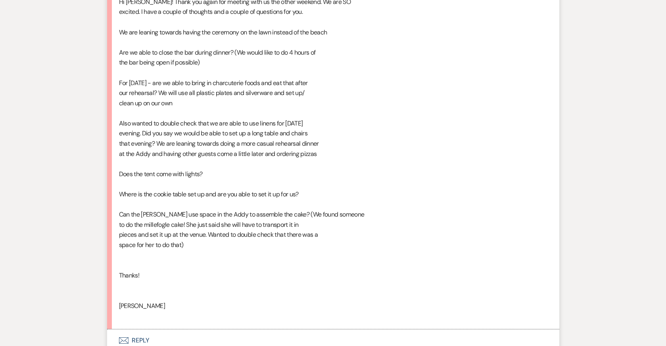
scroll to position [5156, 0]
click at [137, 329] on button "Envelope Reply" at bounding box center [333, 340] width 452 height 22
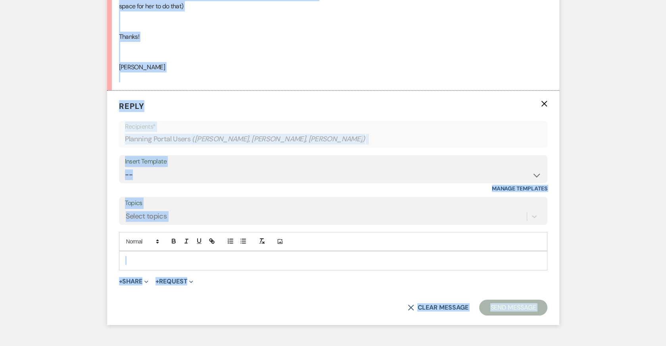
scroll to position [5423, 0]
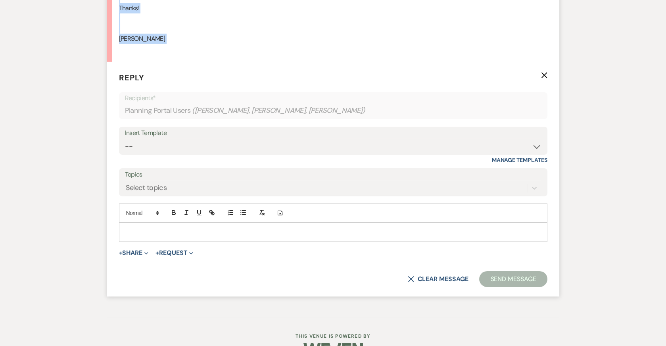
drag, startPoint x: 118, startPoint y: 176, endPoint x: 310, endPoint y: 32, distance: 239.5
copy div "Hi Katie! Thank you again for meeting with us the other weekend. We are SO exci…"
click at [201, 228] on p at bounding box center [332, 232] width 415 height 9
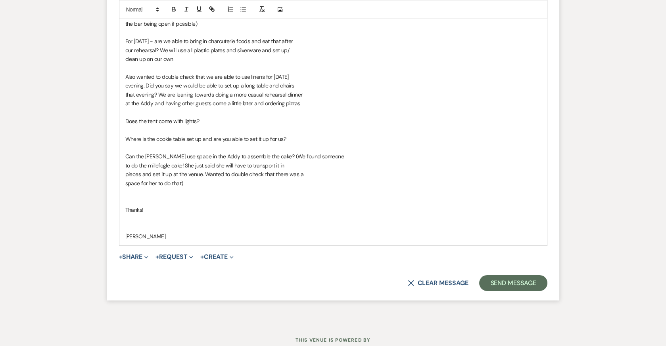
scroll to position [5687, 0]
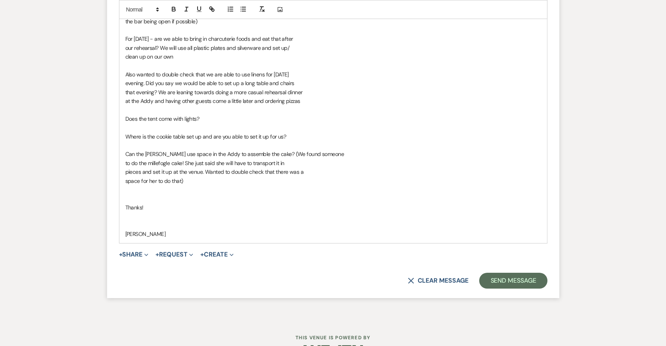
drag, startPoint x: 164, startPoint y: 216, endPoint x: 123, endPoint y: 182, distance: 53.2
click at [123, 182] on div "Hi Katie! Thank you again for meeting with us the other weekend. We are SO exci…" at bounding box center [332, 101] width 427 height 285
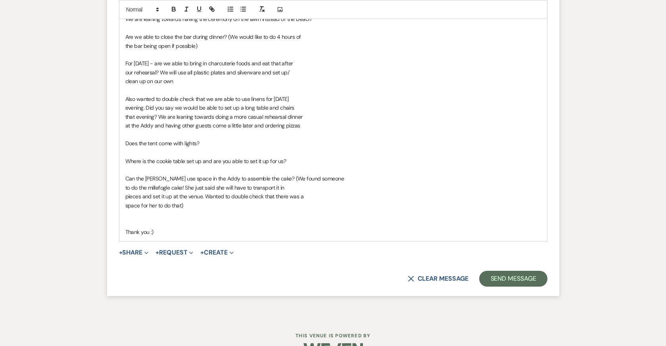
scroll to position [5671, 0]
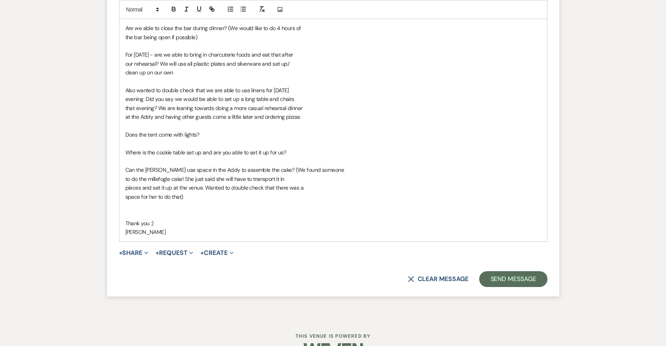
click at [194, 193] on p "space for her to do that)" at bounding box center [332, 197] width 415 height 9
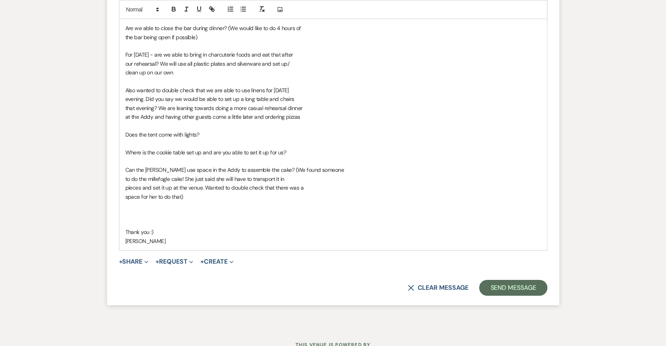
scroll to position [5681, 0]
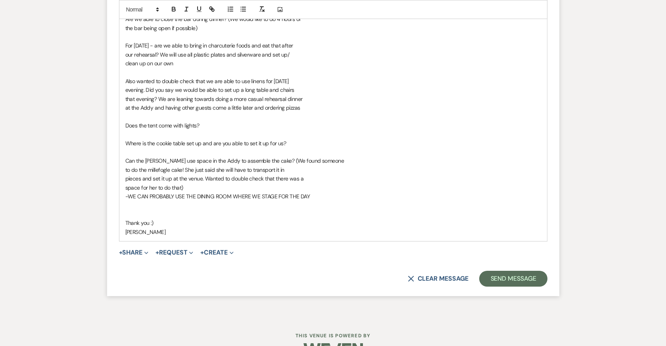
click at [128, 193] on span "-WE CAN PROBABLY USE THE DINING ROOM WHERE WE STAGE FOR THE DAY" at bounding box center [217, 196] width 185 height 7
click at [296, 139] on p "Where is the cookie table set up and are you able to set it up for us?" at bounding box center [332, 143] width 415 height 9
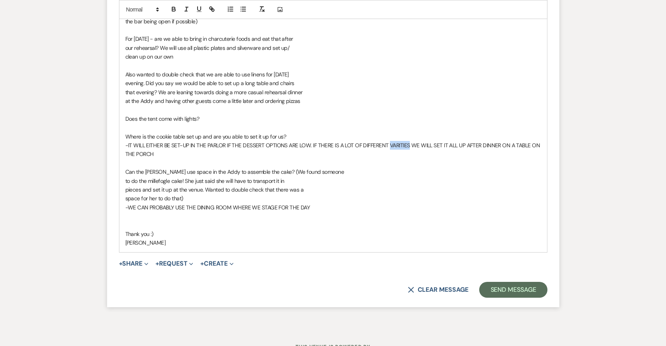
click at [392, 142] on span "-IT WILL EITHER BE SET-UP IN THE PARLOR IF THE DESSERT OPTIONS ARE LOW. IF THER…" at bounding box center [333, 150] width 416 height 16
click at [408, 142] on span "-IT WILL EITHER BE SET-UP IN THE PARLOR IF THE DESSERT OPTIONS ARE LOW. IF THER…" at bounding box center [333, 150] width 416 height 16
click at [432, 141] on p "-IT WILL EITHER BE SET-UP IN THE PARLOR IF THE DESSERT OPTIONS ARE LOW. IF THER…" at bounding box center [332, 150] width 415 height 18
click at [404, 142] on span "-IT WILL EITHER BE SET-UP IN THE PARLOR IF THE DESSERT OPTIONS ARE LOW. IF THER…" at bounding box center [333, 150] width 416 height 16
click at [408, 142] on span "-IT WILL EITHER BE SET-UP IN THE PARLOR IF THE DESSERT OPTIONS ARE LOW. IF THER…" at bounding box center [333, 150] width 416 height 16
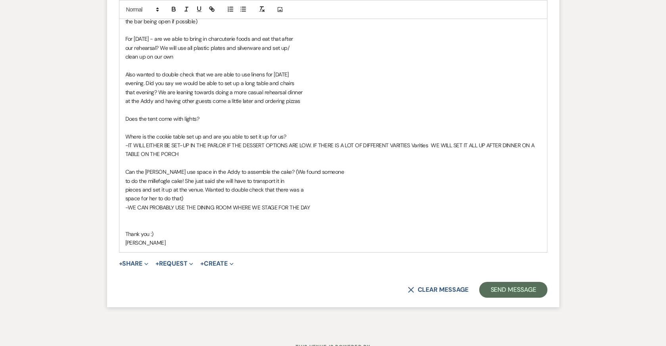
click at [420, 142] on span "-IT WILL EITHER BE SET-UP IN THE PARLOR IF THE DESSERT OPTIONS ARE LOW. IF THER…" at bounding box center [330, 150] width 410 height 16
click at [400, 142] on span "-IT WILL EITHER BE SET-UP IN THE PARLOR IF THE DESSERT OPTIONS ARE LOW. IF THER…" at bounding box center [331, 150] width 413 height 16
drag, startPoint x: 434, startPoint y: 124, endPoint x: 415, endPoint y: 122, distance: 19.5
click at [415, 142] on span "-IT WILL EITHER BE SET-UP IN THE PARLOR IF THE DESSERT OPTIONS ARE LOW. IF THER…" at bounding box center [333, 150] width 416 height 16
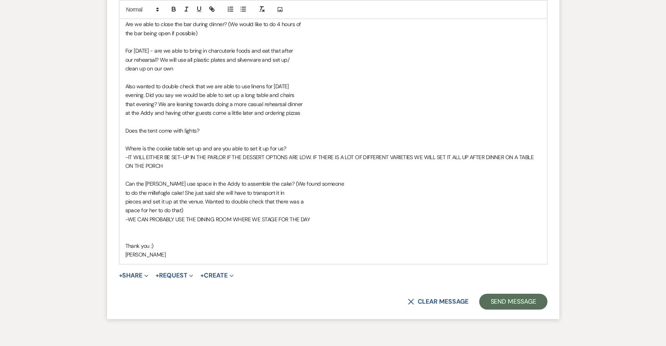
scroll to position [5664, 0]
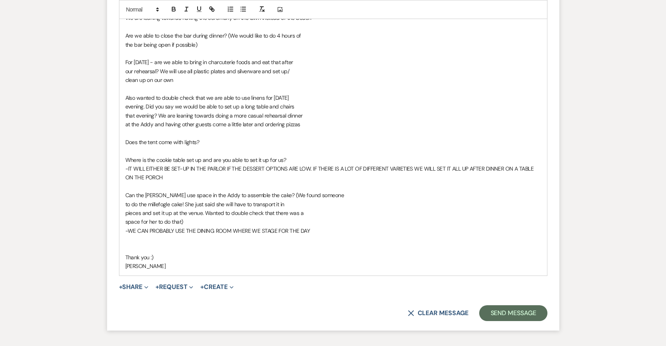
click at [203, 138] on p "Does the tent come with lights?" at bounding box center [332, 142] width 415 height 9
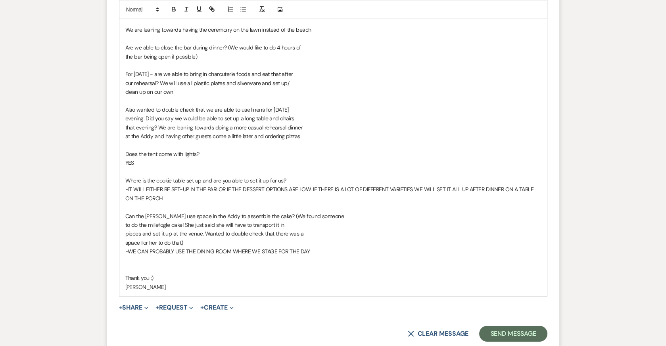
scroll to position [5650, 0]
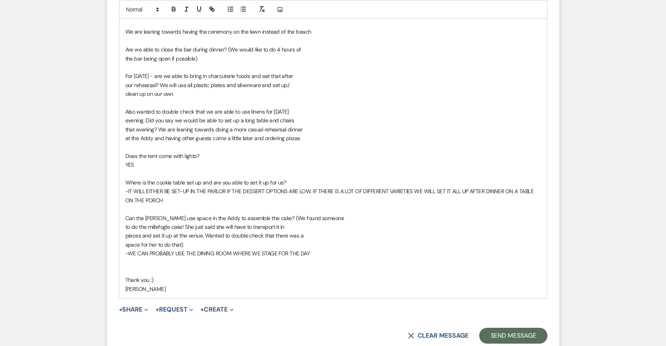
click at [306, 134] on p "at the Addy and having other guests come a little later and ordering pizzas" at bounding box center [332, 138] width 415 height 9
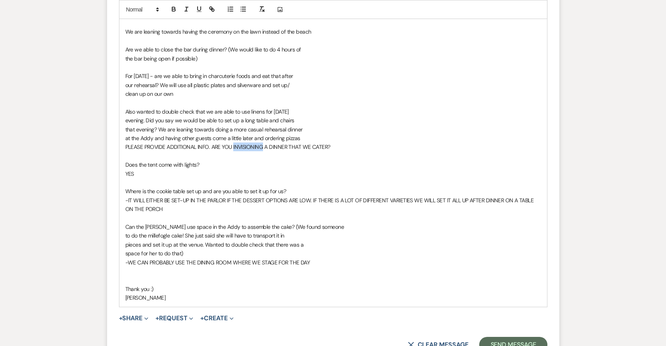
click at [262, 143] on p "PLEASE PROVIDE ADDITIONAL INFO. ARE YOU INVISIONING A DINNER THAT WE CATER?" at bounding box center [332, 147] width 415 height 9
click at [274, 143] on p "PLEASE PROVIDE ADDITIONAL INFO. ARE YOU INVISIONING INVISIONING A DINNER THAT W…" at bounding box center [332, 147] width 415 height 9
drag, startPoint x: 293, startPoint y: 124, endPoint x: 264, endPoint y: 124, distance: 29.3
click at [264, 143] on p "PLEASE PROVIDE ADDITIONAL INFO. ARE YOU INVISIONING INVISIONING A DINNER THAT W…" at bounding box center [332, 147] width 415 height 9
click at [291, 143] on p "PLEASE PROVIDE ADDITIONAL INFO. ARE YOU INVISIONING invisioning A DINNER THAT W…" at bounding box center [332, 147] width 415 height 9
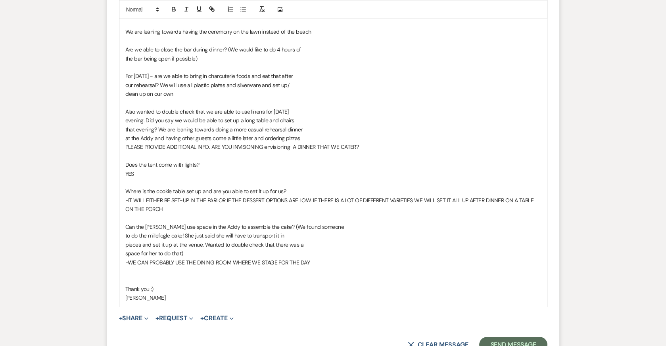
click at [233, 143] on p "PLEASE PROVIDE ADDITIONAL INFO. ARE YOU INVISIONING envisioning A DINNER THAT W…" at bounding box center [332, 147] width 415 height 9
drag, startPoint x: 293, startPoint y: 124, endPoint x: 266, endPoint y: 124, distance: 26.6
click at [266, 143] on p "PLEASE PROVIDE ADDITIONAL INFO. ARE YOU ENVISIONING envisioning A DINNER THAT W…" at bounding box center [332, 147] width 415 height 9
click at [333, 143] on p "PLEASE PROVIDE ADDITIONAL INFO. ARE YOU ENVISIONING A DINNER THAT WE CATER?" at bounding box center [332, 147] width 415 height 9
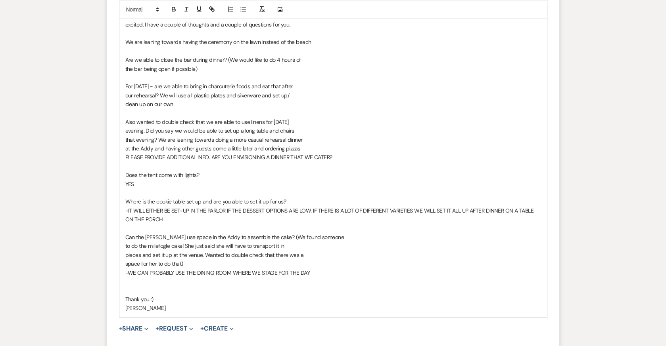
scroll to position [5639, 0]
click at [178, 100] on p "clean up on our own" at bounding box center [332, 104] width 415 height 9
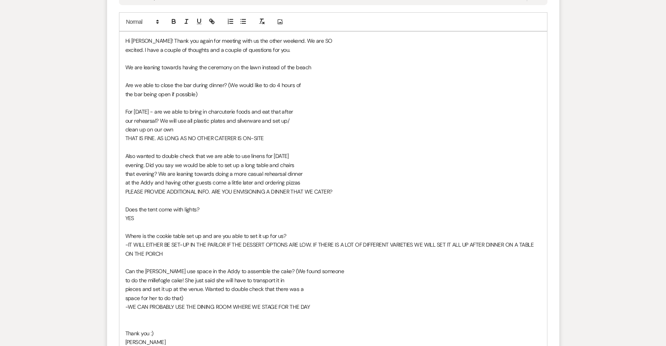
scroll to position [5613, 0]
click at [210, 92] on p "the bar being open if possible)" at bounding box center [332, 96] width 415 height 9
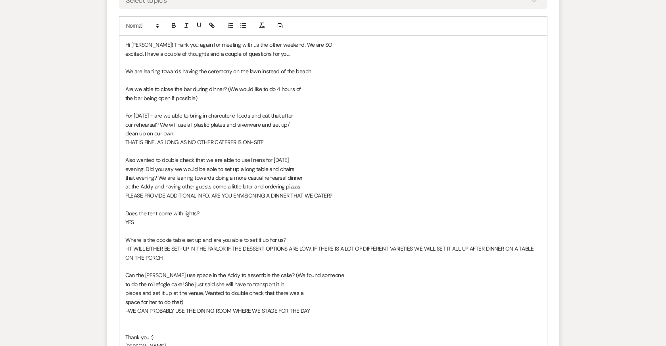
click at [204, 94] on p "the bar being open if possible)" at bounding box center [332, 98] width 415 height 9
click at [199, 94] on p "the bar being open if possible)" at bounding box center [332, 98] width 415 height 9
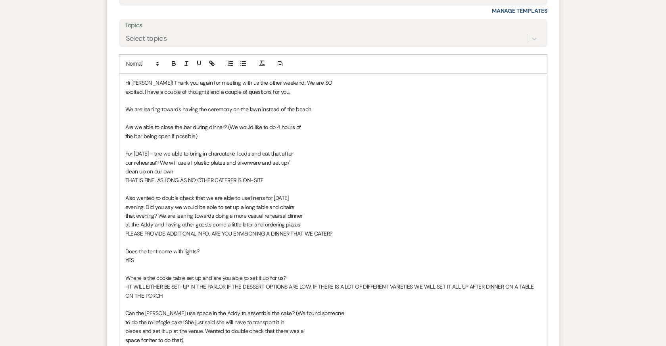
scroll to position [5570, 0]
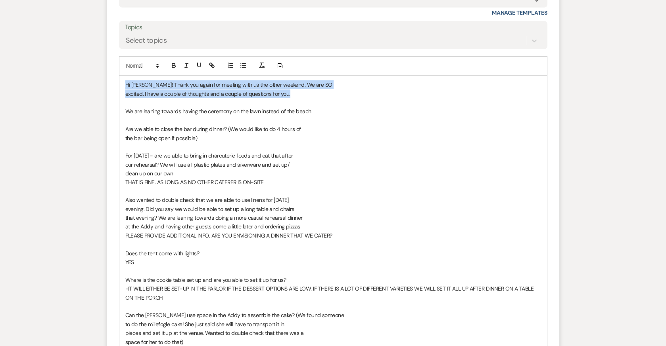
drag, startPoint x: 293, startPoint y: 69, endPoint x: 114, endPoint y: 63, distance: 178.9
click at [114, 63] on form "Reply X Draft Recipients* Planning Portal Users ( Michael Graziani, Natalie Hri…" at bounding box center [333, 183] width 452 height 536
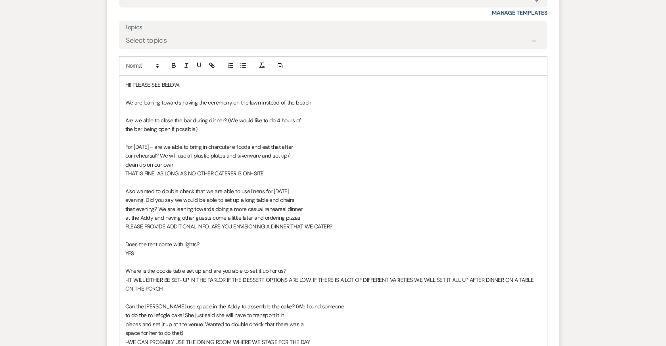
click at [311, 98] on p "We are leaning towards having the ceremony on the lawn instead of the beach" at bounding box center [332, 102] width 415 height 9
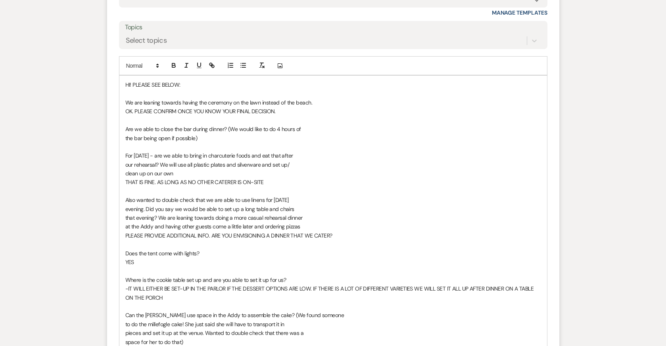
click at [200, 134] on p "the bar being open if possible)" at bounding box center [332, 138] width 415 height 9
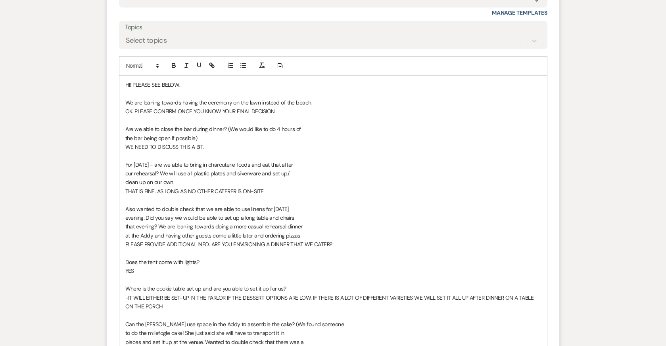
drag, startPoint x: 205, startPoint y: 124, endPoint x: 189, endPoint y: 124, distance: 15.1
click at [189, 143] on p "WE NEED TO DISCUSS THIS A BIT." at bounding box center [332, 147] width 415 height 9
drag, startPoint x: 251, startPoint y: 122, endPoint x: 127, endPoint y: 126, distance: 123.7
click at [127, 143] on p "WE NEED TO DISCUSS THIS TO MAKE SURE WE CAN" at bounding box center [332, 147] width 415 height 9
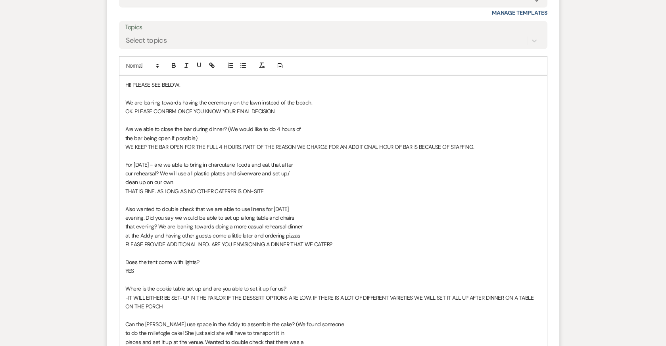
click at [239, 143] on p "WE KEEP THE BAR OPEN FOR THE FULL 4 HOURS. PART OF THE REASON WE CHARGE FOR AN …" at bounding box center [332, 147] width 415 height 9
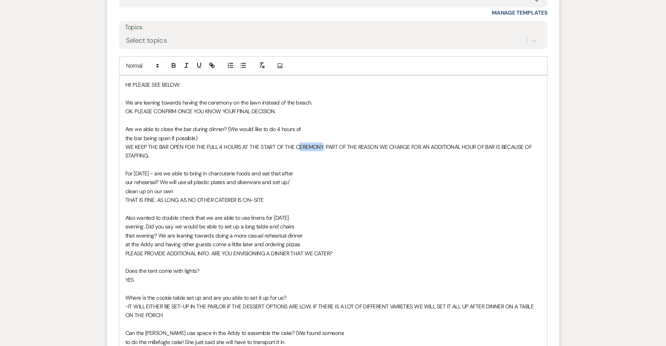
drag, startPoint x: 320, startPoint y: 124, endPoint x: 298, endPoint y: 124, distance: 22.2
click at [298, 143] on p "WE KEEP THE BAR OPEN FOR THE FULL 4 HOURS AT THE START OF THE CEREMONY. PART OF…" at bounding box center [332, 152] width 415 height 18
click at [333, 143] on p "WE KEEP THE BAR OPEN FOR THE FULL 4 HOURS AT THE START OF THE COCKTAIL HOUR. PA…" at bounding box center [332, 152] width 415 height 18
click at [210, 143] on p "WE KEEP THE BAR OPEN FOR THE FULL 4 HOURS AT THE START OF THE COCKTAIL HOUR. WE…" at bounding box center [332, 152] width 415 height 18
click at [441, 143] on p "WE KEEP THE BAR OPEN FOR THE FULL 4 HOURS AT THE START OF THE COCKTAIL HOUR. WE…" at bounding box center [332, 152] width 415 height 18
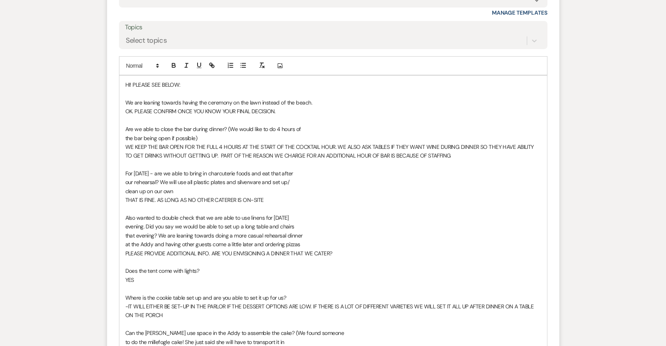
click at [415, 143] on p "WE KEEP THE BAR OPEN FOR THE FULL 4 HOURS AT THE START OF THE COCKTAIL HOUR. WE…" at bounding box center [332, 152] width 415 height 18
click at [463, 143] on p "WE KEEP THE BAR OPEN FOR THE FULL 4 HOURS AT THE START OF THE COCKTAIL HOUR. WE…" at bounding box center [332, 152] width 415 height 18
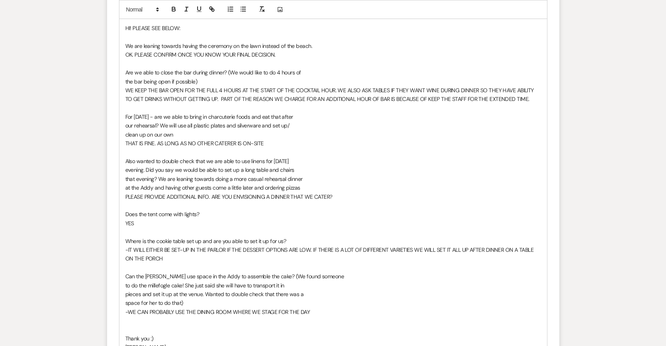
scroll to position [5628, 0]
click at [262, 138] on p "THAT IS FINE. AS LONG AS NO OTHER CATERER IS ON-SITE" at bounding box center [332, 142] width 415 height 9
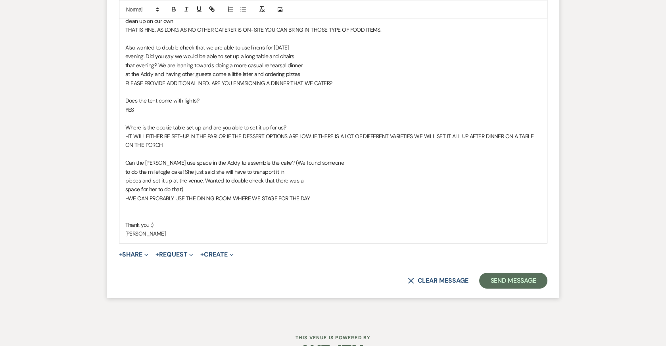
scroll to position [5742, 0]
click at [510, 272] on button "Send Message" at bounding box center [513, 280] width 68 height 16
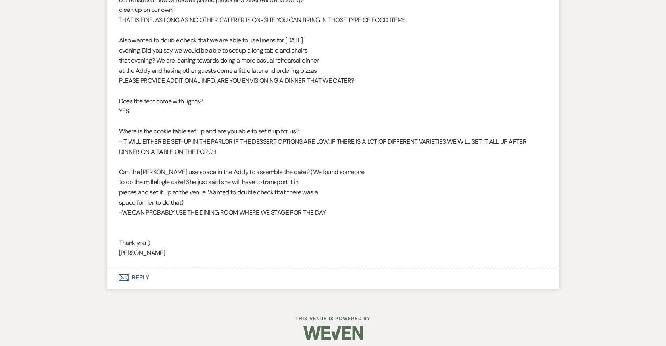
scroll to position [5623, 0]
